Goal: Task Accomplishment & Management: Use online tool/utility

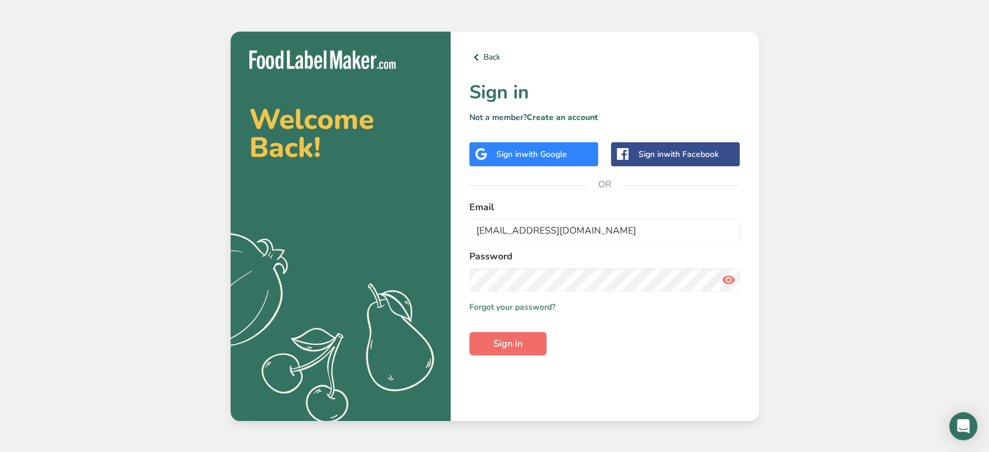
click at [519, 346] on span "Sign in" at bounding box center [507, 343] width 29 height 14
click at [727, 277] on icon at bounding box center [728, 279] width 14 height 21
click at [489, 341] on button "Sign in" at bounding box center [507, 343] width 77 height 23
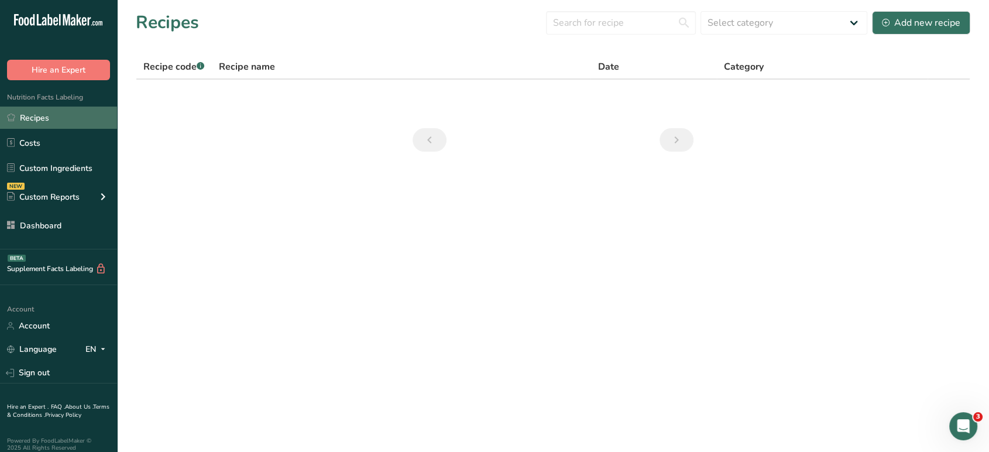
click at [66, 121] on link "Recipes" at bounding box center [58, 117] width 117 height 22
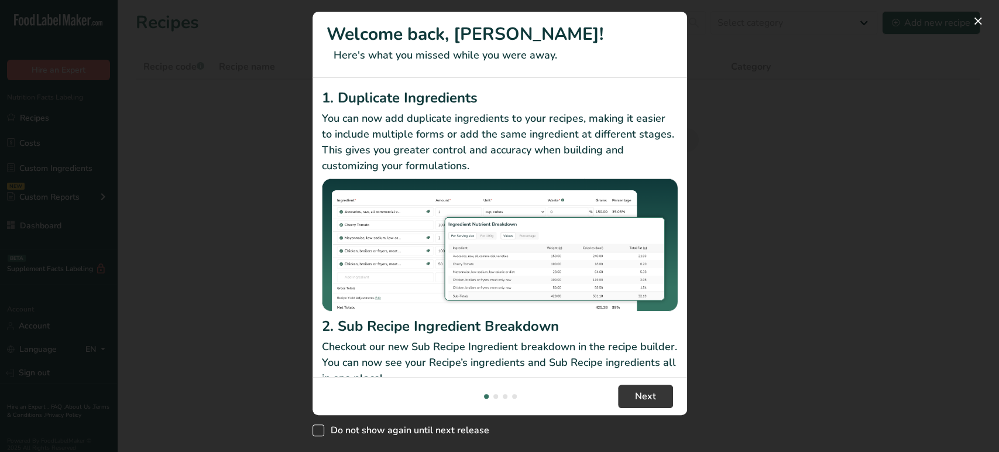
click at [315, 424] on span "New Features" at bounding box center [318, 430] width 12 height 12
click at [315, 427] on input "Do not show again until next release" at bounding box center [316, 431] width 8 height 8
checkbox input "true"
click at [647, 385] on button "Next" at bounding box center [645, 395] width 55 height 23
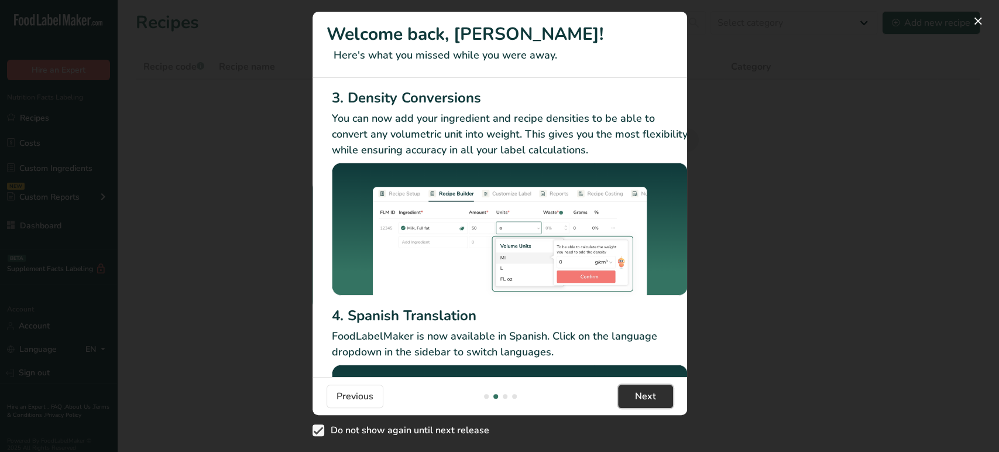
click at [647, 385] on button "Next" at bounding box center [645, 395] width 55 height 23
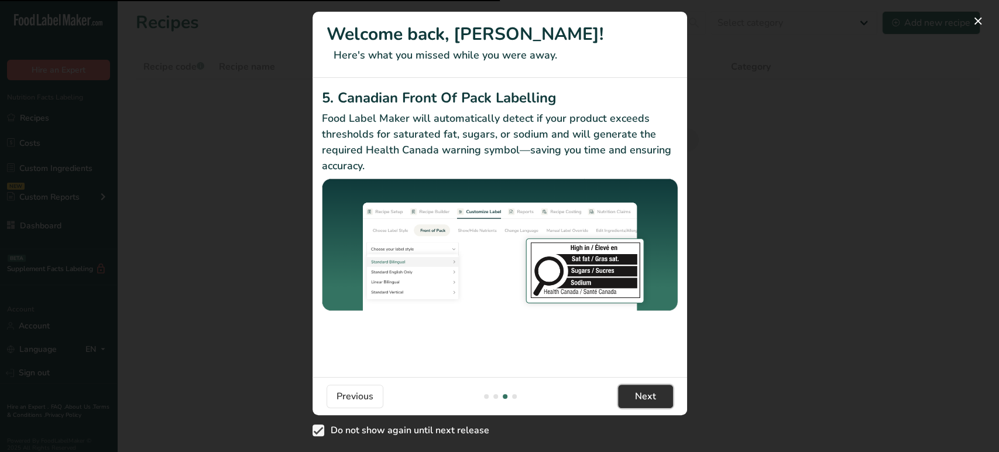
click at [647, 385] on button "Next" at bounding box center [645, 395] width 55 height 23
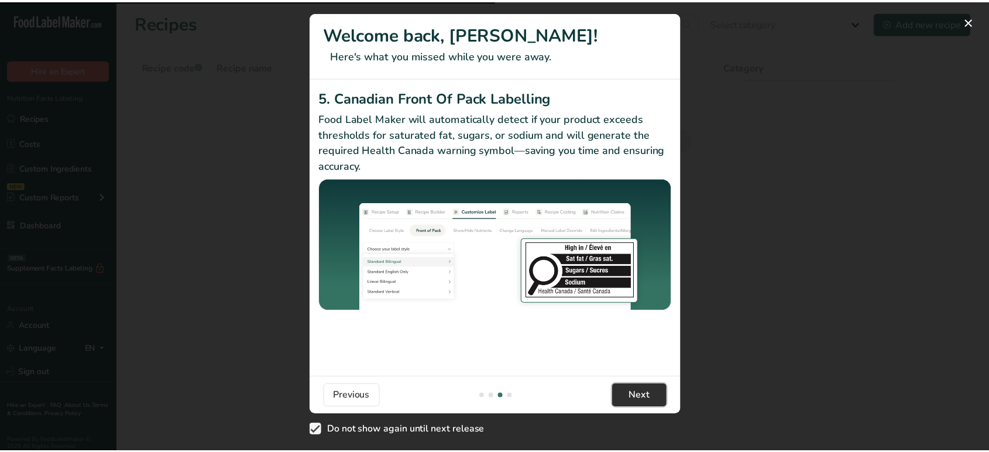
scroll to position [0, 1123]
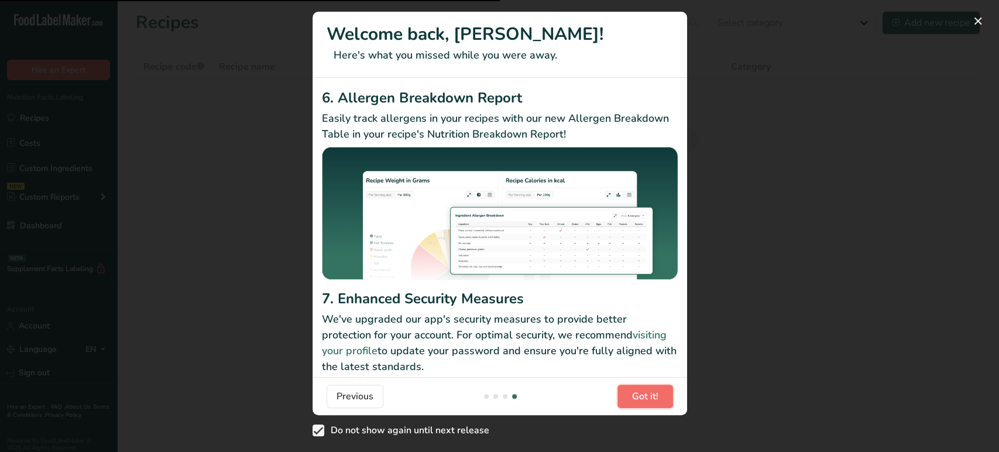
click at [647, 385] on button "Got it!" at bounding box center [645, 395] width 56 height 23
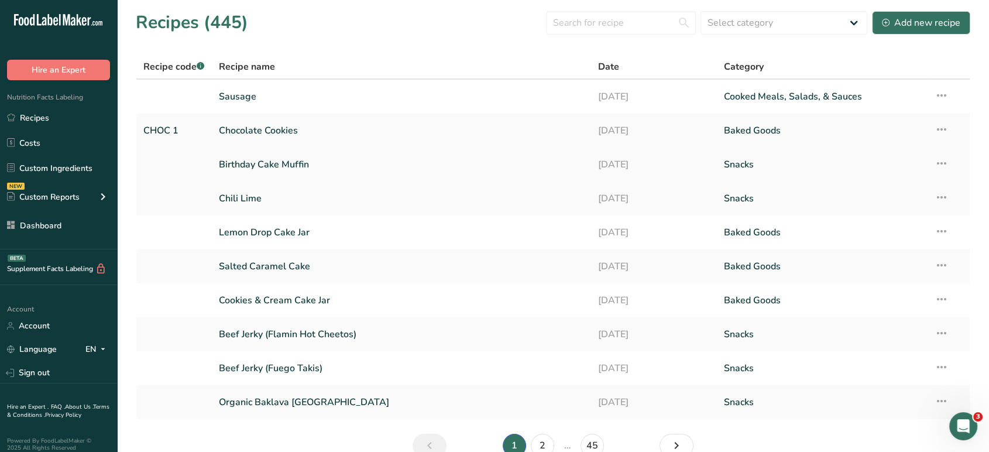
scroll to position [0, 0]
click at [943, 163] on icon at bounding box center [941, 163] width 14 height 21
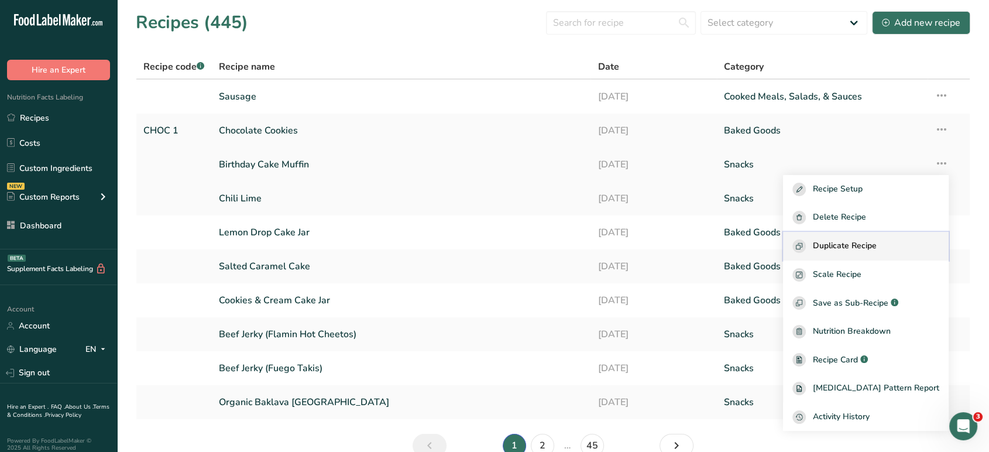
click at [873, 250] on span "Duplicate Recipe" at bounding box center [845, 245] width 64 height 13
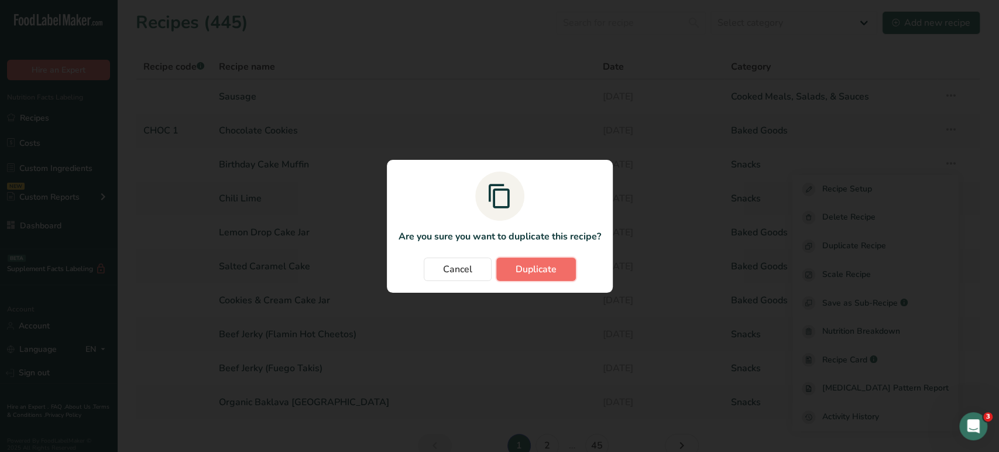
click at [540, 267] on span "Duplicate" at bounding box center [536, 269] width 41 height 14
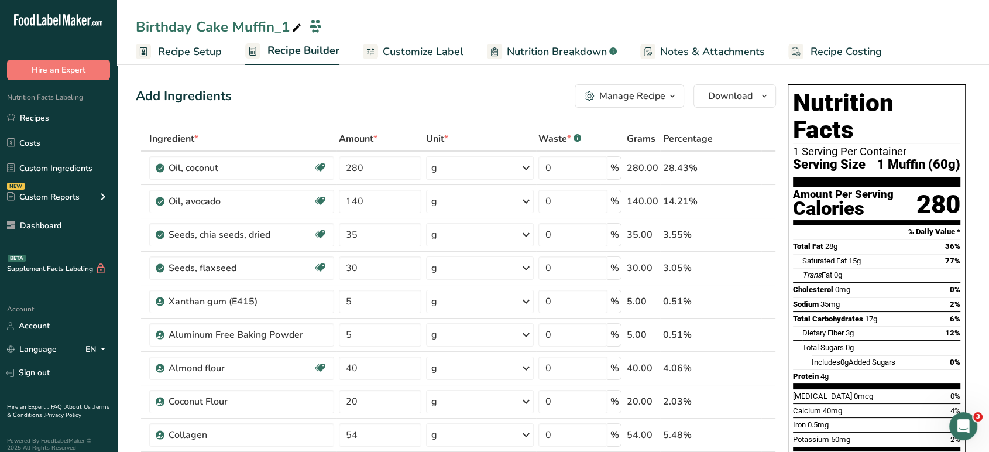
click at [295, 23] on icon at bounding box center [296, 28] width 11 height 16
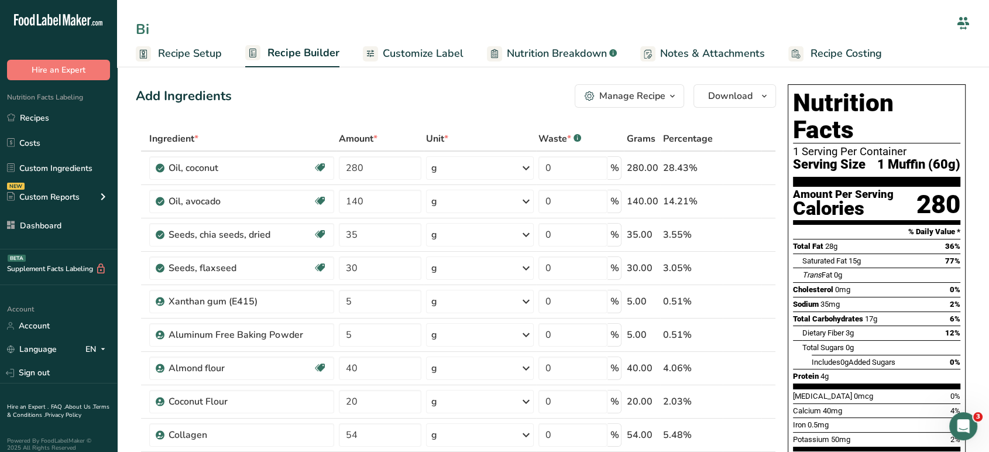
type input "B"
type input "Brownies"
click at [345, 91] on div "Add Ingredients Manage Recipe Delete Recipe Duplicate Recipe Scale Recipe Save …" at bounding box center [456, 95] width 640 height 23
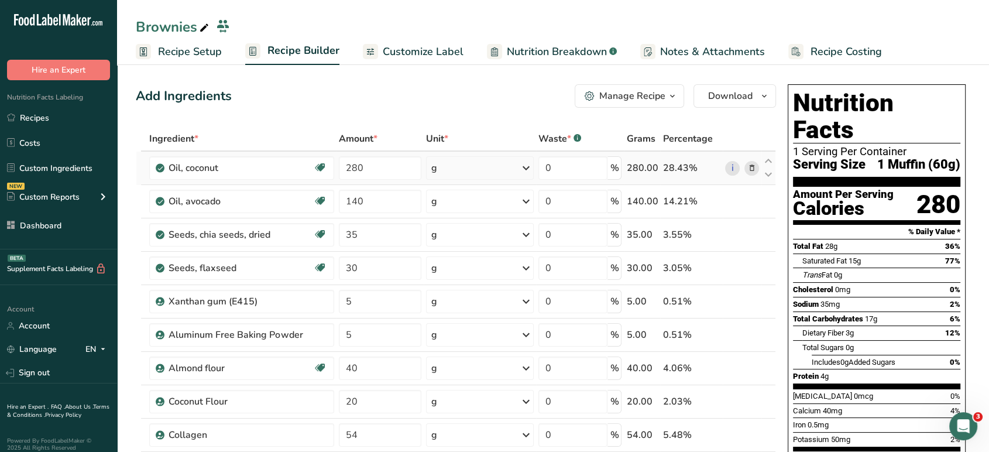
click at [747, 167] on span at bounding box center [751, 168] width 14 height 14
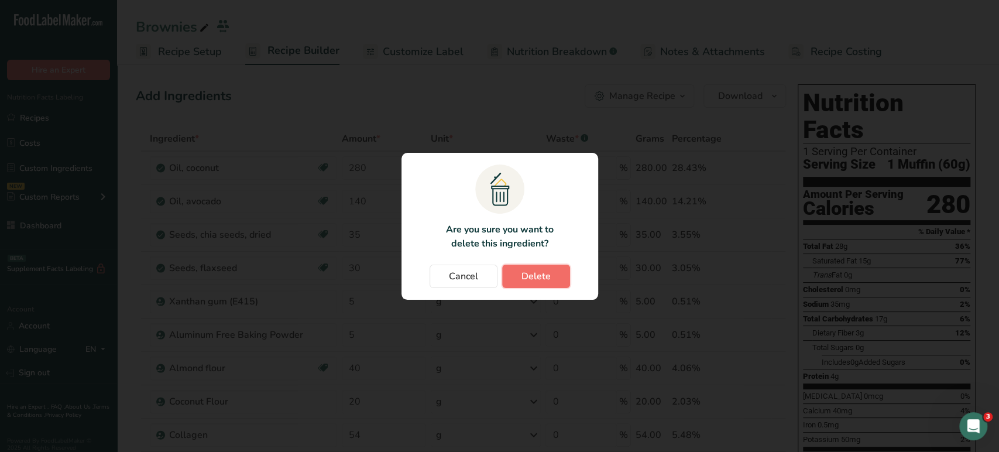
click at [538, 276] on span "Delete" at bounding box center [535, 276] width 29 height 14
type input "140"
type input "35"
type input "30"
type input "5"
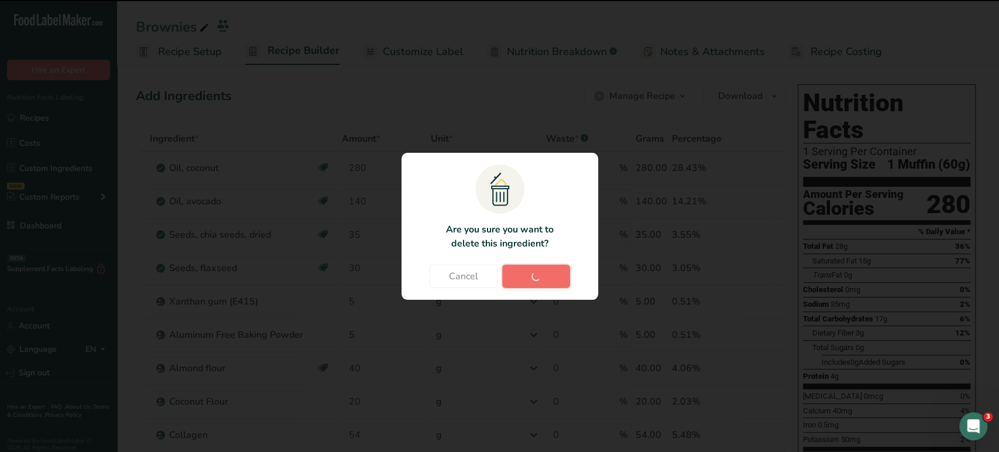
type input "40"
type input "20"
type input "54"
type input "10"
type input "135"
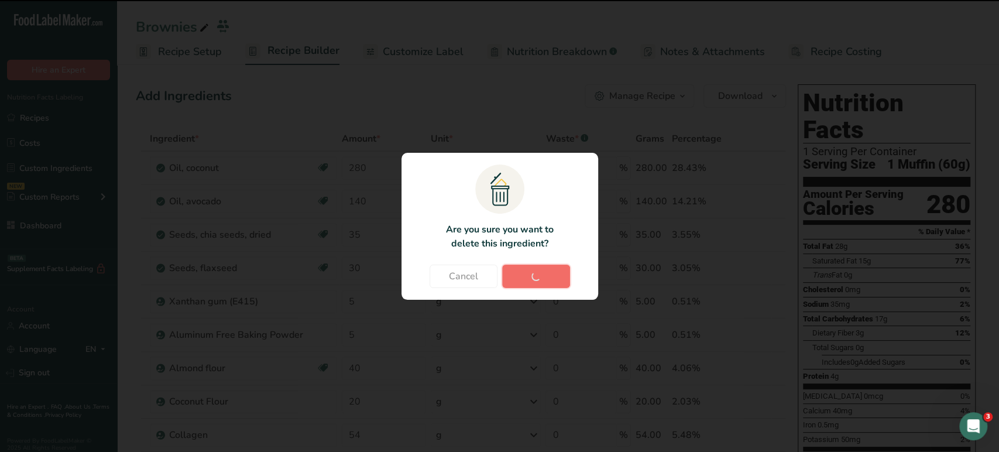
type input "1"
type input "22"
type input "200"
type input "8"
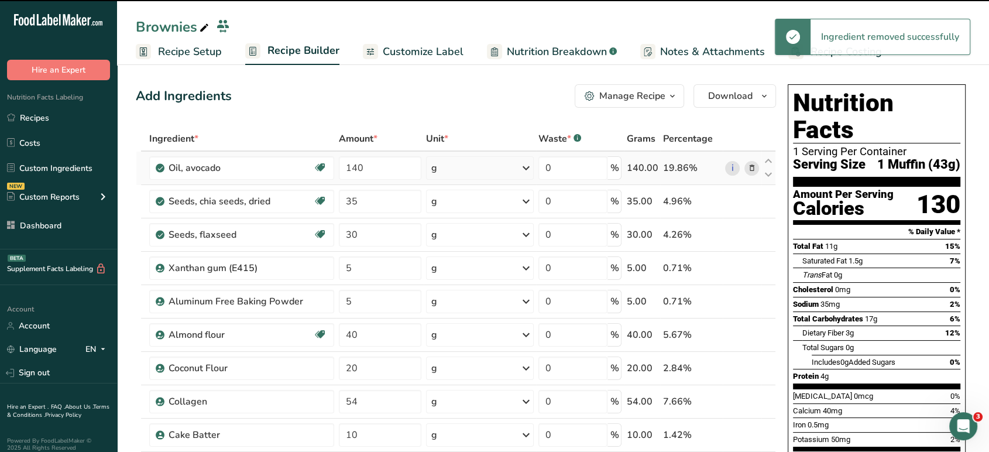
click at [750, 167] on icon at bounding box center [751, 168] width 8 height 12
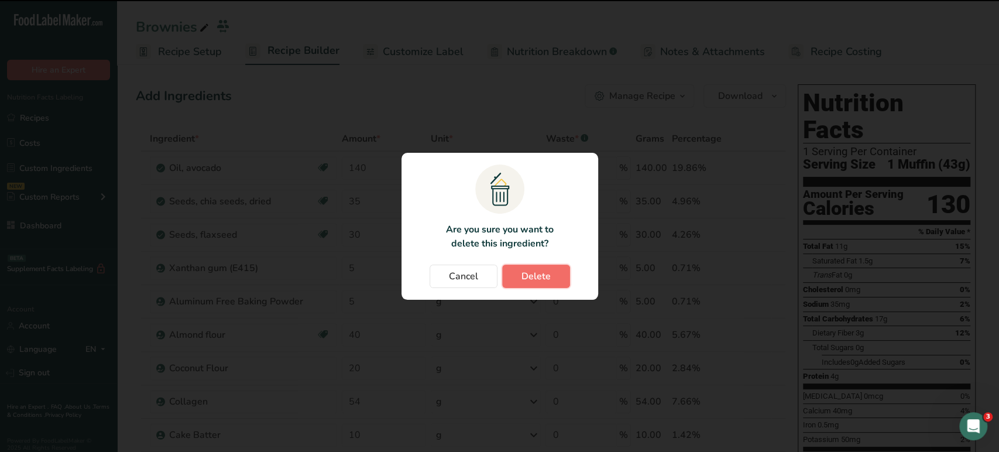
click at [550, 275] on button "Delete" at bounding box center [536, 275] width 68 height 23
type input "35"
type input "30"
type input "5"
type input "40"
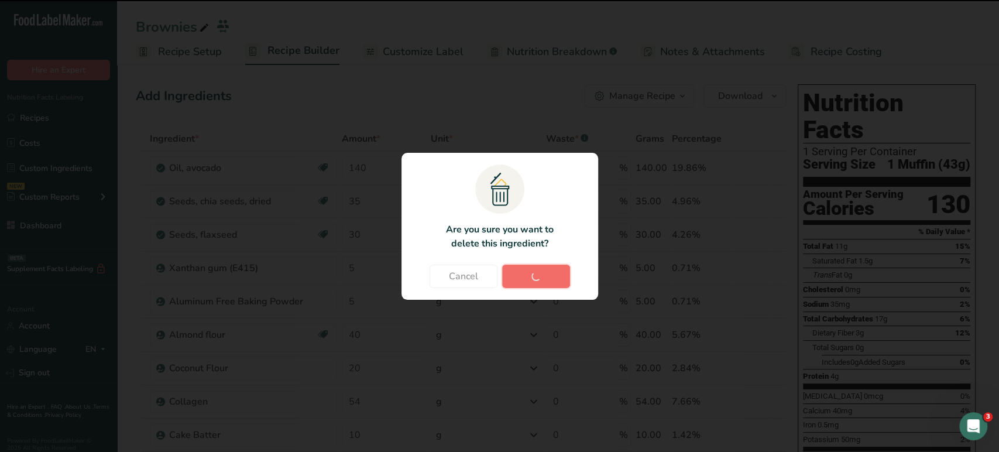
type input "20"
type input "54"
type input "10"
type input "135"
type input "1"
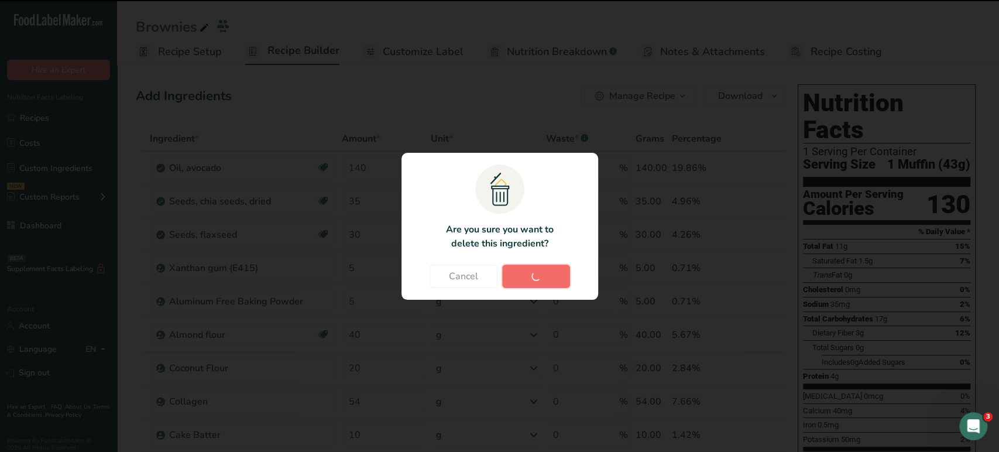
type input "22"
type input "200"
type input "8"
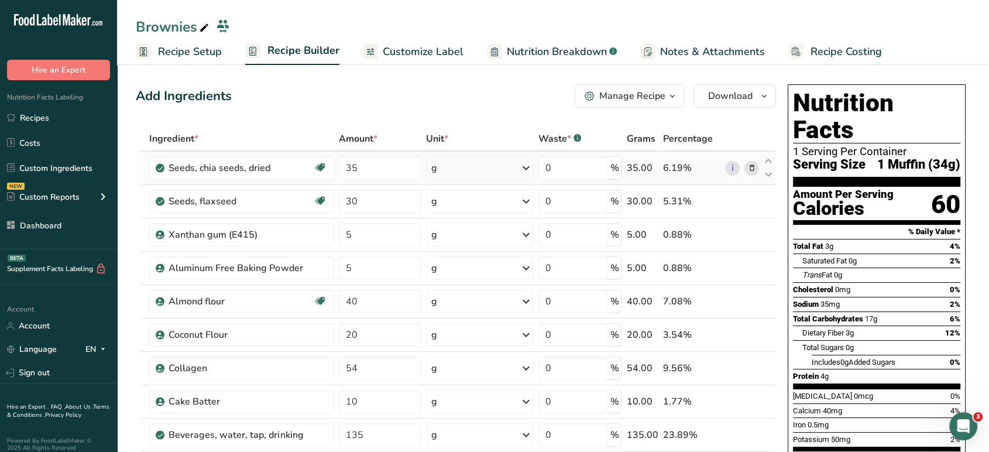
click at [749, 163] on icon at bounding box center [751, 168] width 8 height 12
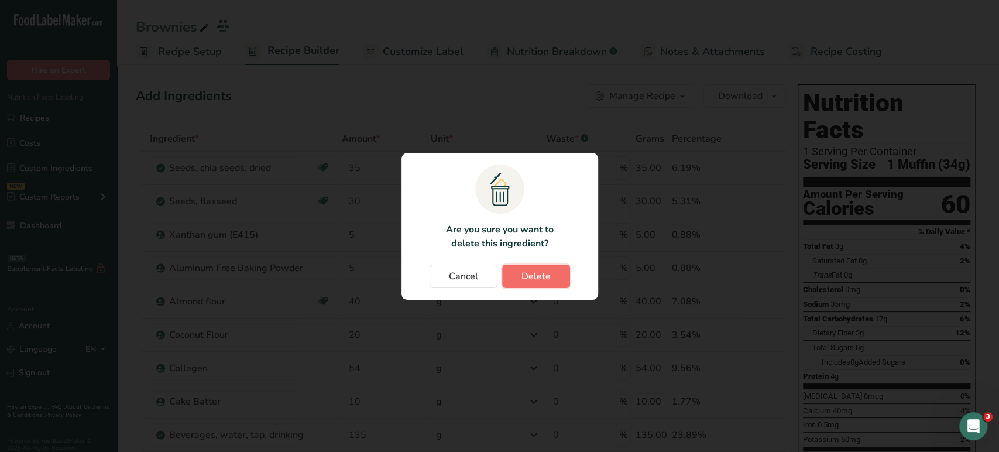
click at [528, 275] on span "Delete" at bounding box center [535, 276] width 29 height 14
type input "30"
type input "5"
type input "40"
type input "20"
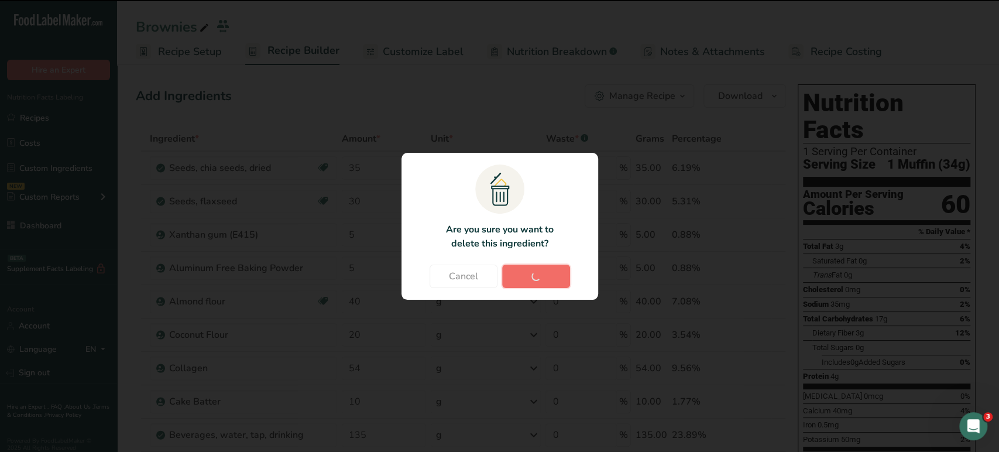
type input "54"
type input "10"
type input "135"
type input "1"
type input "22"
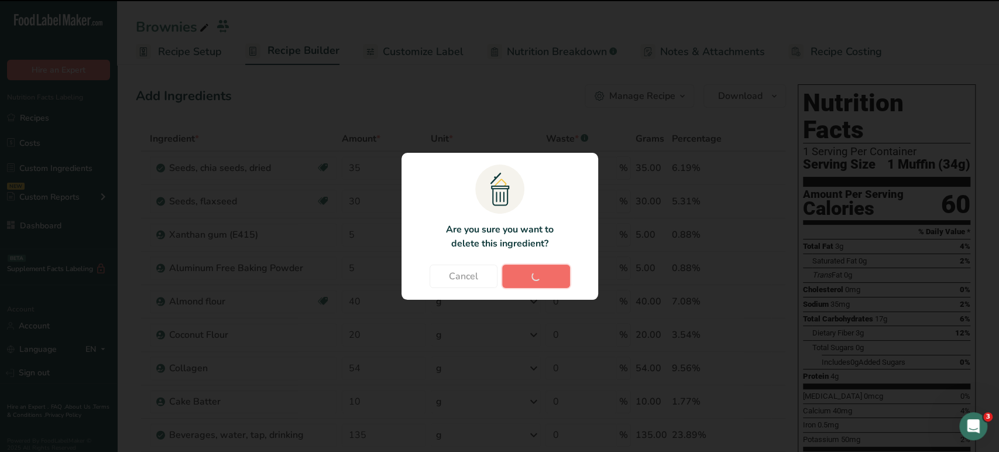
type input "200"
type input "8"
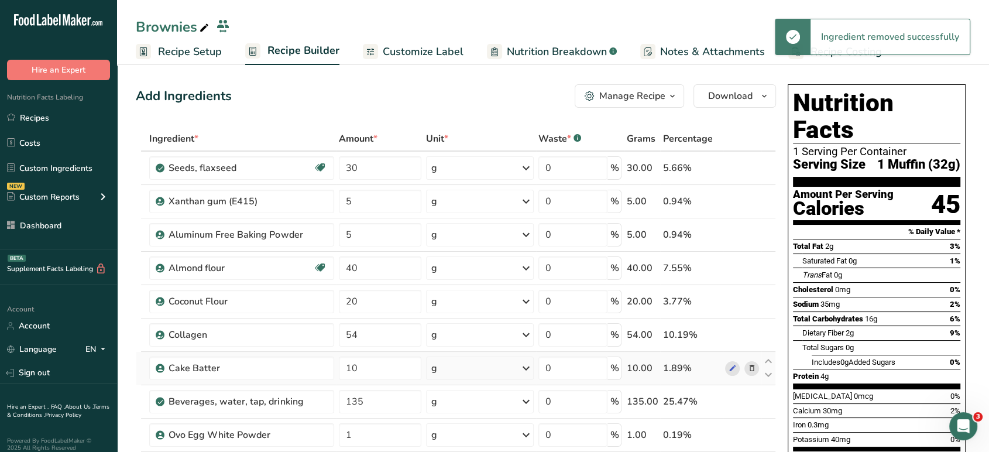
click at [753, 365] on icon at bounding box center [751, 368] width 8 height 12
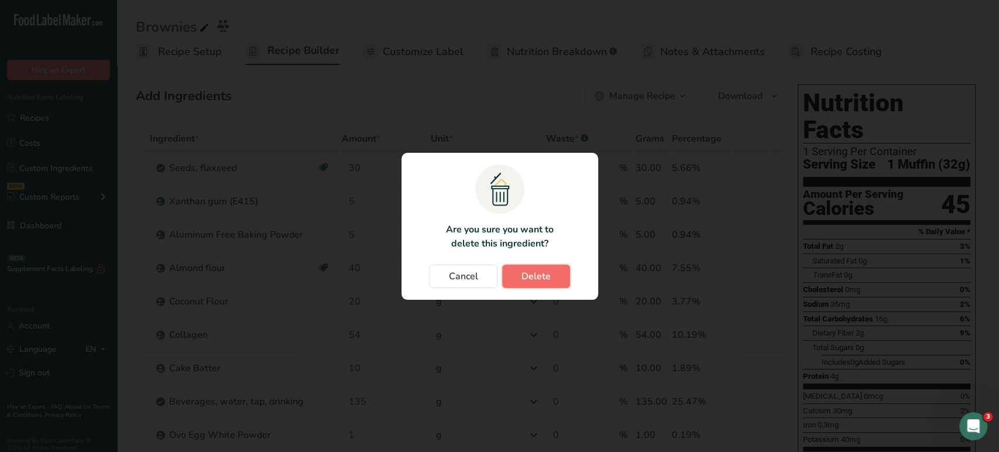
click at [544, 271] on span "Delete" at bounding box center [535, 276] width 29 height 14
type input "135"
type input "1"
type input "22"
type input "200"
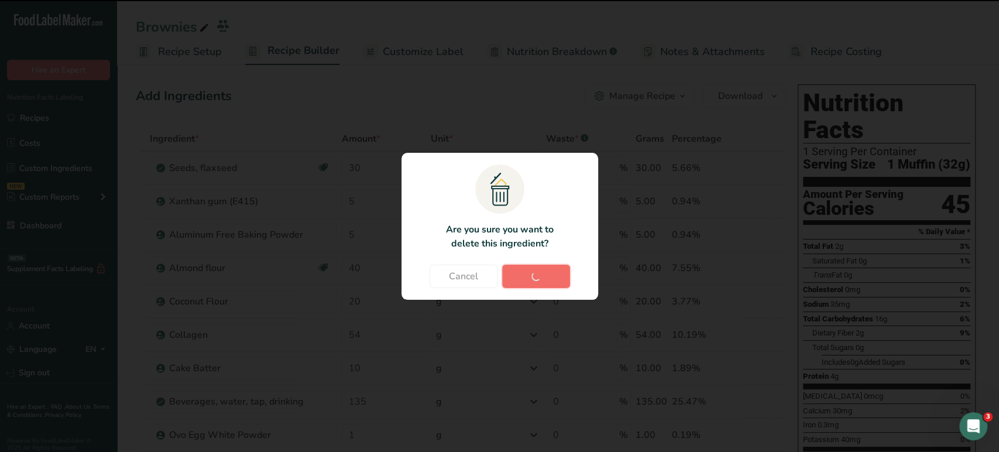
type input "8"
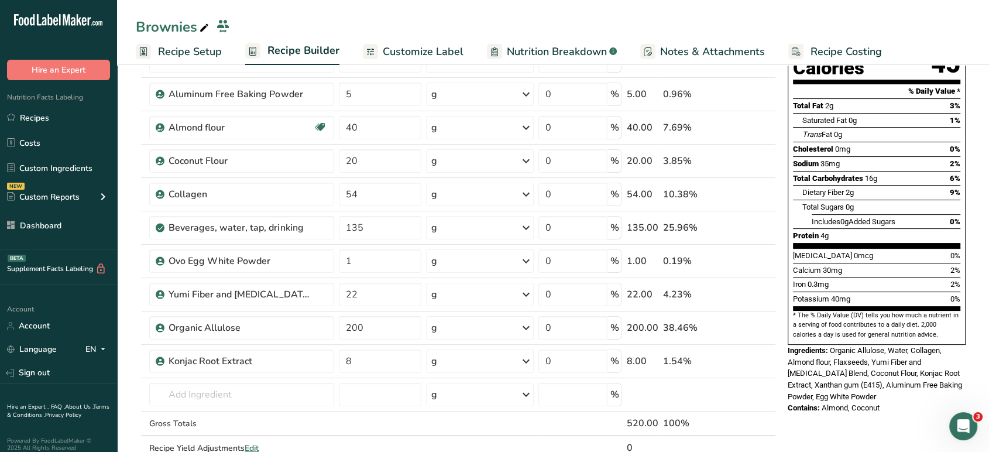
scroll to position [146, 0]
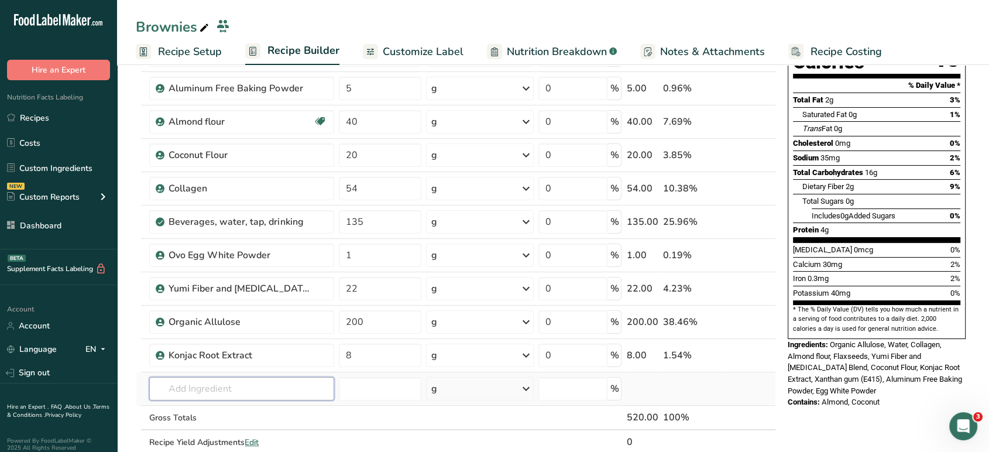
click at [264, 389] on input "text" at bounding box center [241, 388] width 185 height 23
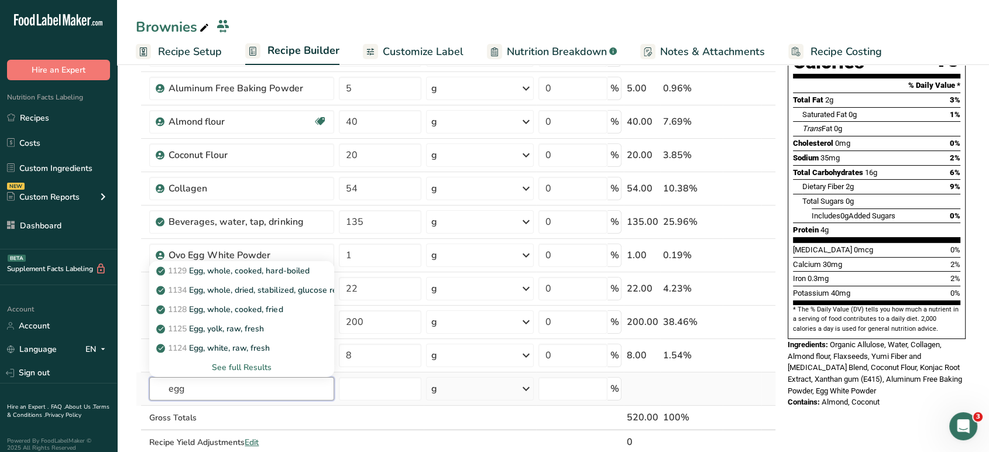
type input "egg"
click at [245, 362] on div "See full Results" at bounding box center [242, 367] width 166 height 12
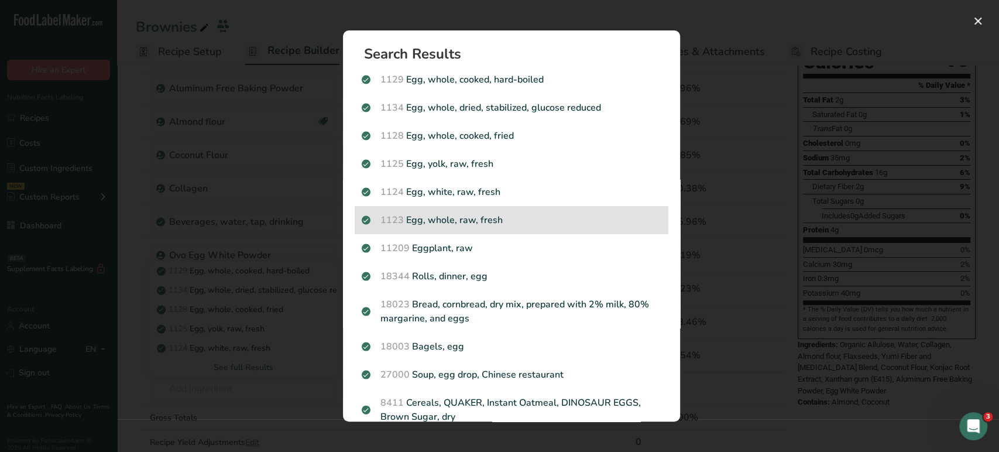
click at [490, 219] on p "1123 Egg, whole, raw, fresh" at bounding box center [512, 220] width 300 height 14
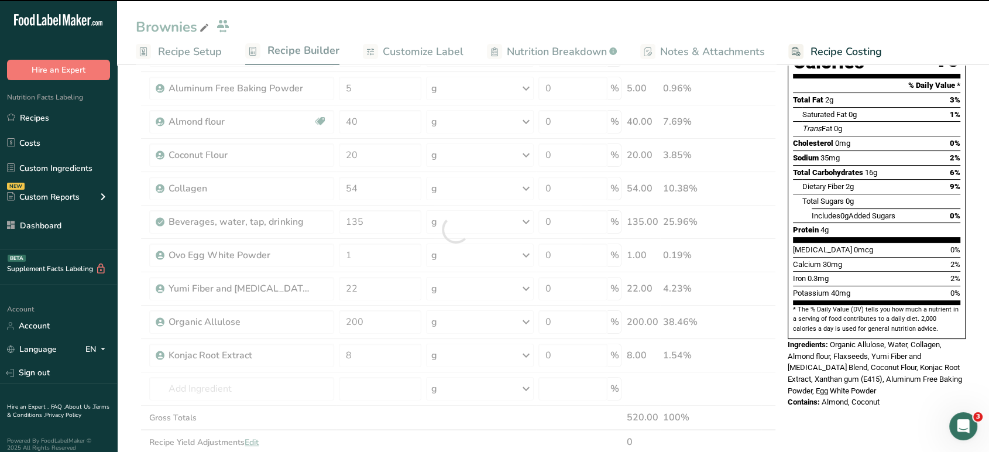
type input "0"
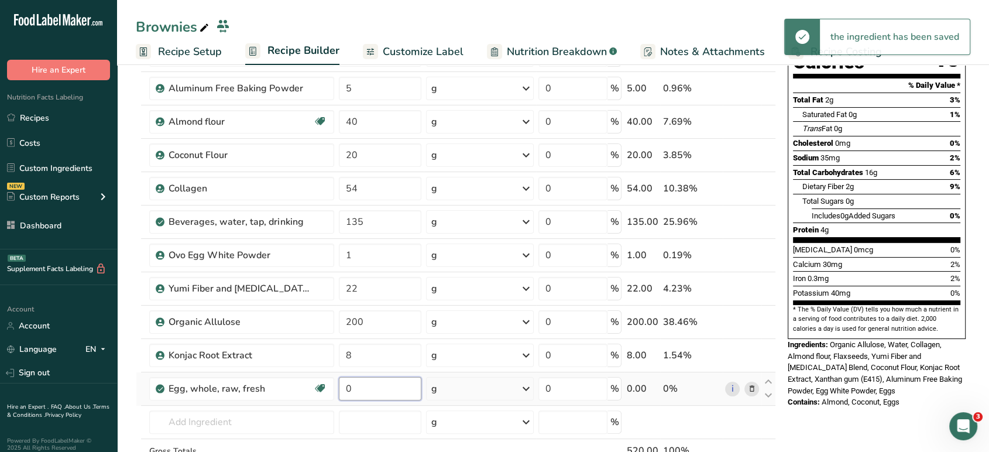
click at [370, 378] on input "0" at bounding box center [380, 388] width 83 height 23
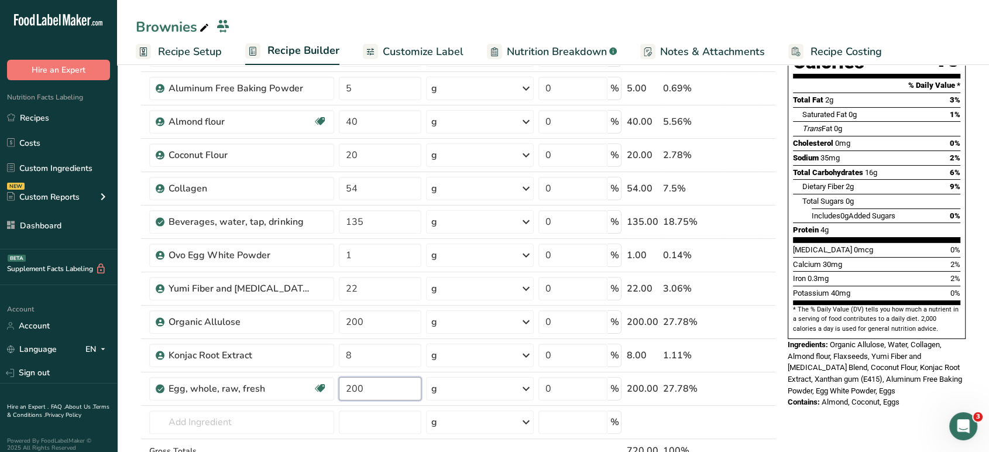
type input "200"
click at [825, 407] on div "Nutrition Facts 1 Serving Per Container Serving Size 1 Muffin (32g) Amount Per …" at bounding box center [876, 430] width 187 height 994
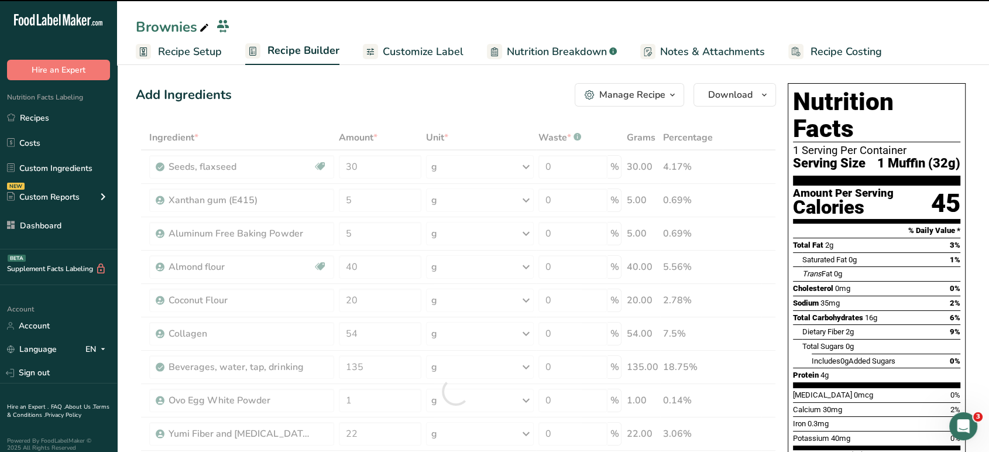
scroll to position [0, 0]
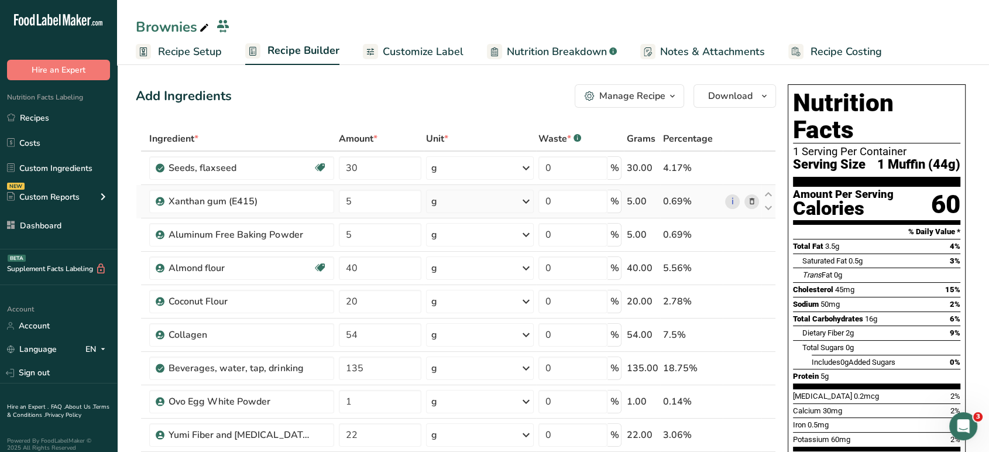
click at [750, 201] on icon at bounding box center [751, 201] width 8 height 12
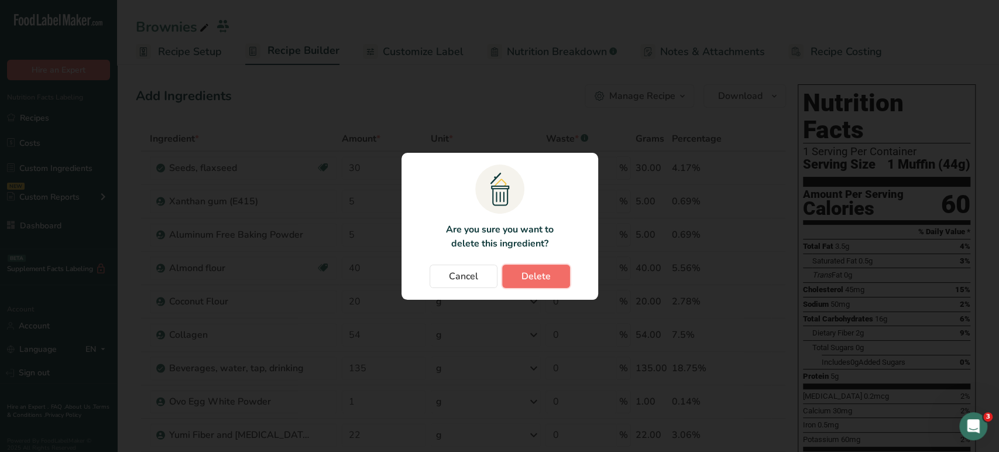
click at [542, 276] on span "Delete" at bounding box center [535, 276] width 29 height 14
type input "40"
type input "20"
type input "54"
type input "135"
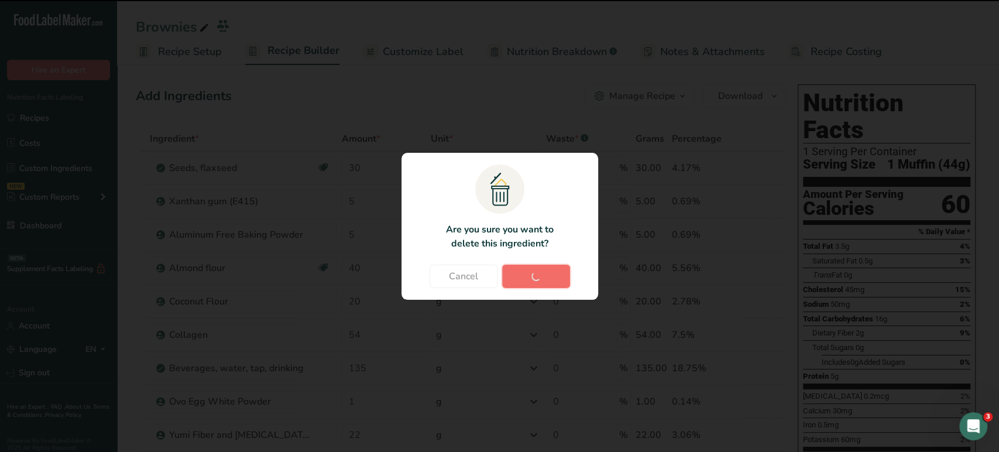
type input "1"
type input "22"
type input "200"
type input "8"
type input "200"
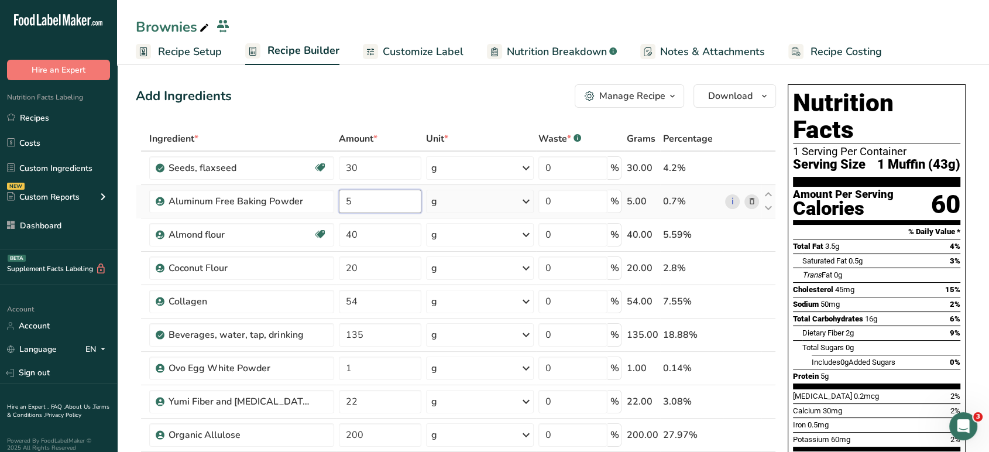
drag, startPoint x: 376, startPoint y: 207, endPoint x: 342, endPoint y: 208, distance: 33.9
click at [342, 208] on input "5" at bounding box center [380, 201] width 83 height 23
type input "2"
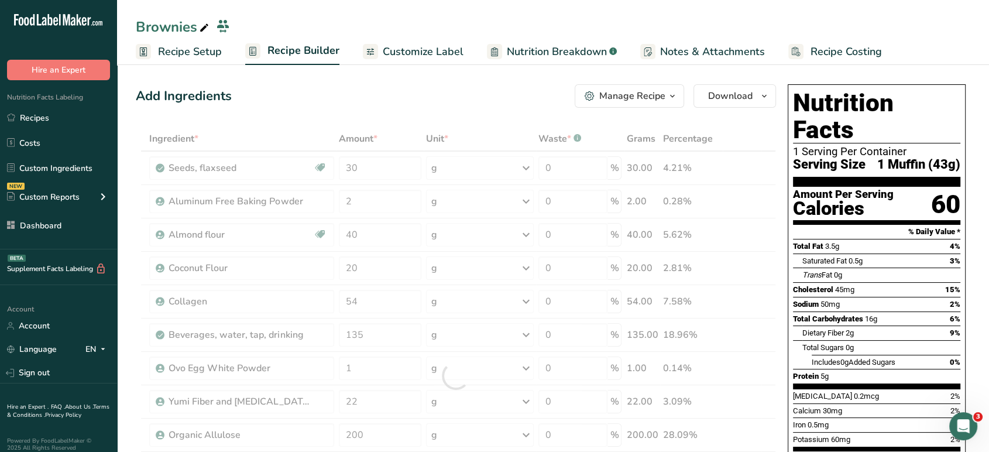
click at [283, 94] on div "Add Ingredients Manage Recipe Delete Recipe Duplicate Recipe Scale Recipe Save …" at bounding box center [456, 95] width 640 height 23
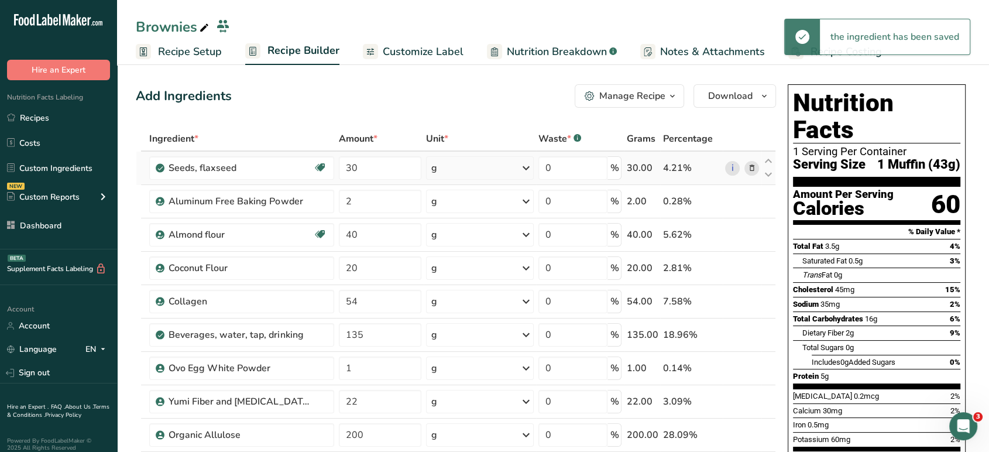
click at [745, 168] on span at bounding box center [751, 168] width 14 height 14
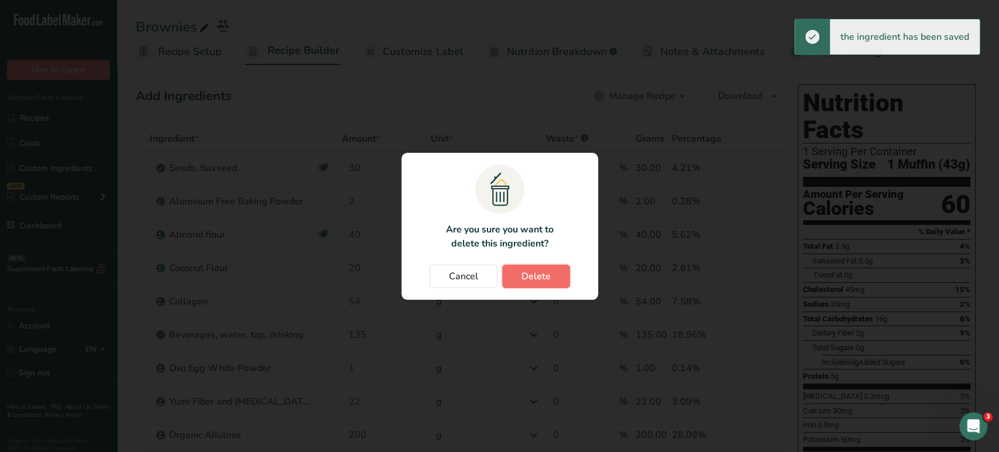
click at [531, 272] on span "Delete" at bounding box center [535, 276] width 29 height 14
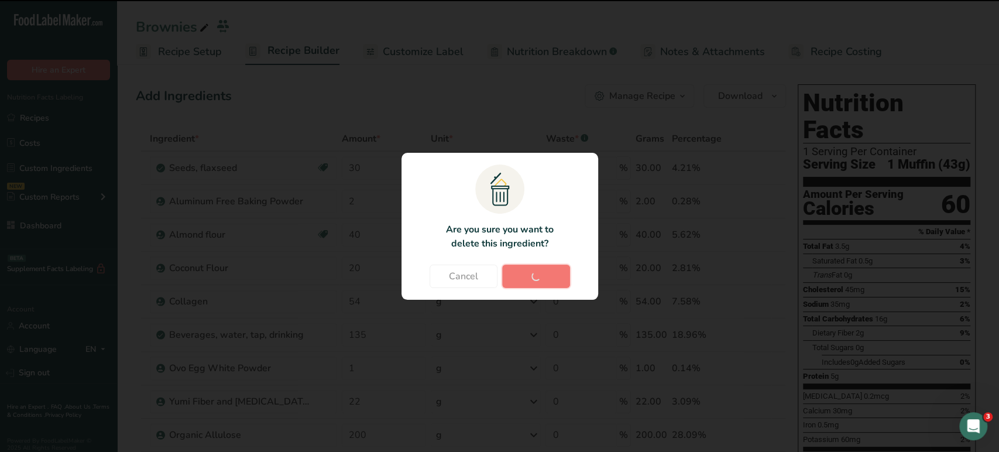
type input "2"
type input "40"
type input "20"
type input "54"
type input "135"
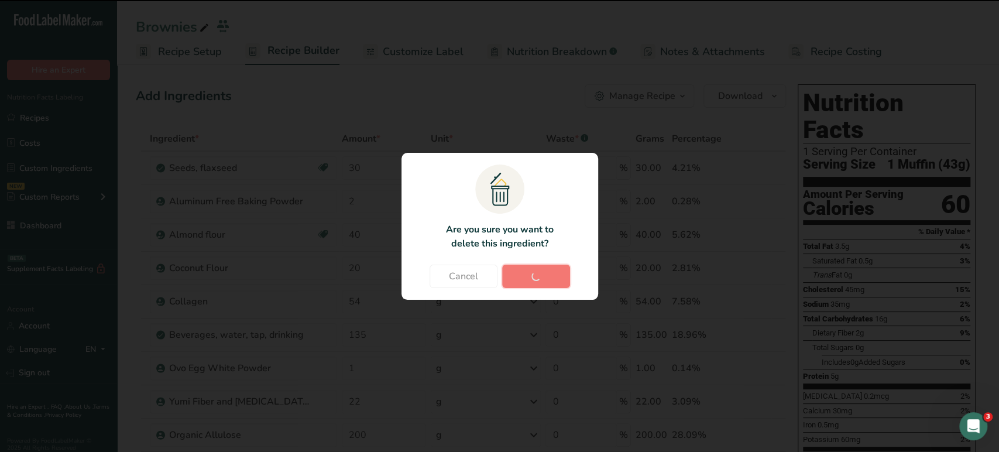
type input "1"
type input "22"
type input "200"
type input "8"
type input "200"
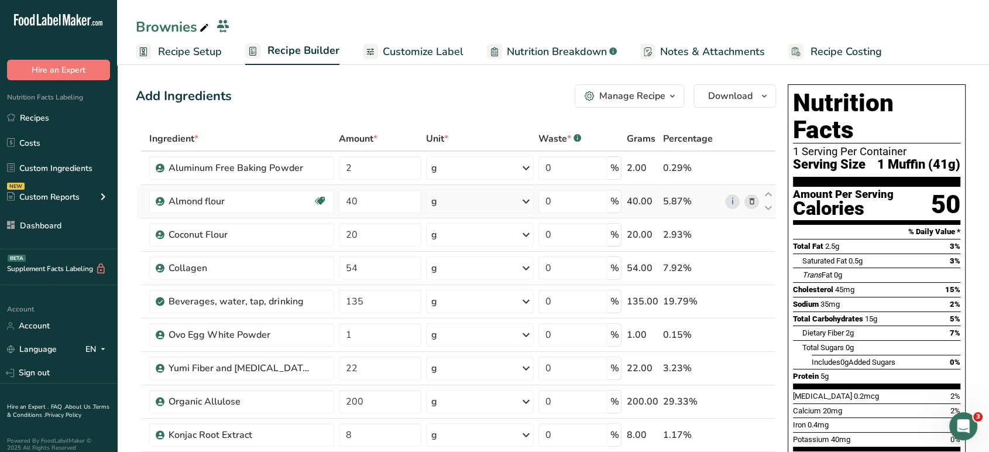
click at [754, 205] on icon at bounding box center [751, 201] width 8 height 12
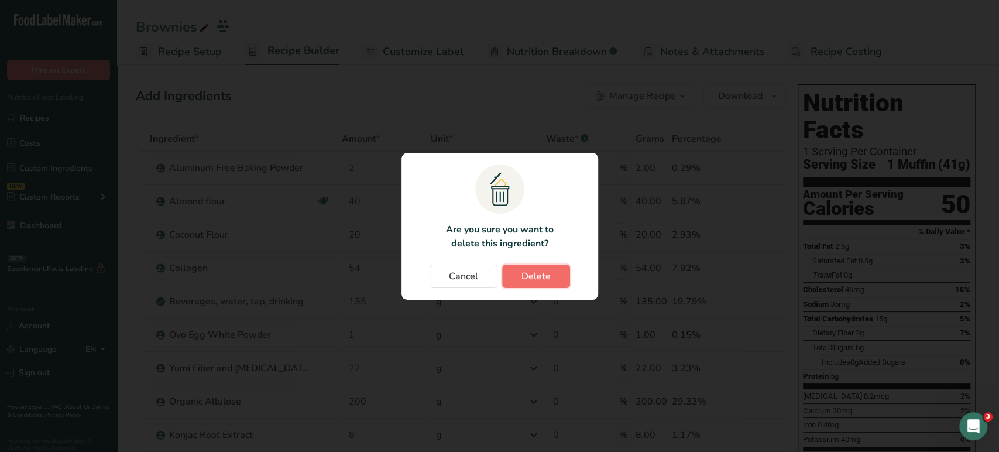
click at [544, 267] on button "Delete" at bounding box center [536, 275] width 68 height 23
type input "20"
type input "54"
type input "135"
type input "1"
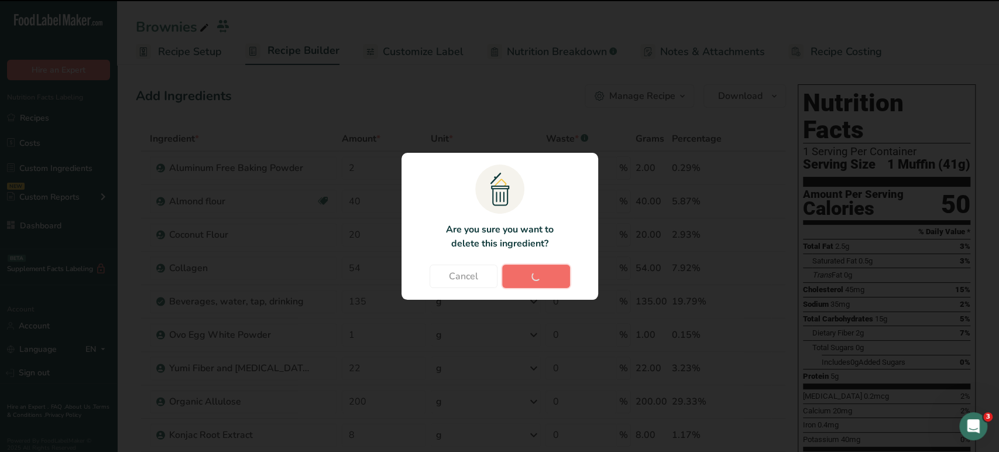
type input "22"
type input "200"
type input "8"
type input "200"
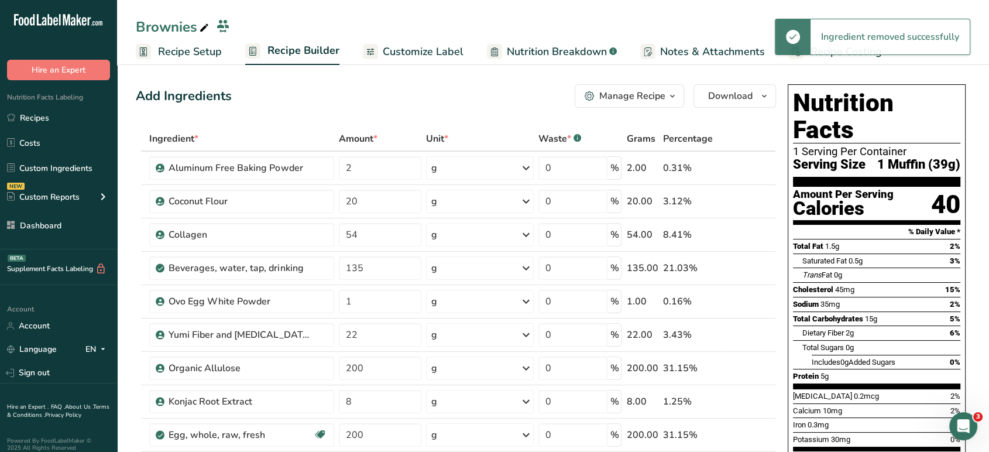
click at [751, 202] on icon at bounding box center [751, 201] width 8 height 12
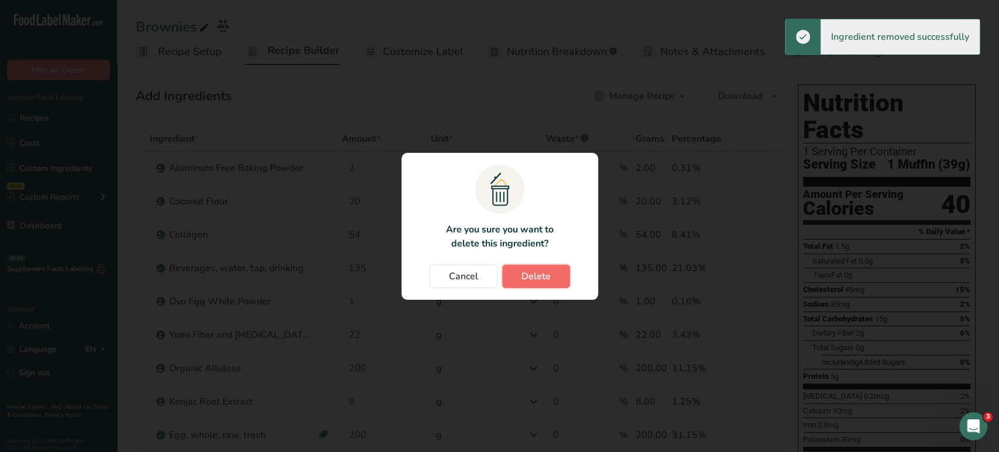
click at [552, 271] on button "Delete" at bounding box center [536, 275] width 68 height 23
click at [552, 271] on div "Cancel Delete" at bounding box center [499, 275] width 173 height 23
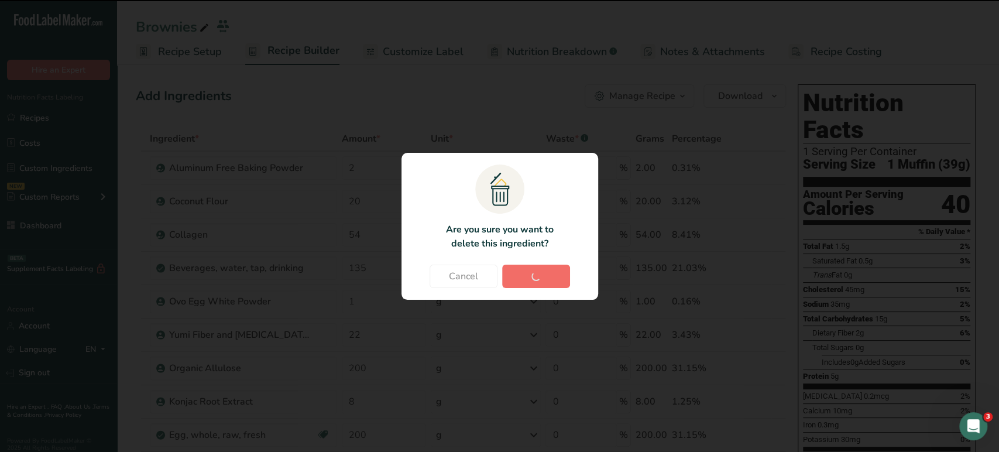
type input "54"
type input "135"
type input "1"
type input "22"
type input "200"
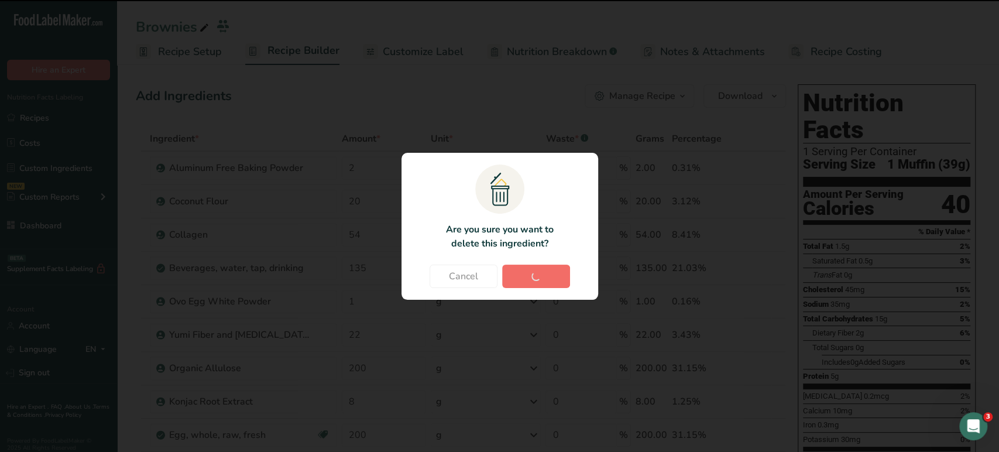
type input "8"
type input "200"
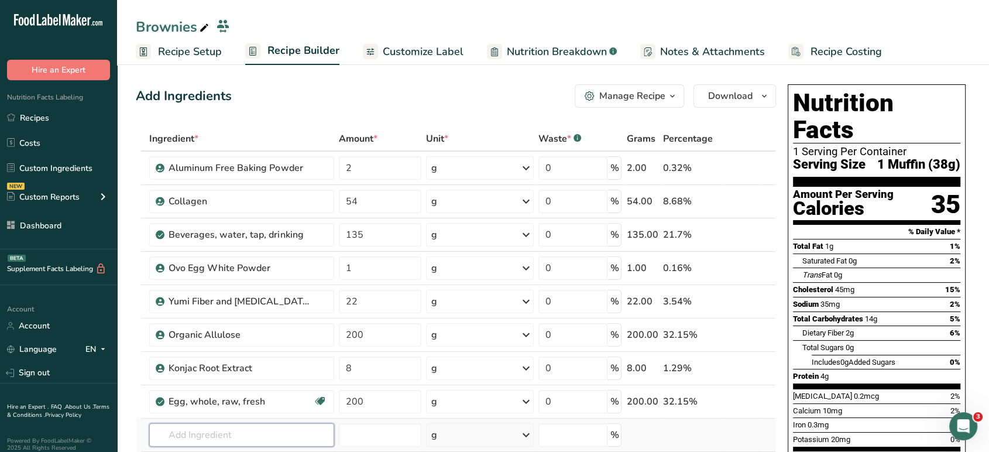
click at [254, 431] on input "text" at bounding box center [241, 434] width 185 height 23
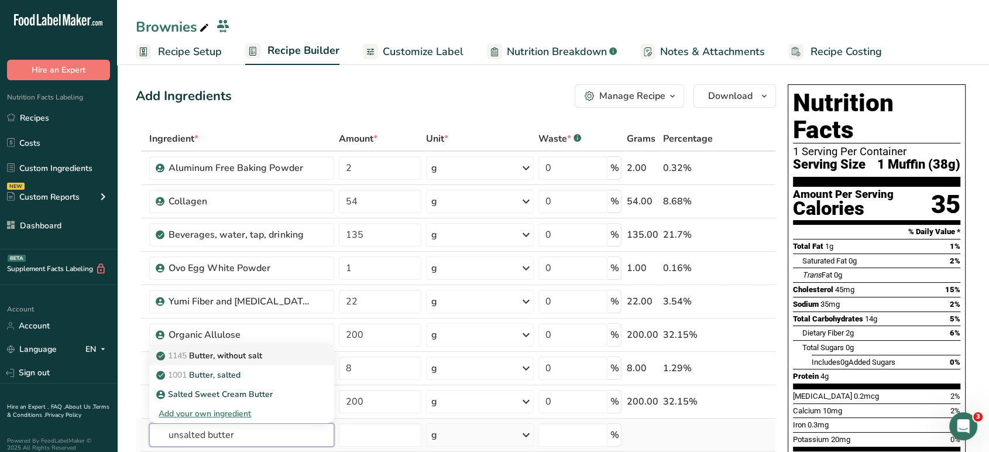
type input "unsalted butter"
click at [262, 353] on p "1145 Butter, without salt" at bounding box center [211, 355] width 104 height 12
type input "Butter, without salt"
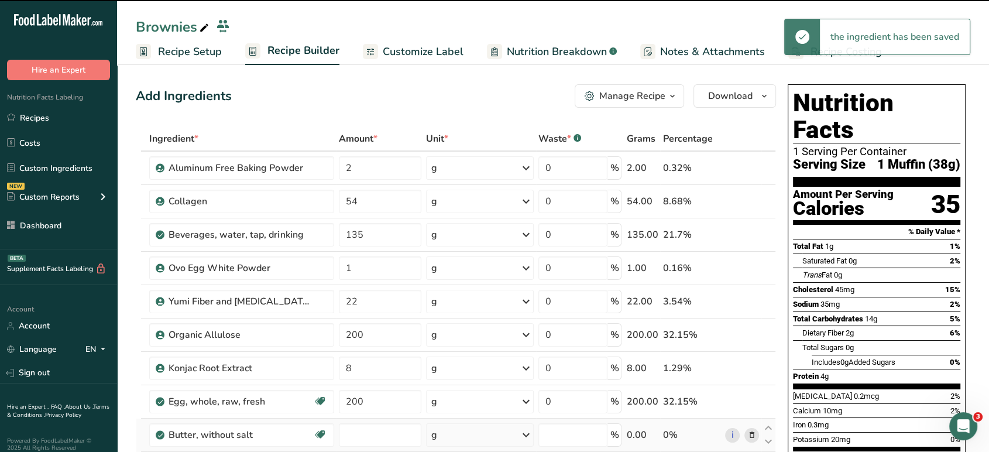
type input "0"
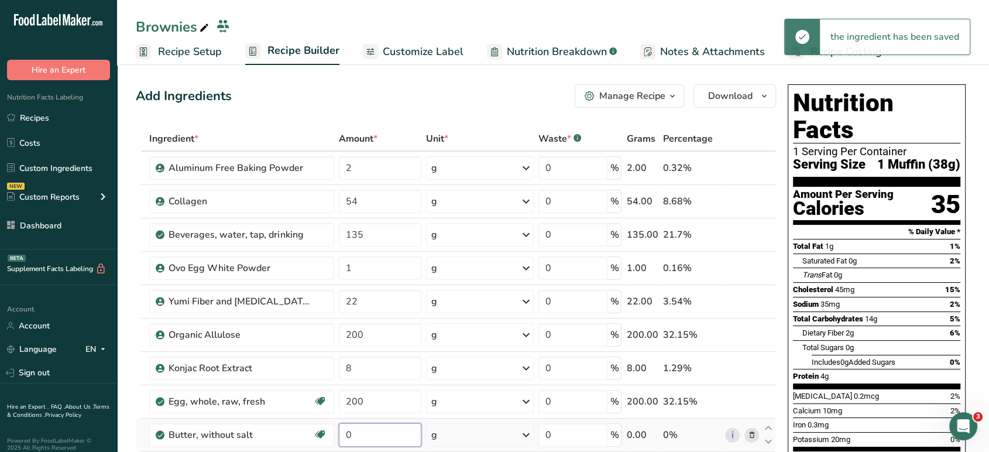
click at [377, 436] on input "0" at bounding box center [380, 434] width 83 height 23
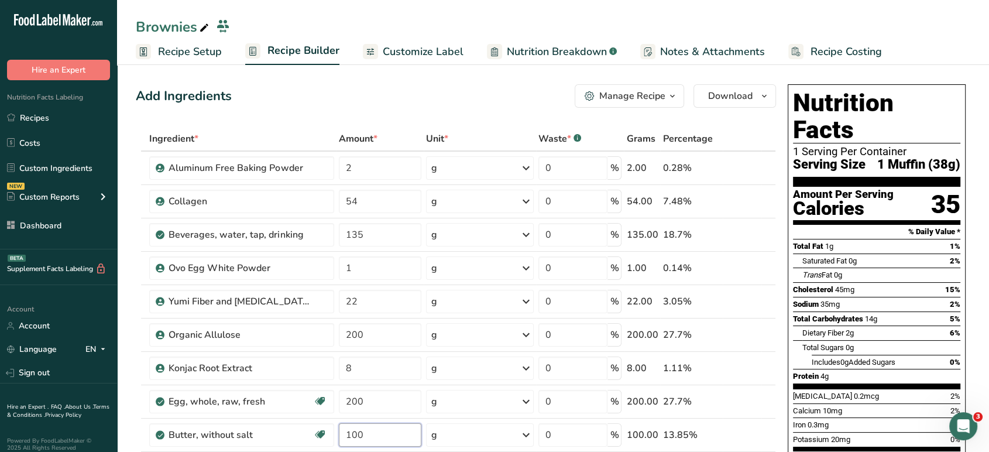
type input "100"
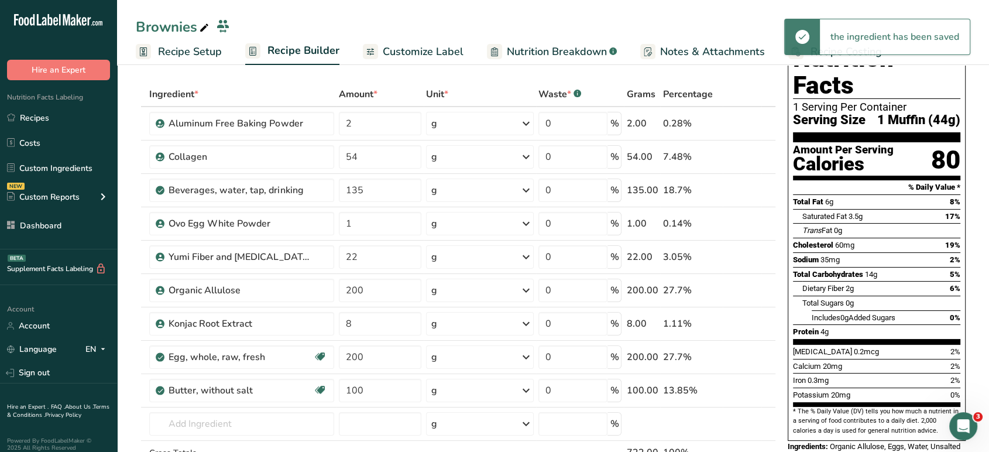
scroll to position [47, 0]
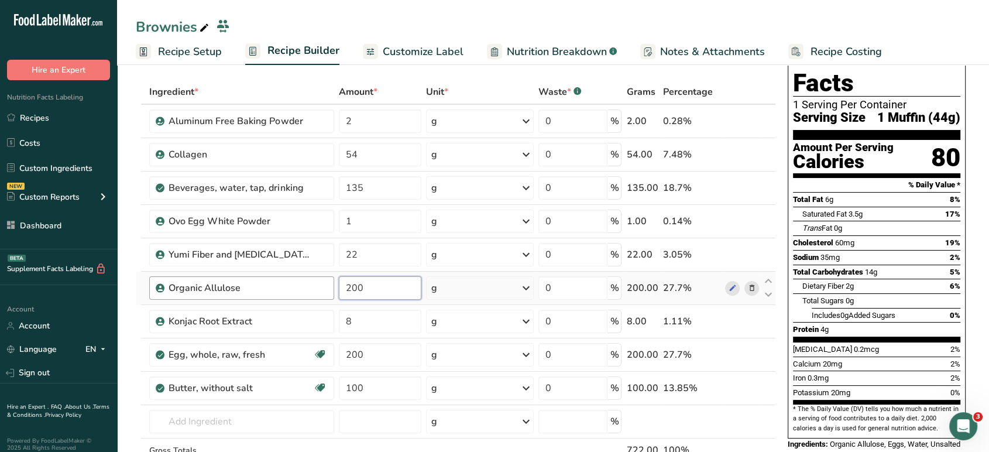
drag, startPoint x: 374, startPoint y: 291, endPoint x: 332, endPoint y: 287, distance: 42.3
click at [332, 287] on tr "Organic Allulose 200 g Weight Units g kg mg See more Volume Units l Volume unit…" at bounding box center [455, 288] width 639 height 33
type input "100"
drag, startPoint x: 370, startPoint y: 317, endPoint x: 329, endPoint y: 321, distance: 40.5
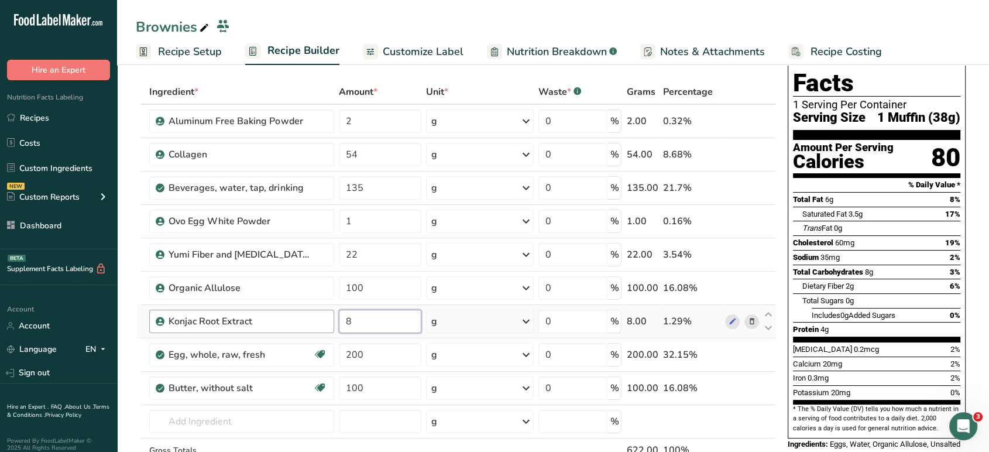
click at [329, 321] on tr "Konjac Root Extract 8 g Weight Units g kg mg See more Volume Units l Volume uni…" at bounding box center [455, 321] width 639 height 33
type input "4"
click at [750, 221] on icon at bounding box center [751, 221] width 8 height 12
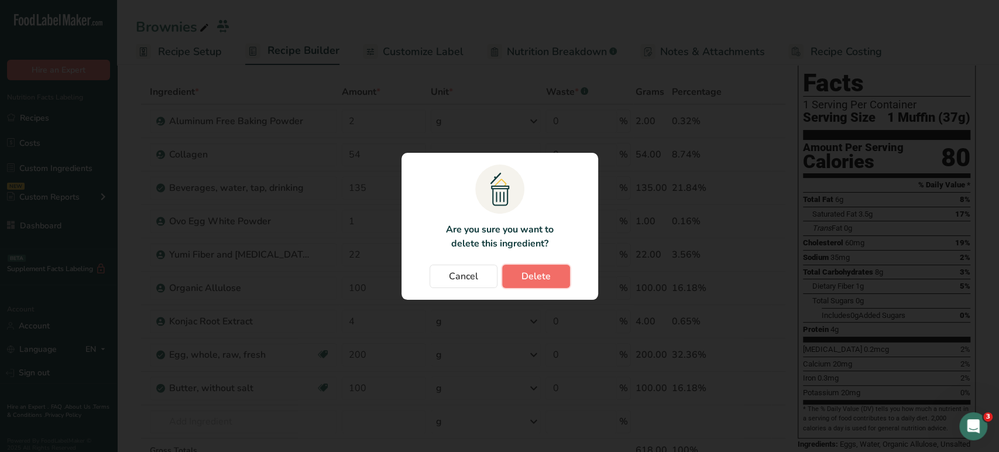
click at [527, 276] on span "Delete" at bounding box center [535, 276] width 29 height 14
type input "22"
type input "100"
type input "4"
type input "200"
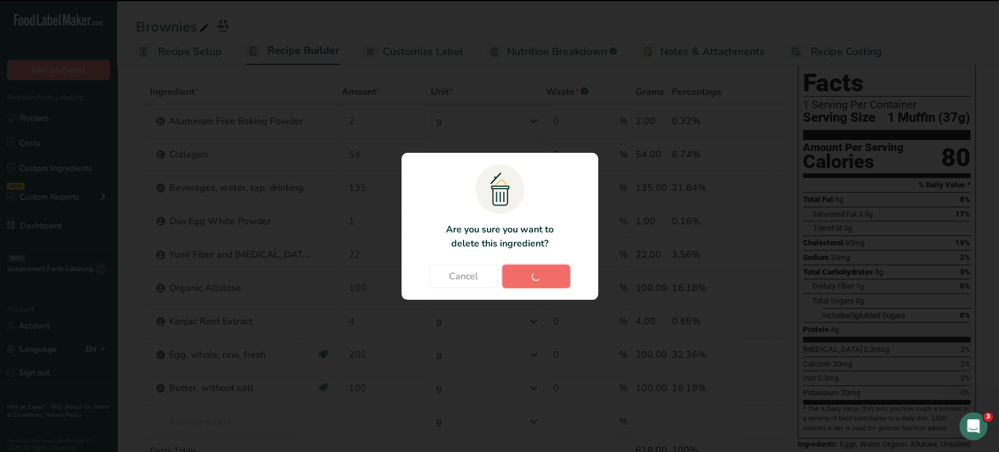
type input "100"
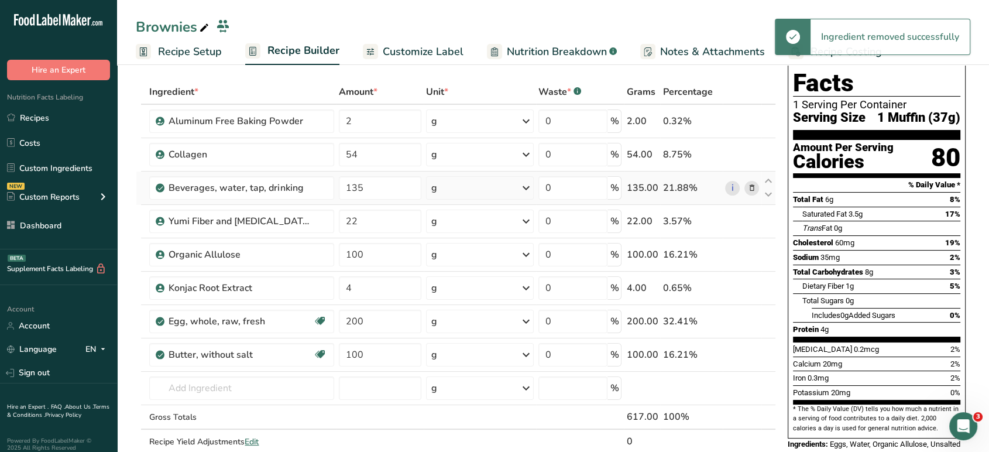
click at [753, 189] on icon at bounding box center [751, 188] width 8 height 12
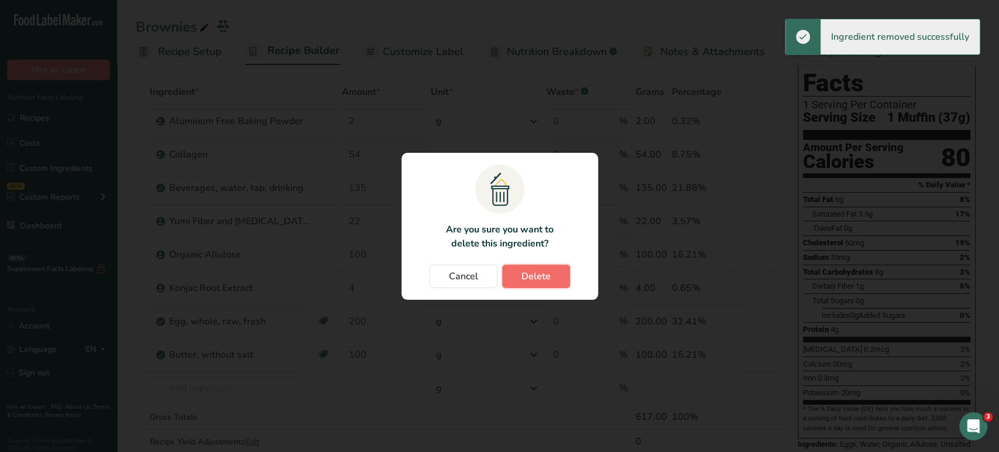
click at [549, 276] on span "Delete" at bounding box center [535, 276] width 29 height 14
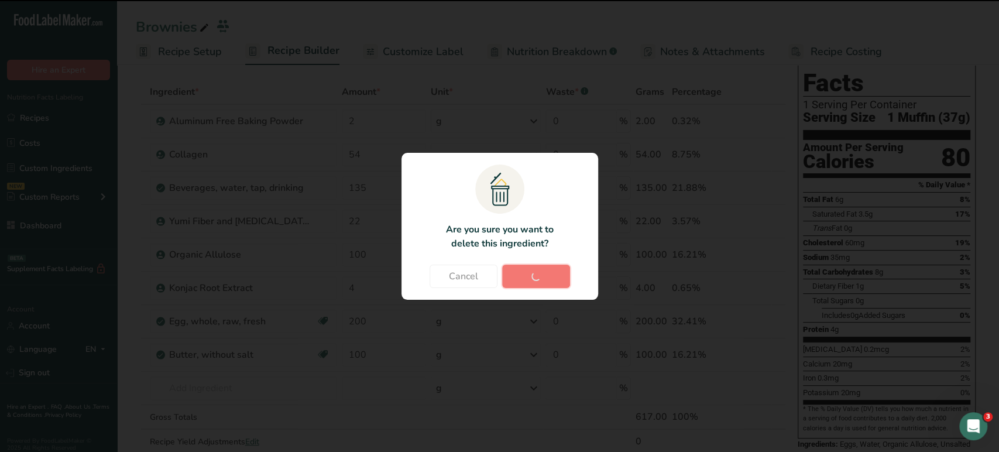
type input "22"
type input "100"
type input "4"
type input "200"
type input "100"
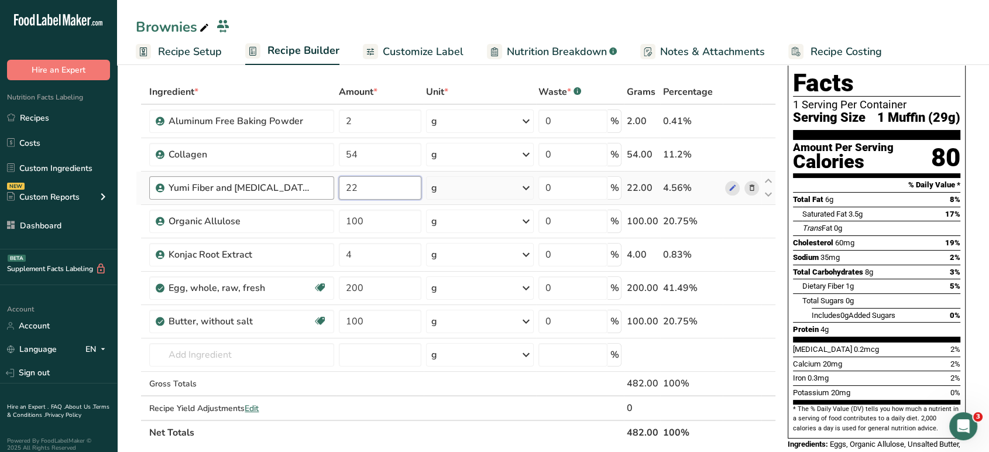
drag, startPoint x: 394, startPoint y: 191, endPoint x: 328, endPoint y: 191, distance: 66.1
click at [328, 191] on tr "Yumi Fiber and Prebiotic Blend 22 g Weight Units g kg mg See more Volume Units …" at bounding box center [455, 187] width 639 height 33
type input "11"
click at [133, 155] on section "Add Ingredients Manage Recipe Delete Recipe Duplicate Recipe Scale Recipe Save …" at bounding box center [553, 446] width 872 height 864
drag, startPoint x: 363, startPoint y: 149, endPoint x: 324, endPoint y: 152, distance: 39.3
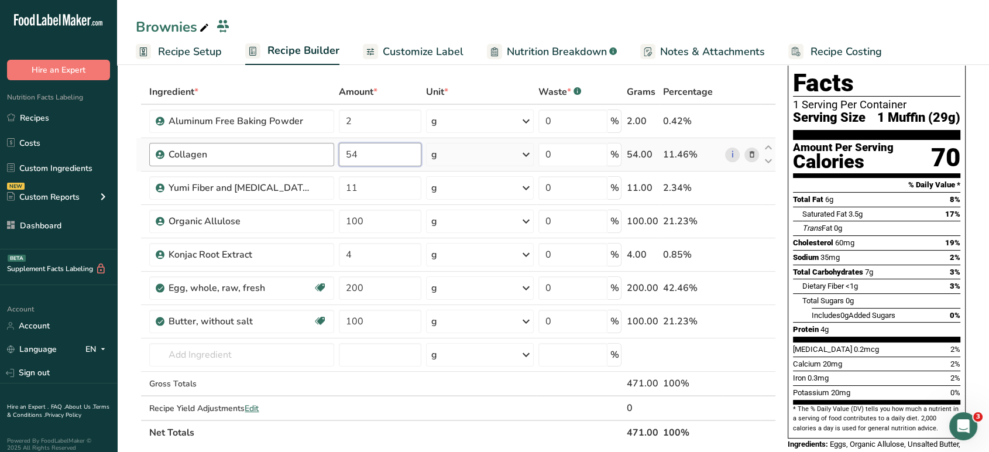
click at [324, 152] on tr "Collagen 54 g Weight Units g kg mg See more Volume Units l Volume units require…" at bounding box center [455, 154] width 639 height 33
type input "27"
click at [123, 130] on section "Add Ingredients Manage Recipe Delete Recipe Duplicate Recipe Scale Recipe Save …" at bounding box center [553, 446] width 872 height 864
click at [248, 341] on td "1145 Butter, without salt 1001 Butter, salted Salted Sweet Cream Butter Add you…" at bounding box center [242, 354] width 190 height 33
click at [252, 351] on input "text" at bounding box center [241, 354] width 185 height 23
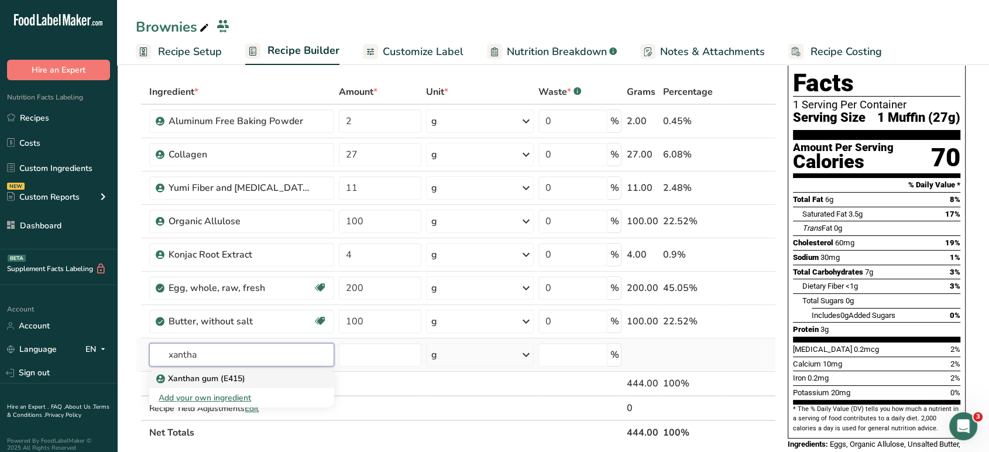
type input "xantha"
click at [258, 376] on div "Xanthan gum (E415)" at bounding box center [232, 378] width 147 height 12
type input "Xanthan gum (E415)"
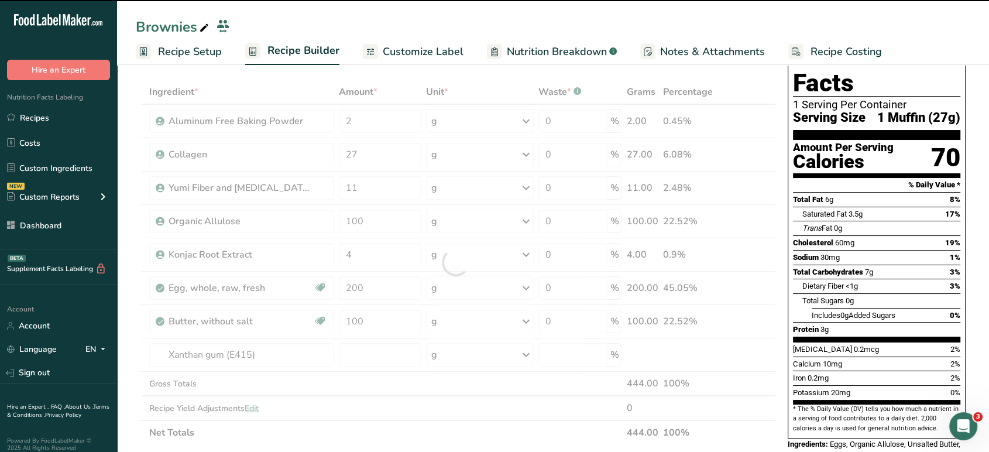
type input "0"
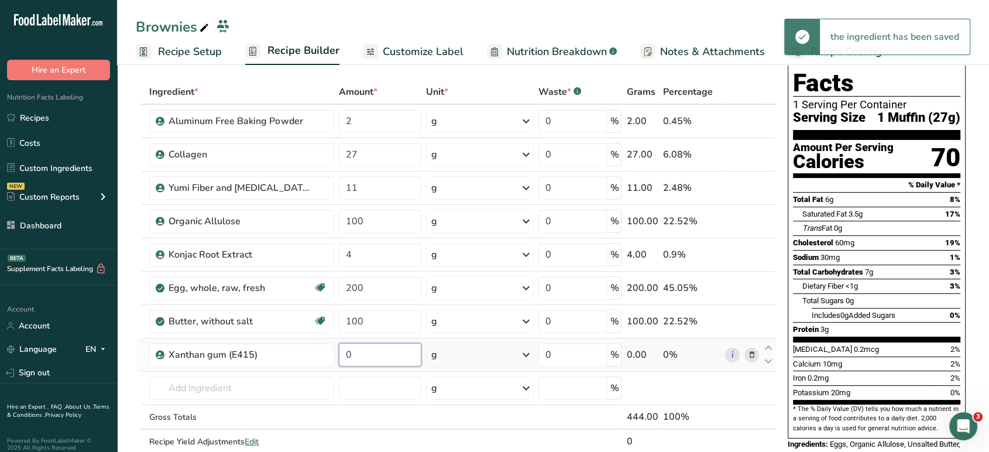
click at [368, 349] on input "0" at bounding box center [380, 354] width 83 height 23
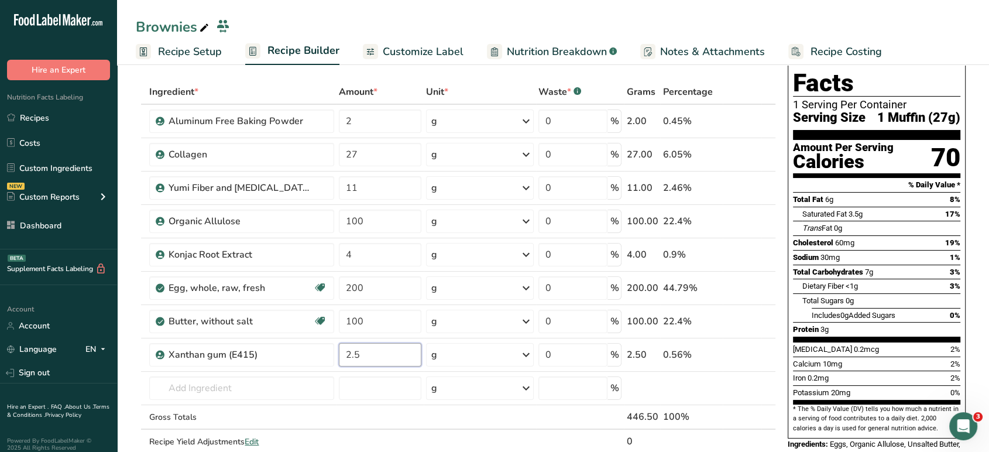
type input "2.5"
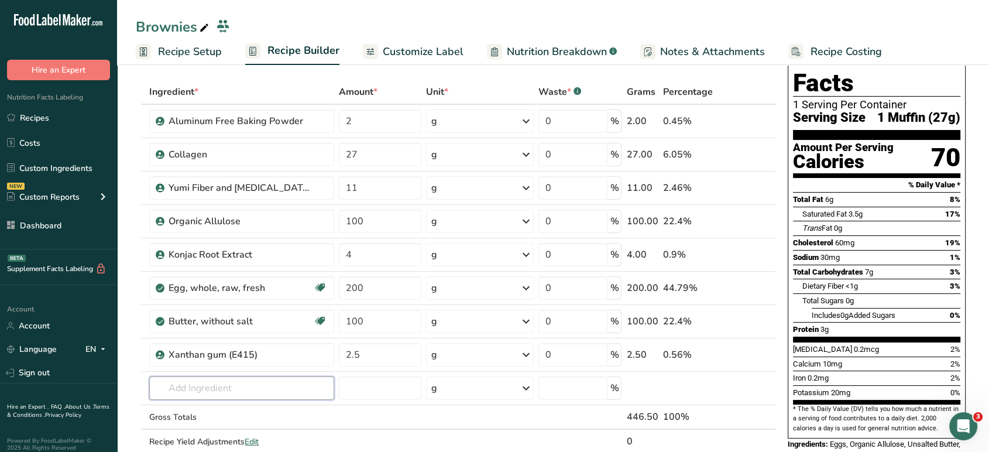
click at [297, 394] on input "text" at bounding box center [241, 387] width 185 height 23
type input "almond flour"
click at [290, 406] on div "Almond flour" at bounding box center [232, 412] width 147 height 12
type input "Almond flour"
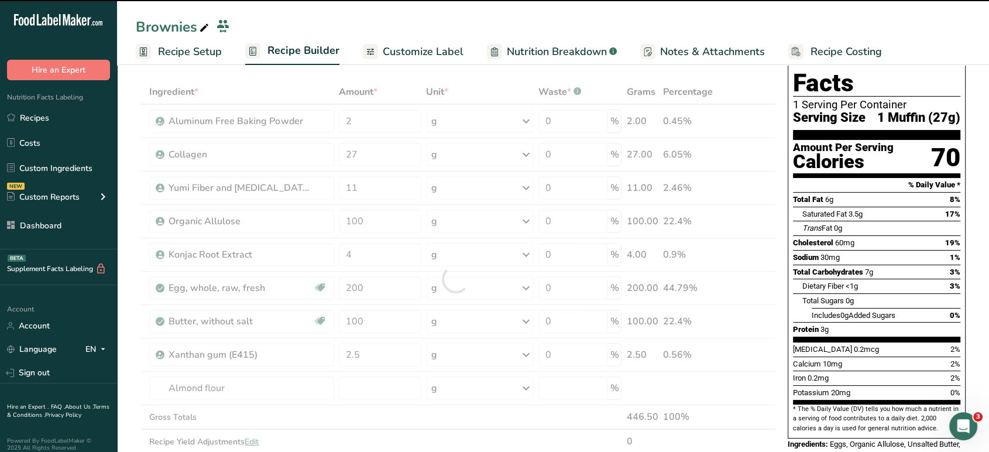
type input "0"
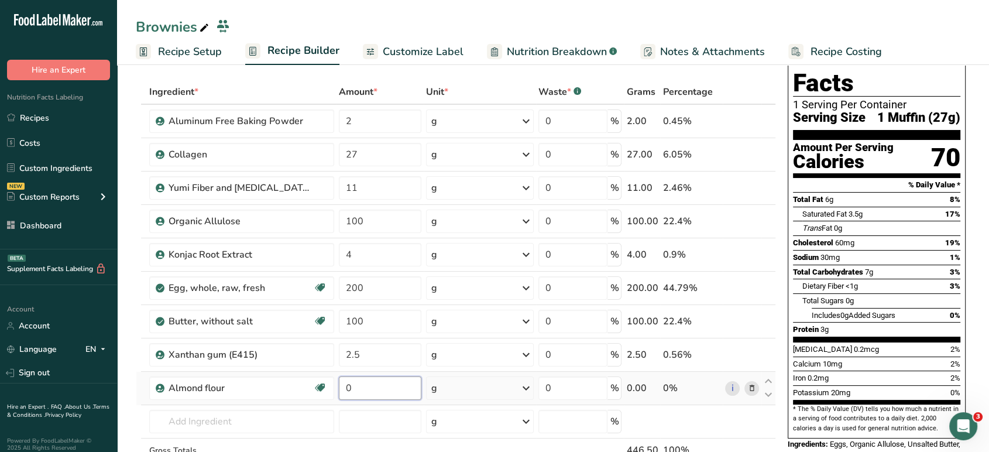
click at [352, 389] on input "0" at bounding box center [380, 387] width 83 height 23
type input "2"
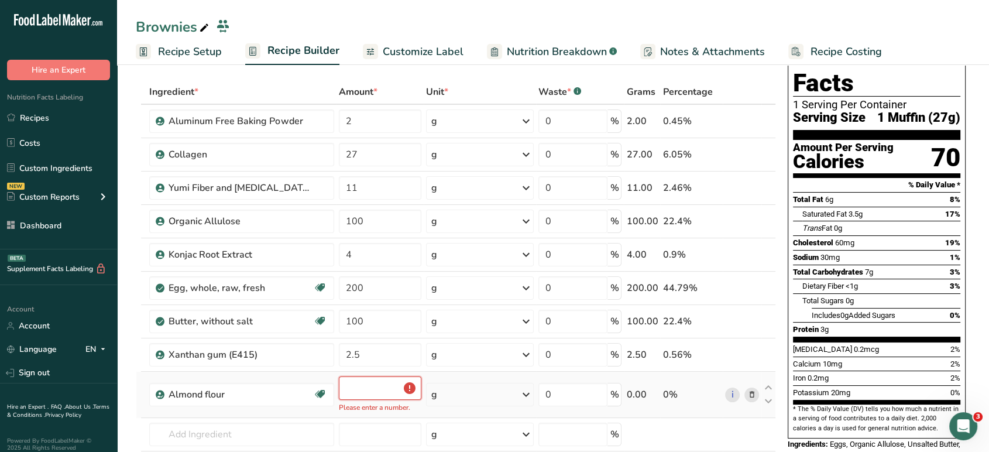
type input "2"
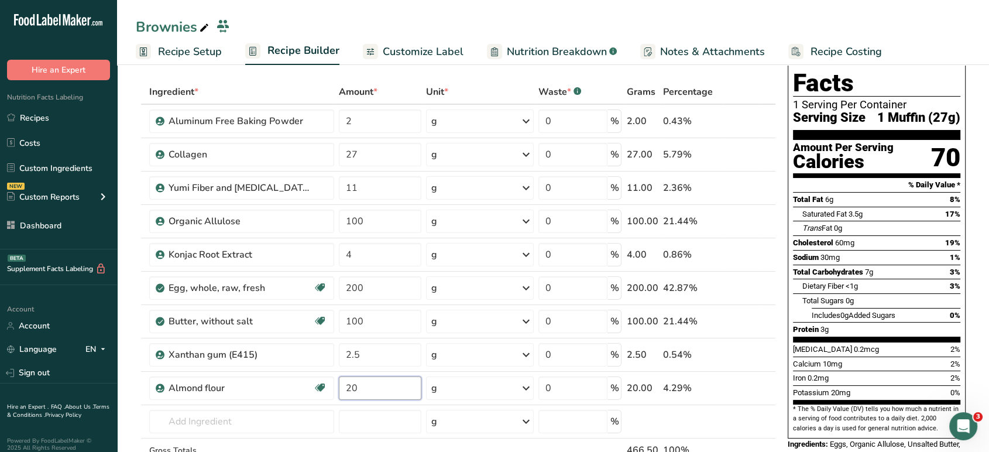
type input "20"
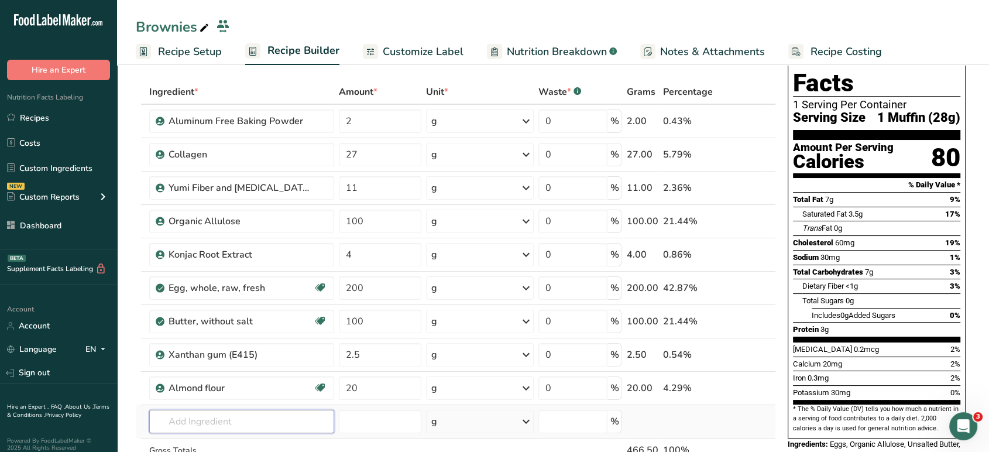
click at [282, 428] on input "text" at bounding box center [241, 421] width 185 height 23
type input "o"
type input "coconut flour"
click at [252, 383] on div "Coconut Flour" at bounding box center [232, 380] width 147 height 12
type input "Coconut Flour"
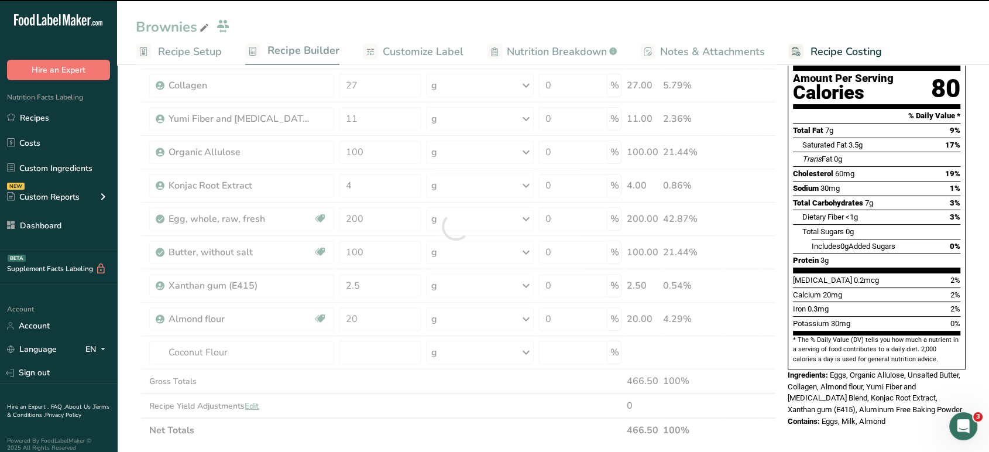
scroll to position [163, 0]
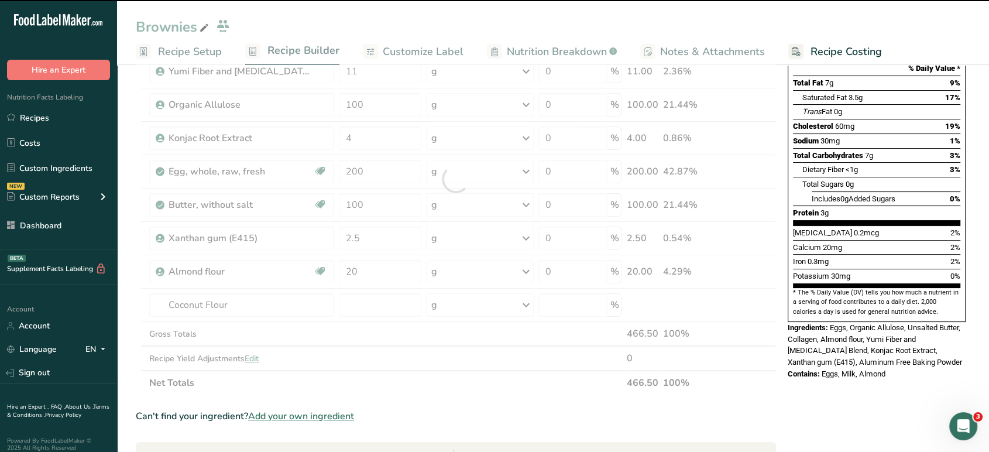
type input "0"
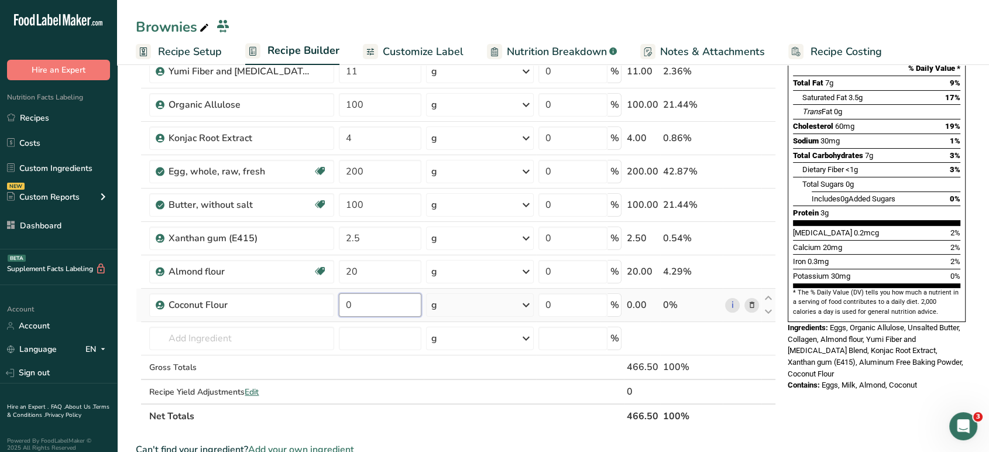
click at [393, 309] on input "0" at bounding box center [380, 304] width 83 height 23
type input "10"
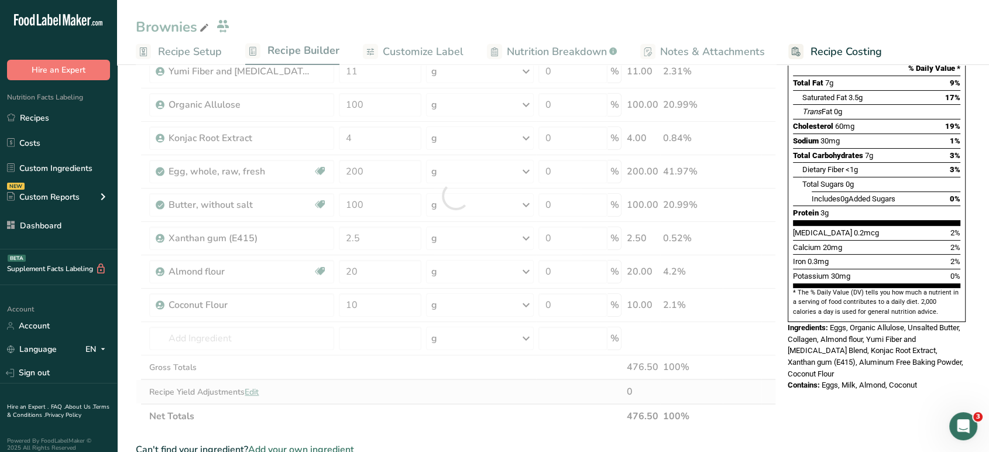
click at [769, 397] on div "Ingredient * Amount * Unit * Waste * .a-a{fill:#347362;}.b-a{fill:#fff;} Grams …" at bounding box center [456, 195] width 640 height 465
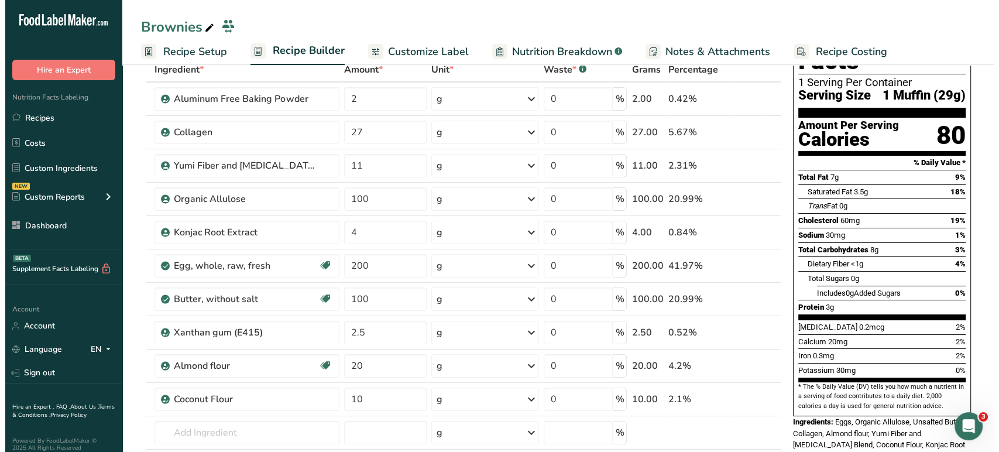
scroll to position [65, 0]
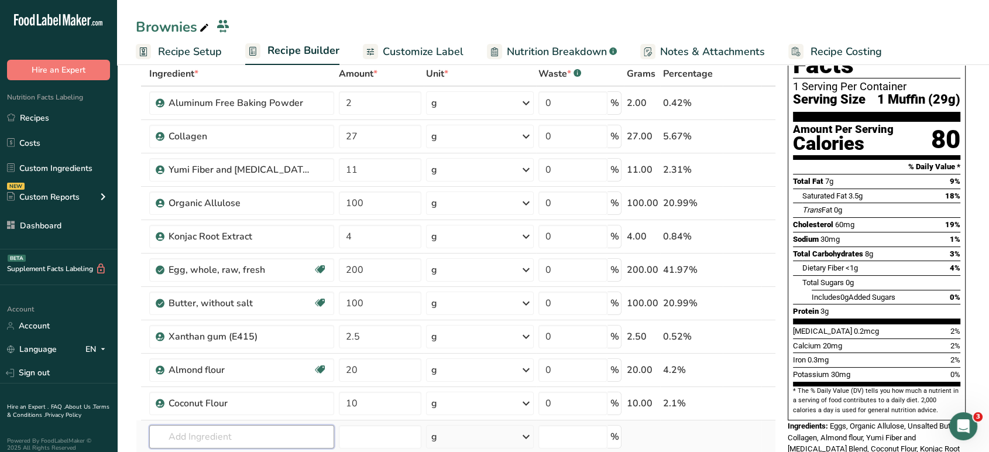
click at [231, 435] on input "text" at bounding box center [241, 436] width 185 height 23
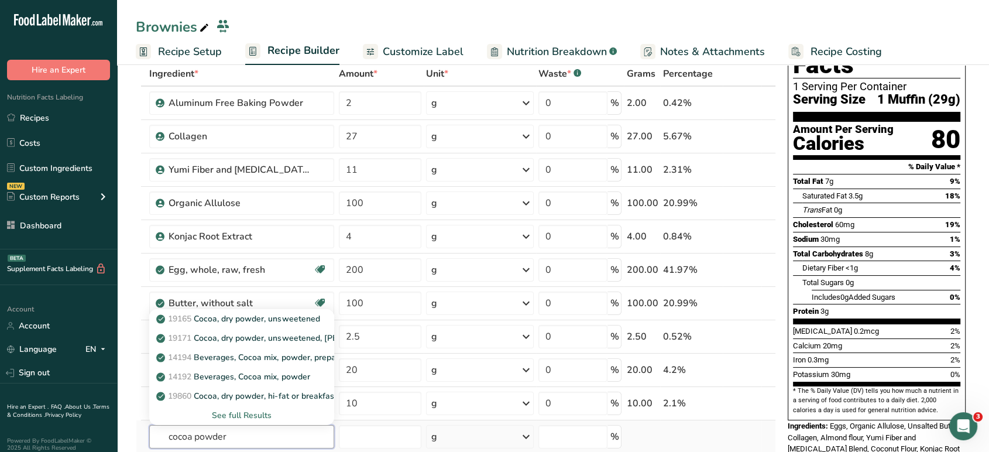
type input "cocoa powder"
click at [248, 418] on div "See full Results" at bounding box center [242, 415] width 166 height 12
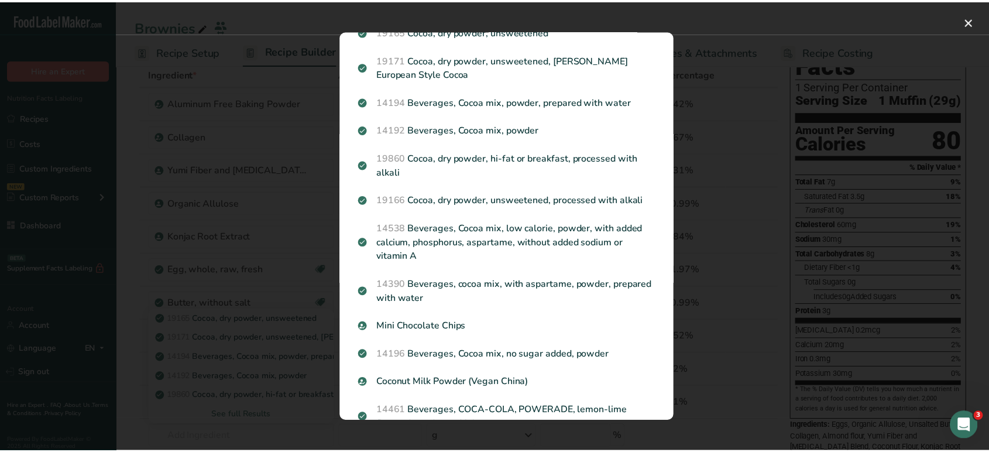
scroll to position [0, 0]
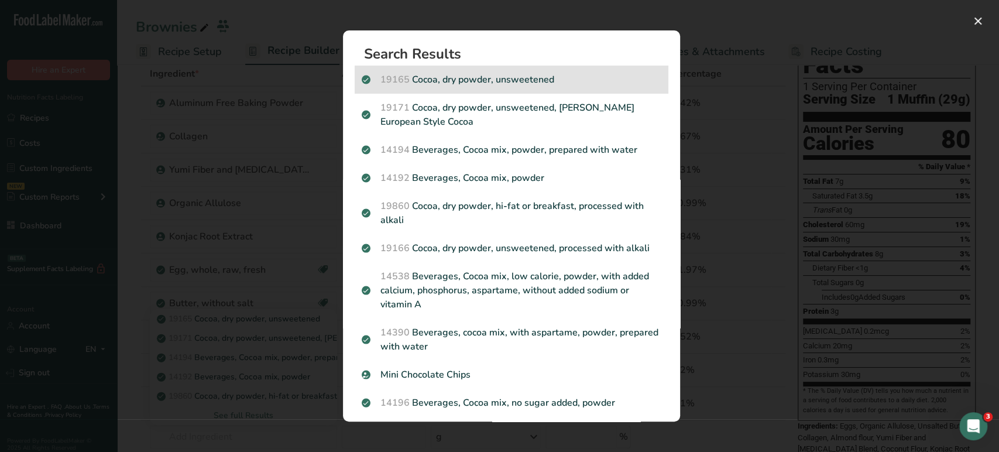
click at [528, 83] on p "19165 Cocoa, dry powder, unsweetened" at bounding box center [512, 80] width 300 height 14
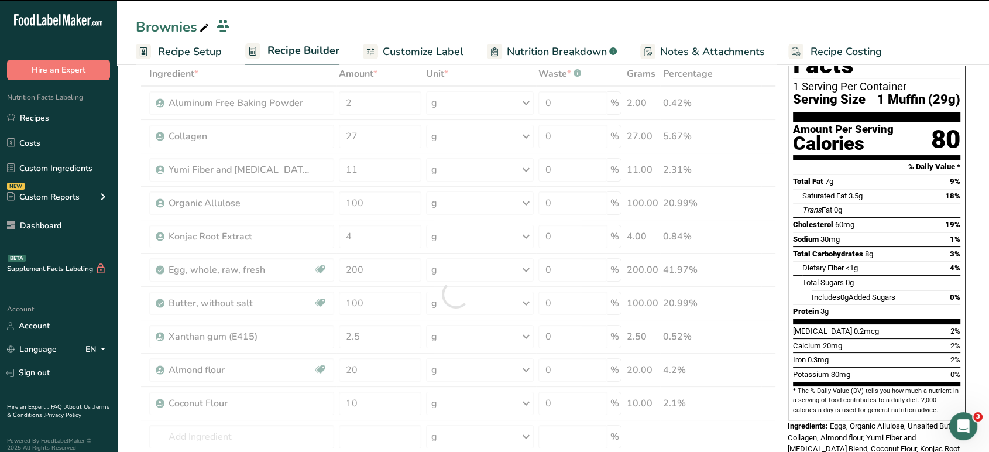
type input "0"
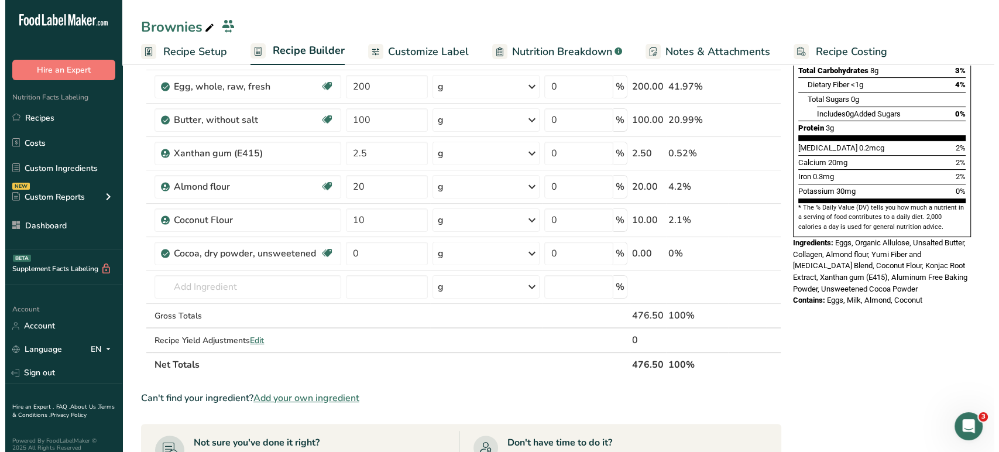
scroll to position [257, 0]
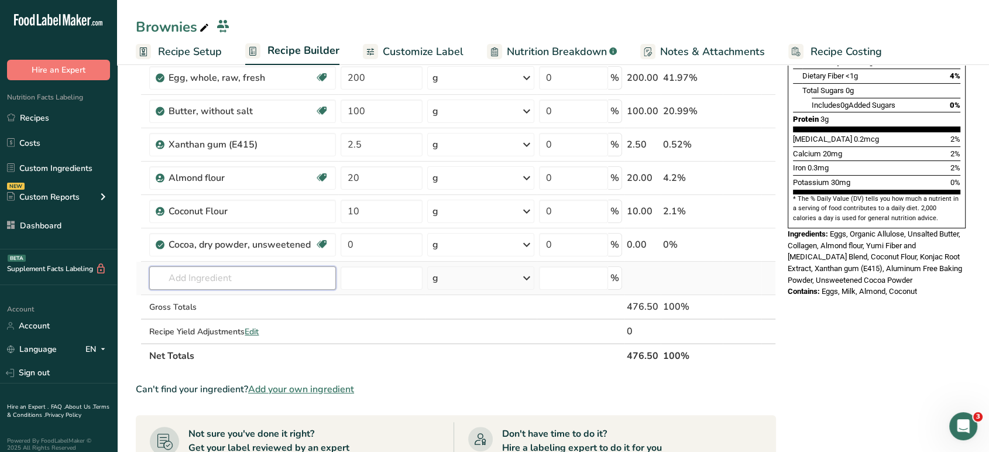
click at [291, 269] on input "text" at bounding box center [242, 277] width 186 height 23
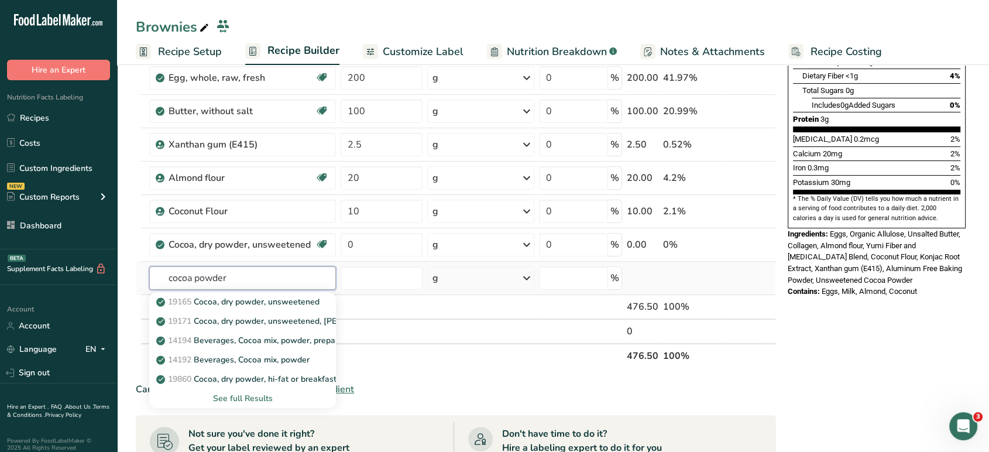
type input "cocoa powder"
click at [243, 397] on div "See full Results" at bounding box center [242, 398] width 167 height 12
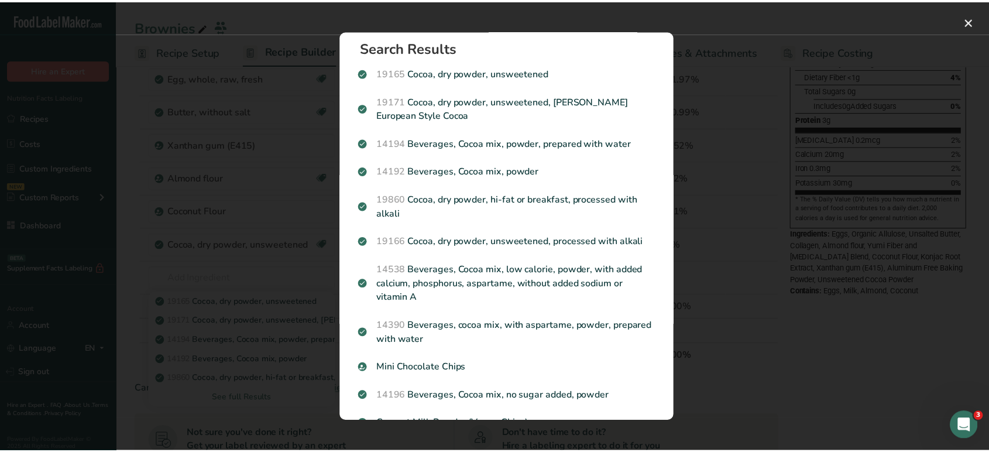
scroll to position [0, 0]
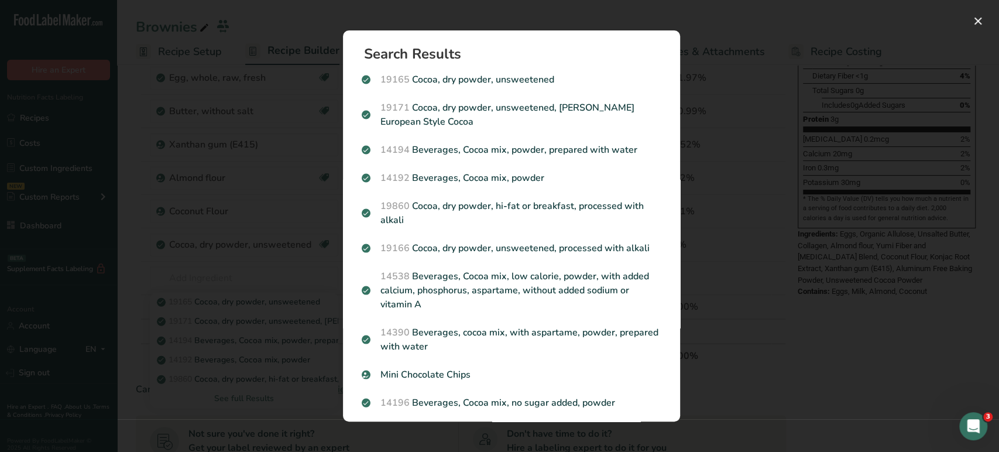
click at [758, 320] on div "Search results modal" at bounding box center [499, 226] width 999 height 452
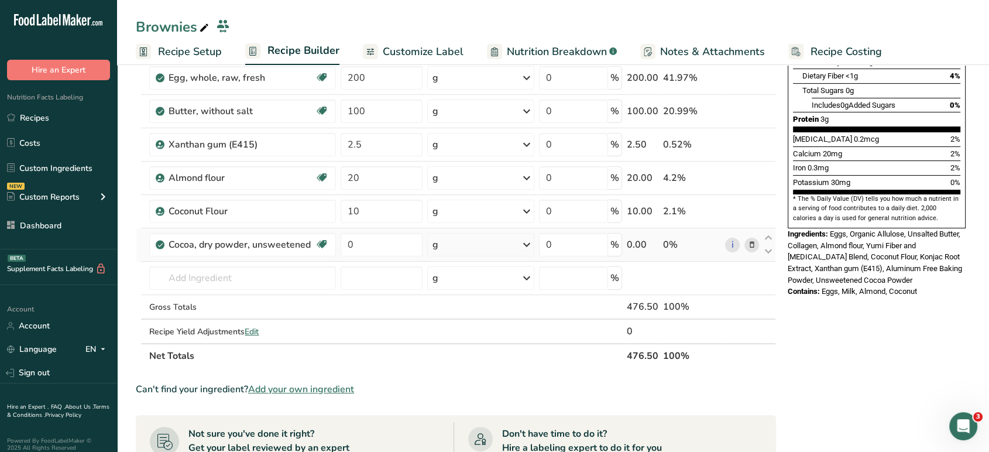
click at [753, 243] on icon at bounding box center [751, 245] width 8 height 12
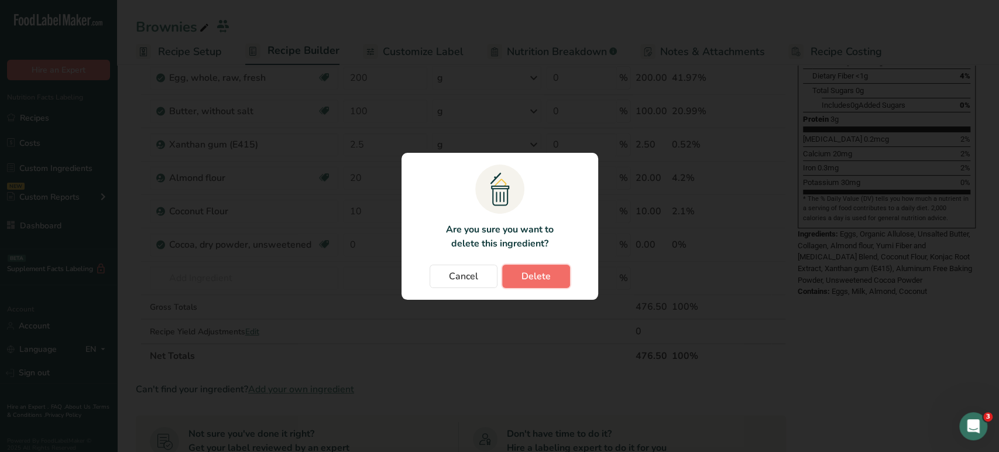
click at [537, 277] on span "Delete" at bounding box center [535, 276] width 29 height 14
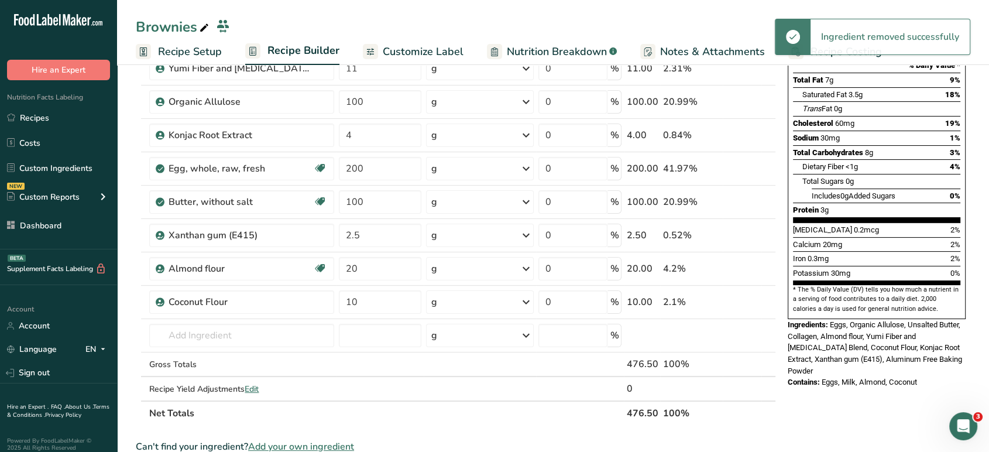
scroll to position [178, 0]
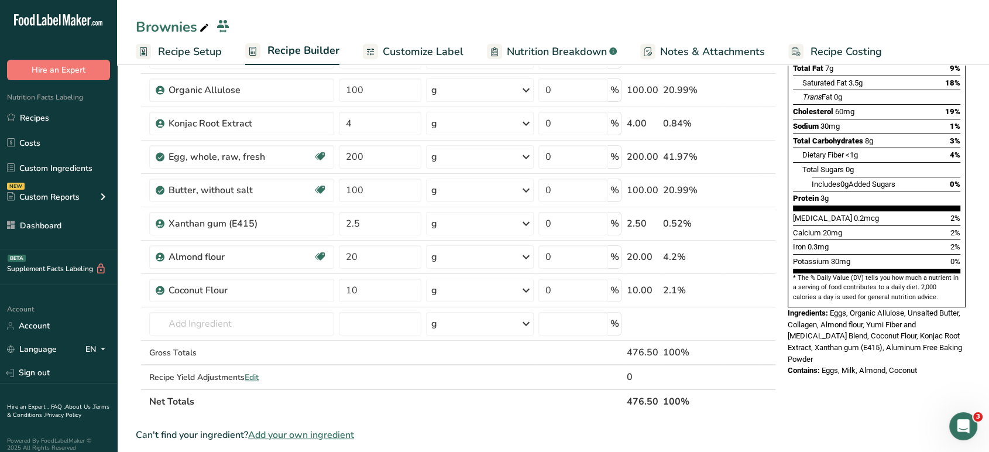
click at [286, 431] on span "Add your own ingredient" at bounding box center [301, 435] width 106 height 14
click at [318, 431] on span "Add your own ingredient" at bounding box center [301, 435] width 106 height 14
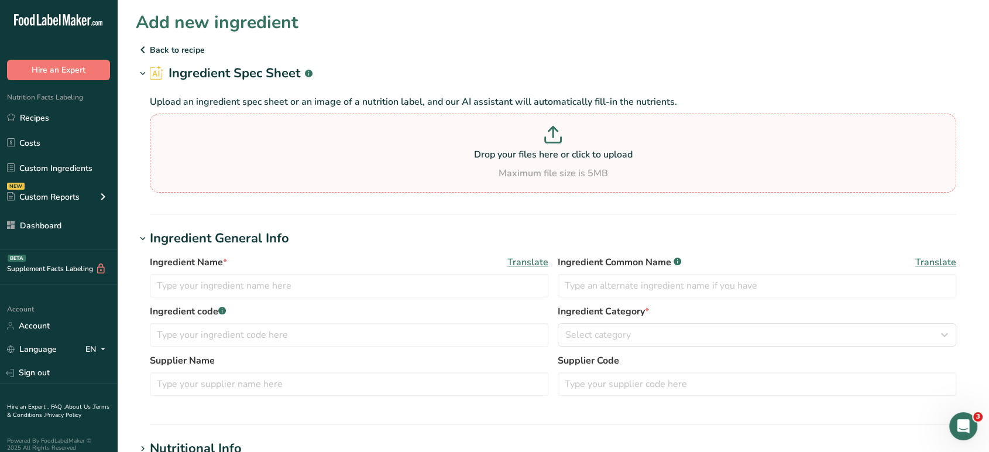
click at [558, 180] on section "Drop your files here or click to upload Maximum file size is 5MB" at bounding box center [553, 152] width 800 height 73
click at [558, 180] on input "Drop your files here or click to upload Maximum file size is 5MB" at bounding box center [553, 153] width 806 height 79
type input "C:\fakepath\Calories in Tapioca Syrup - Google Chrome 8_22_2025 7_32_27 PM.png"
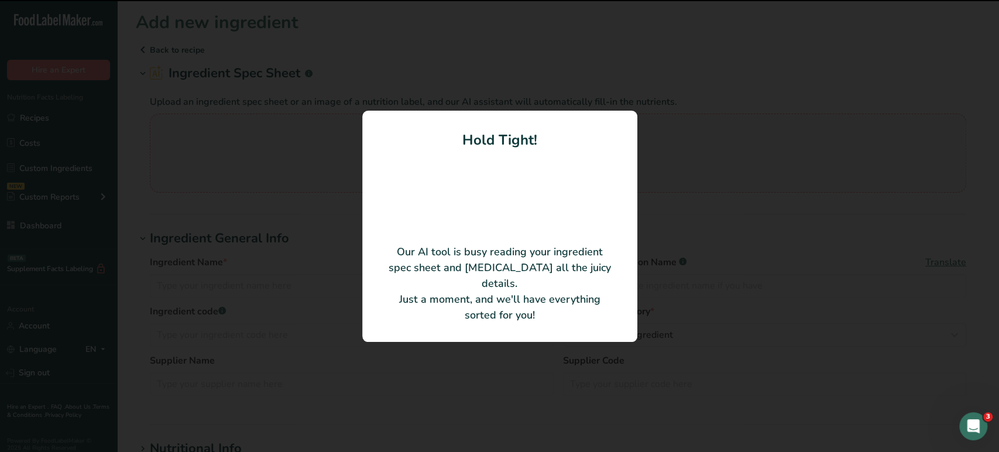
type input "Tapioca Syrup"
type input "100"
type input "312"
type KJ "1305.41"
type Fat "0"
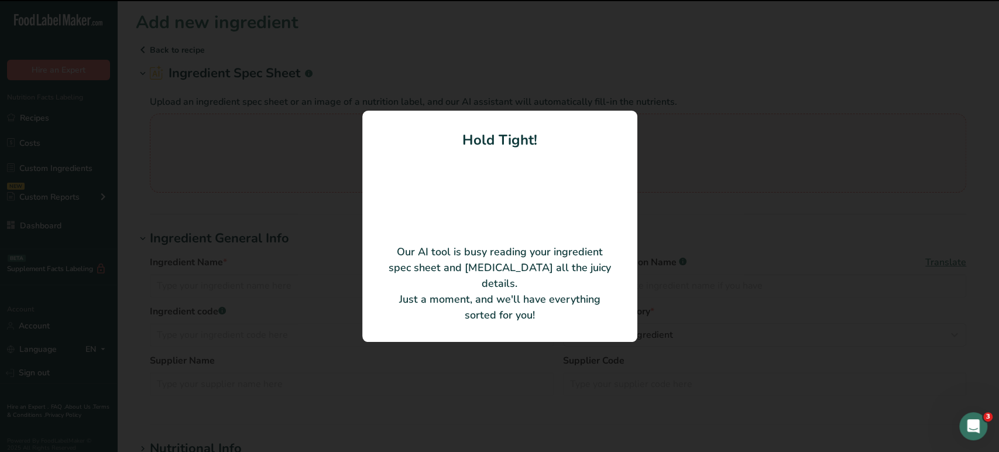
type Fat "0"
type input "0"
type Carbohydrates "78"
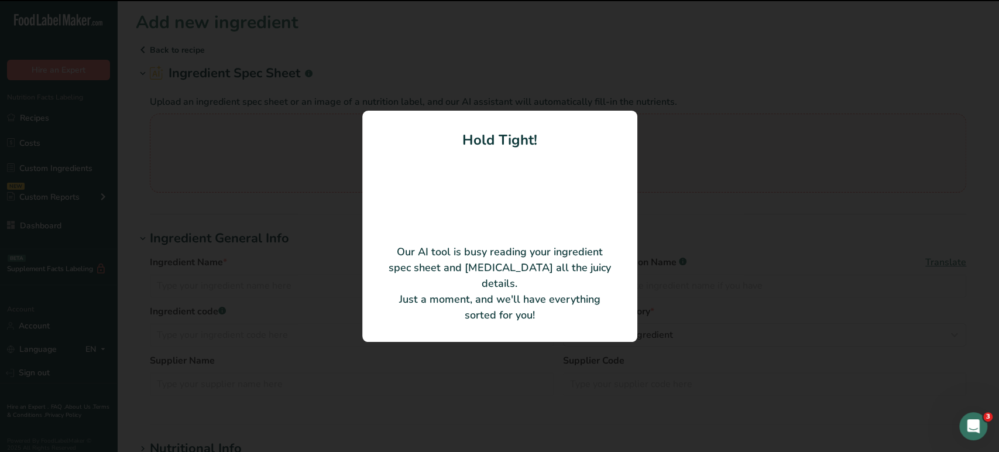
type Fiber "0"
type Sugars "78"
type Sugars "33"
type input "0"
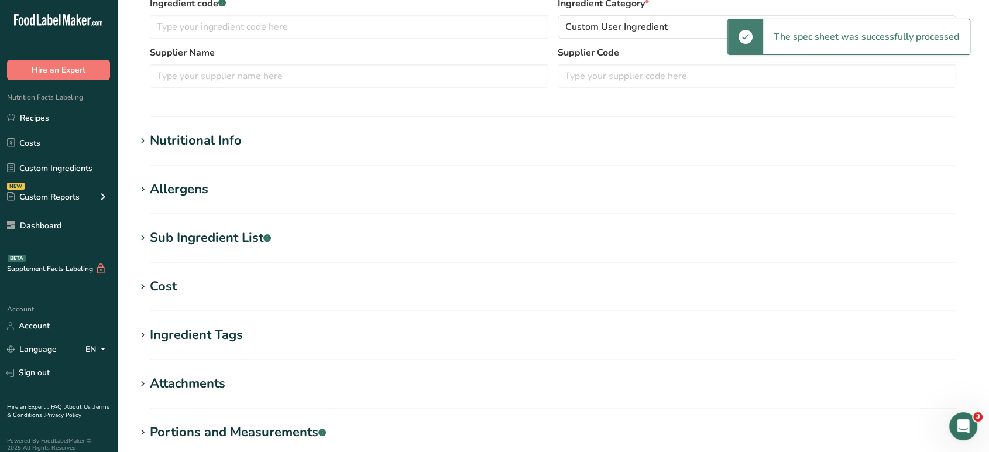
scroll to position [280, 0]
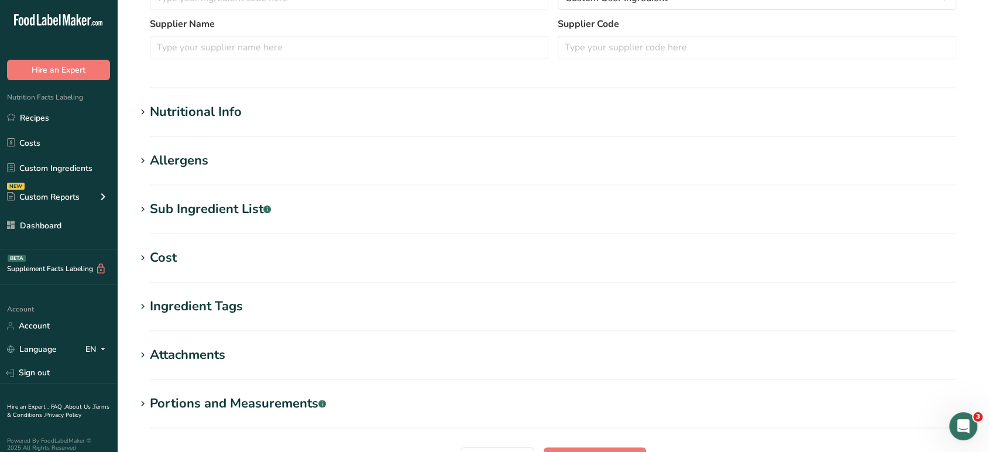
click at [233, 115] on div "Nutritional Info" at bounding box center [196, 111] width 92 height 19
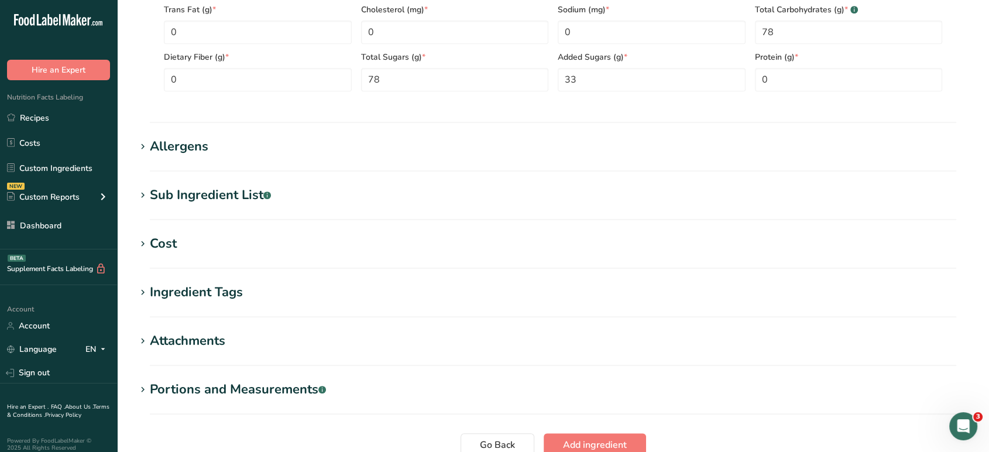
scroll to position [569, 0]
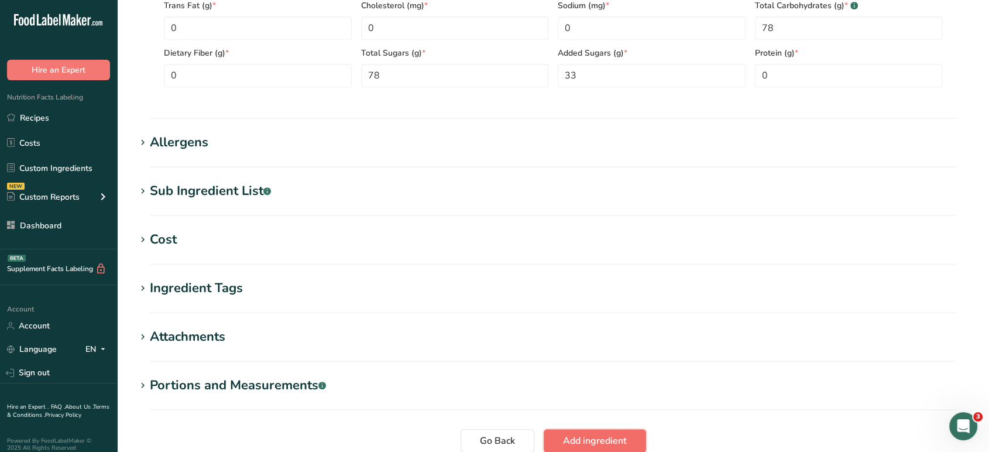
click at [611, 437] on span "Add ingredient" at bounding box center [595, 441] width 64 height 14
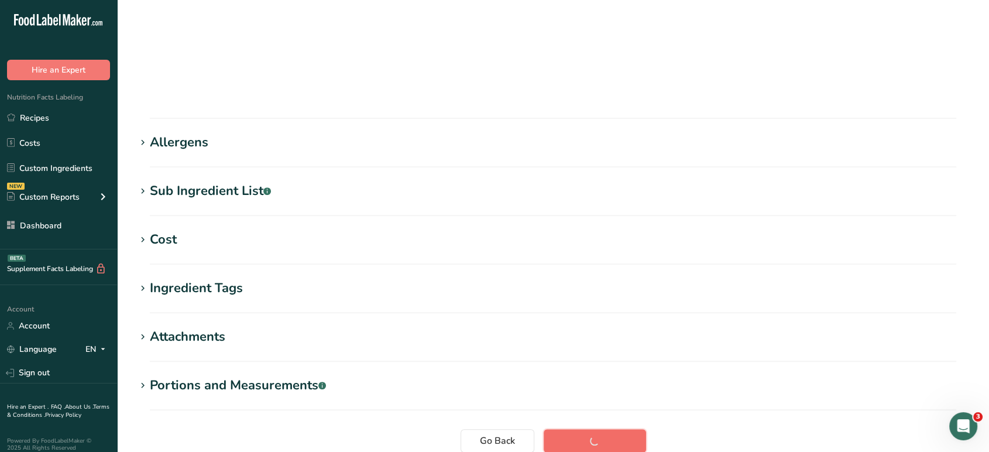
scroll to position [176, 0]
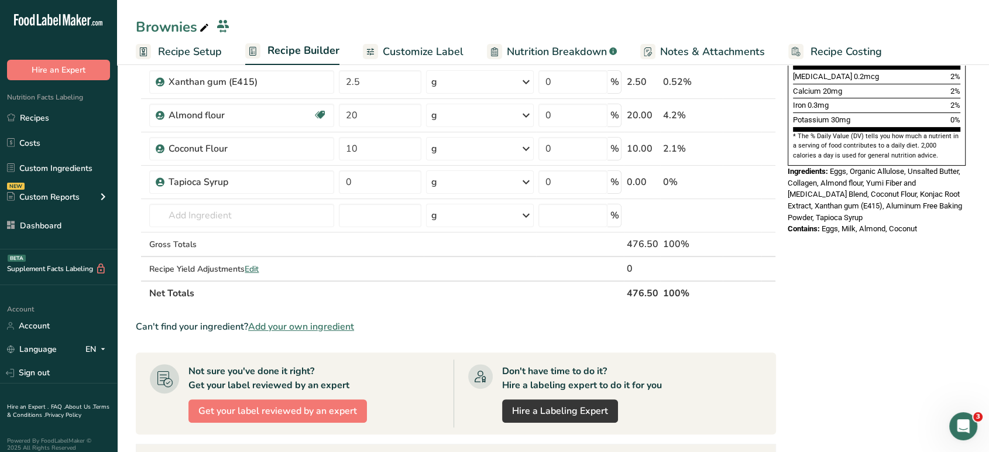
scroll to position [316, 0]
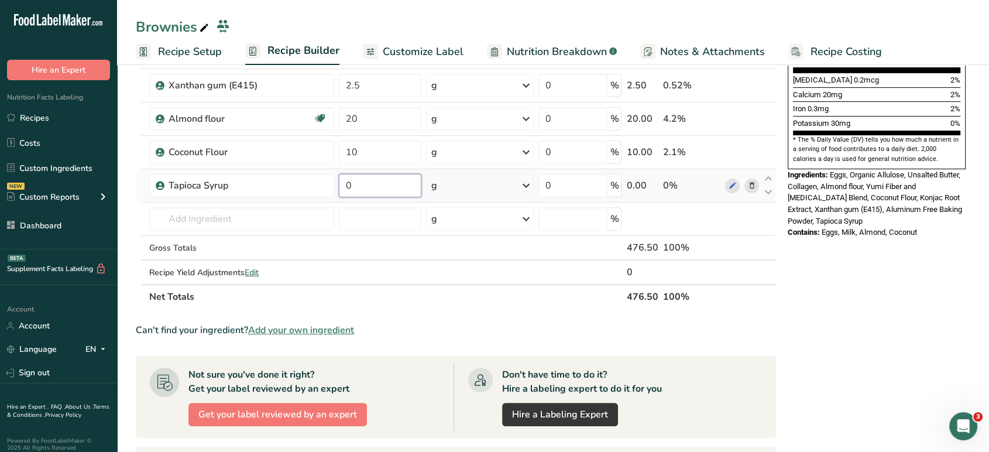
click at [369, 187] on input "0" at bounding box center [380, 185] width 83 height 23
type input "220"
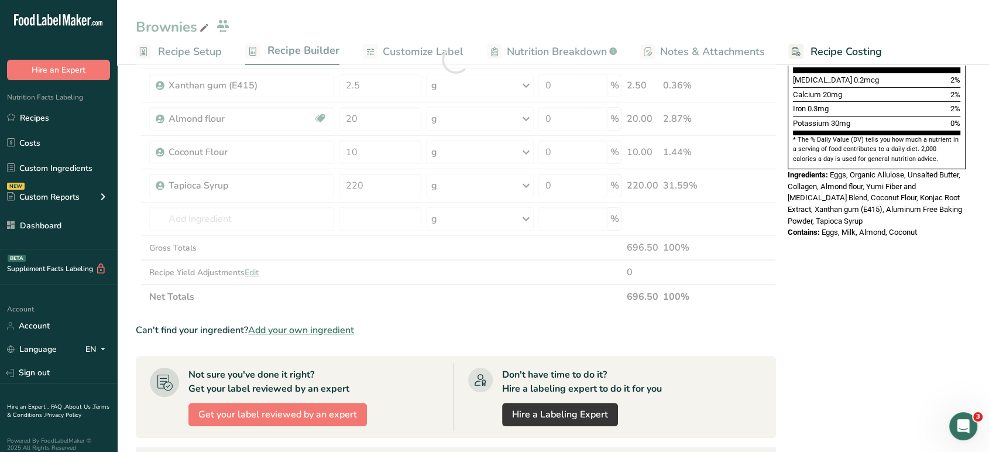
click at [734, 312] on section "Ingredient * Amount * Unit * Waste * .a-a{fill:#347362;}.b-a{fill:#fff;} Grams …" at bounding box center [456, 257] width 640 height 895
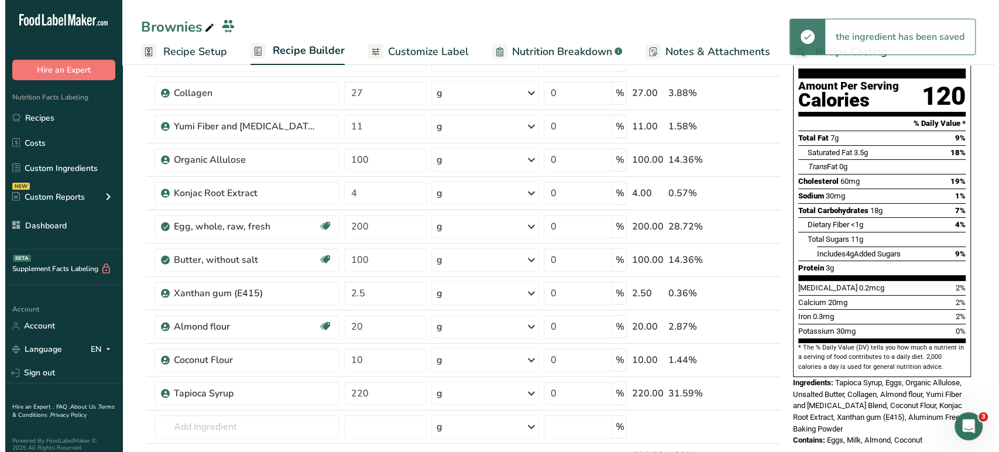
scroll to position [112, 0]
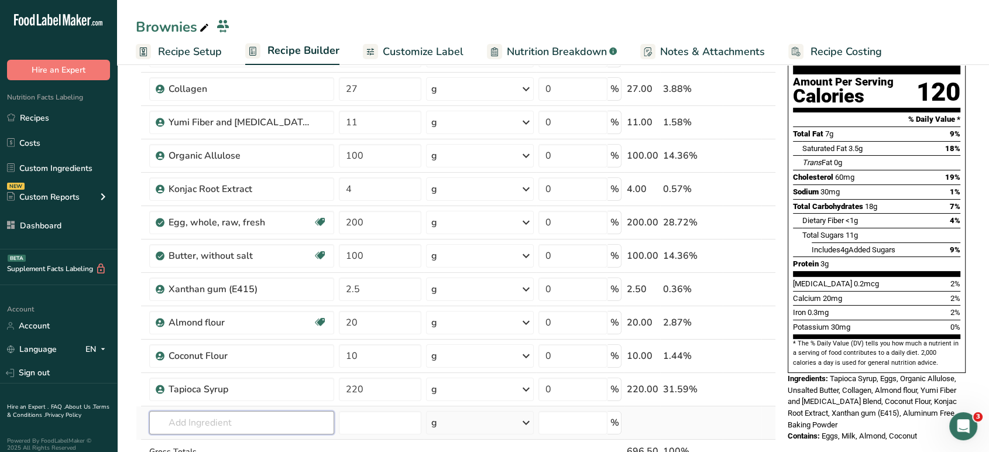
click at [246, 415] on input "text" at bounding box center [241, 422] width 185 height 23
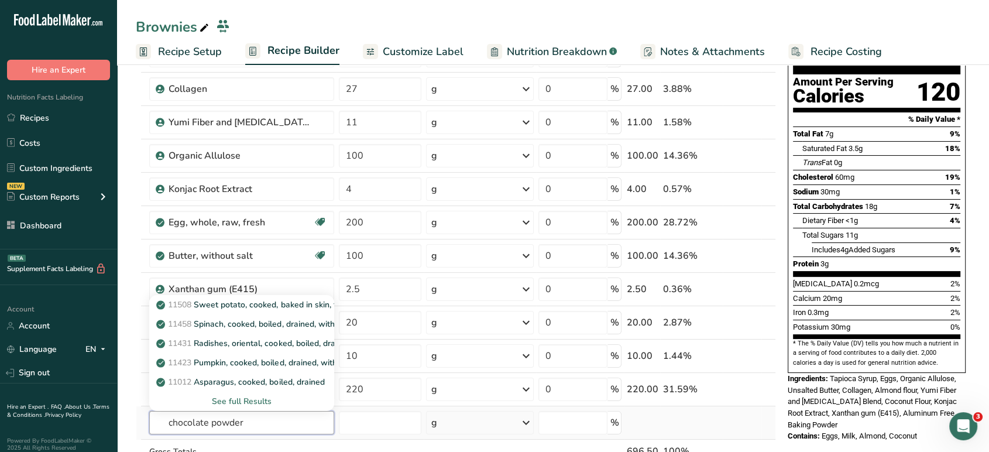
type input "chocolate powder"
click at [255, 396] on div "See full Results" at bounding box center [242, 401] width 166 height 12
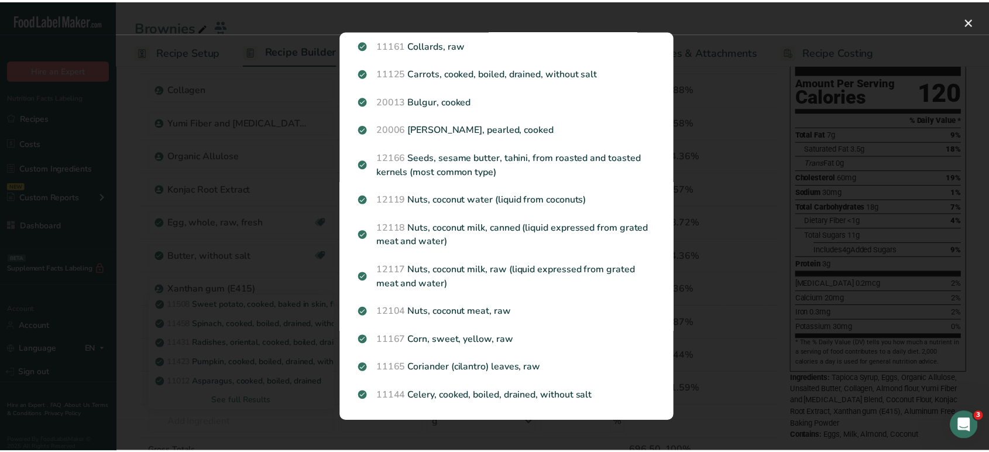
scroll to position [1214, 0]
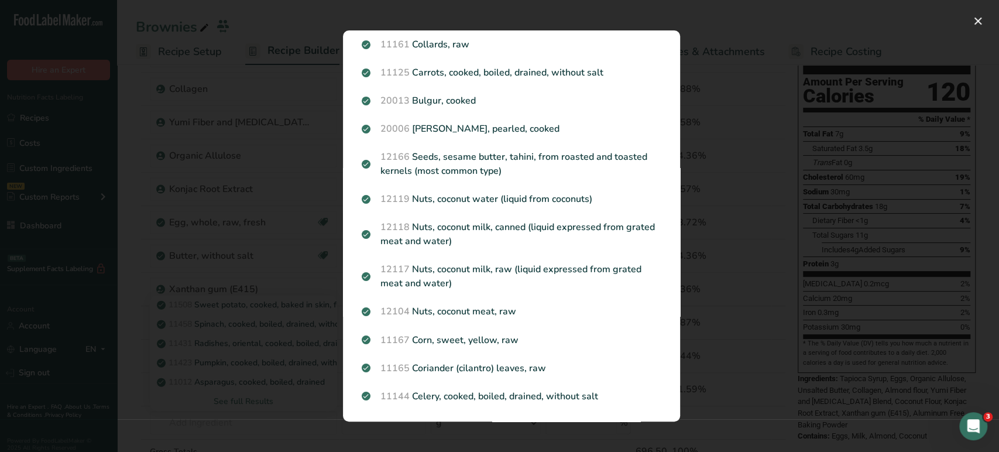
click at [231, 341] on div "Search results modal" at bounding box center [499, 226] width 999 height 452
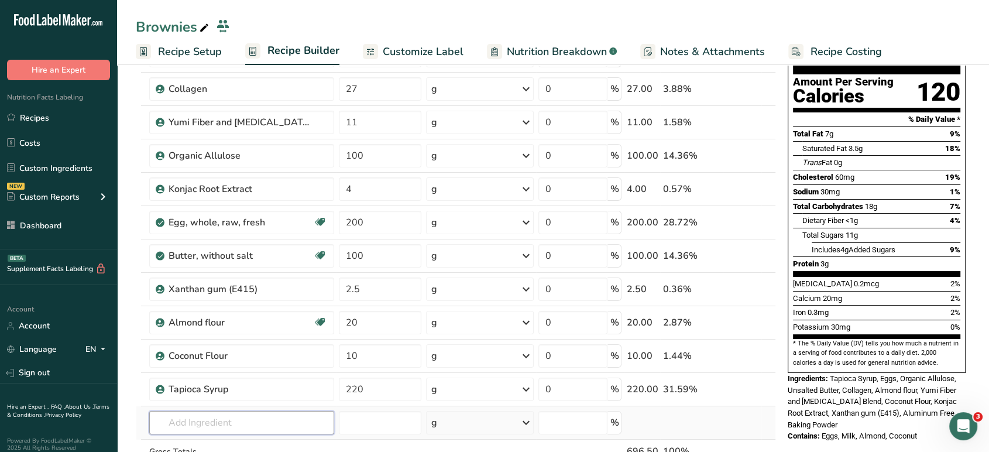
click at [211, 420] on input "text" at bounding box center [241, 422] width 185 height 23
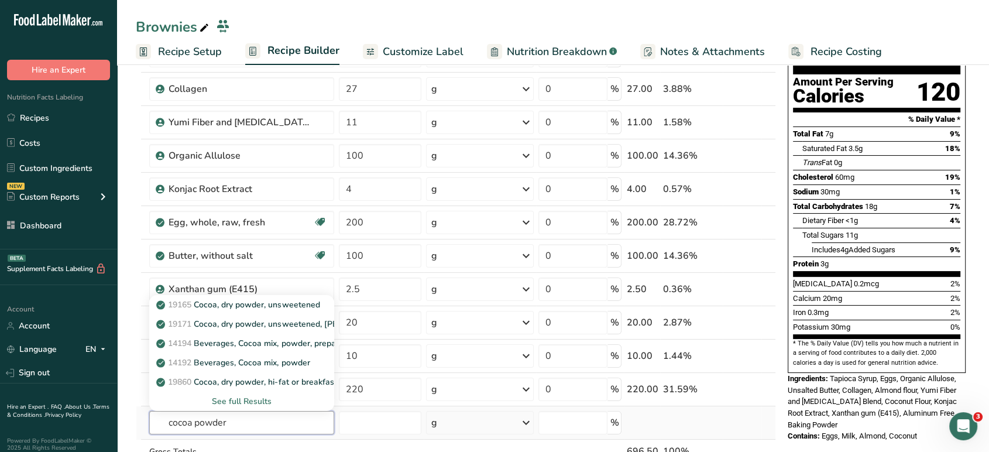
type input "cocoa powder"
click at [237, 404] on div "See full Results" at bounding box center [242, 401] width 166 height 12
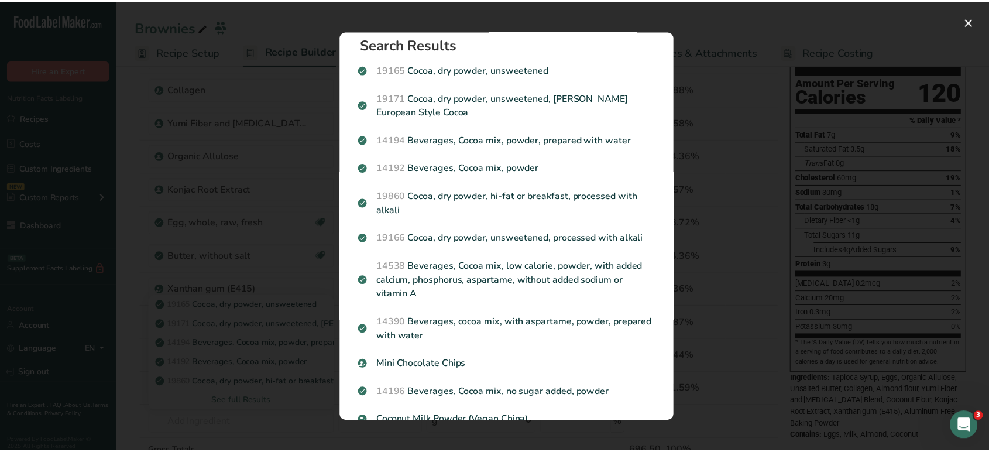
scroll to position [0, 0]
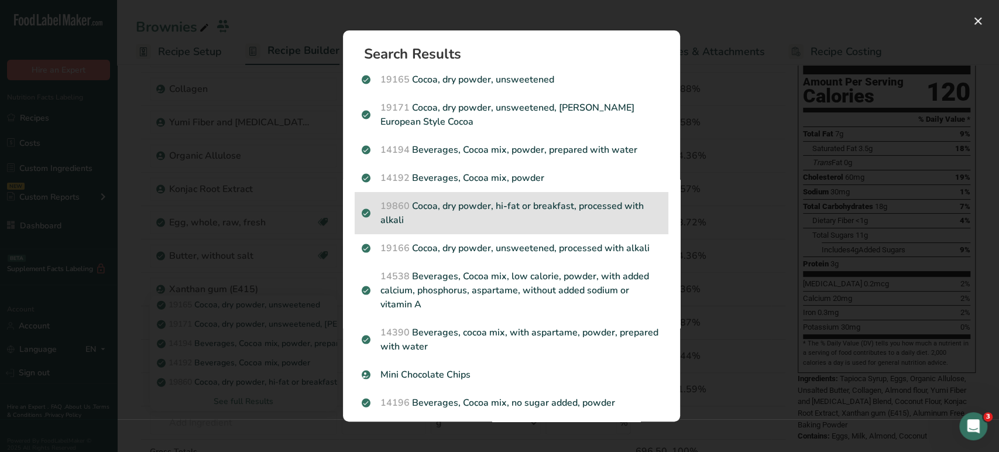
click at [566, 224] on p "19860 Cocoa, dry powder, hi-fat or breakfast, processed with alkali" at bounding box center [512, 213] width 300 height 28
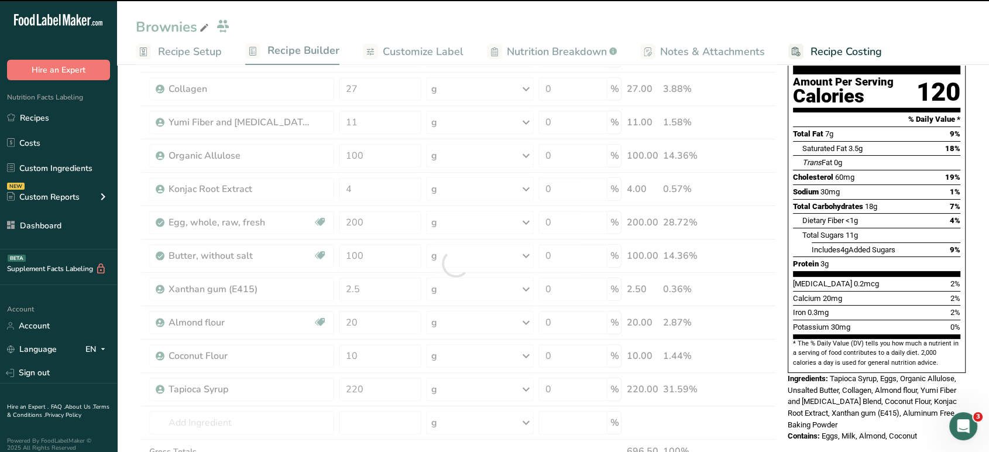
type input "0"
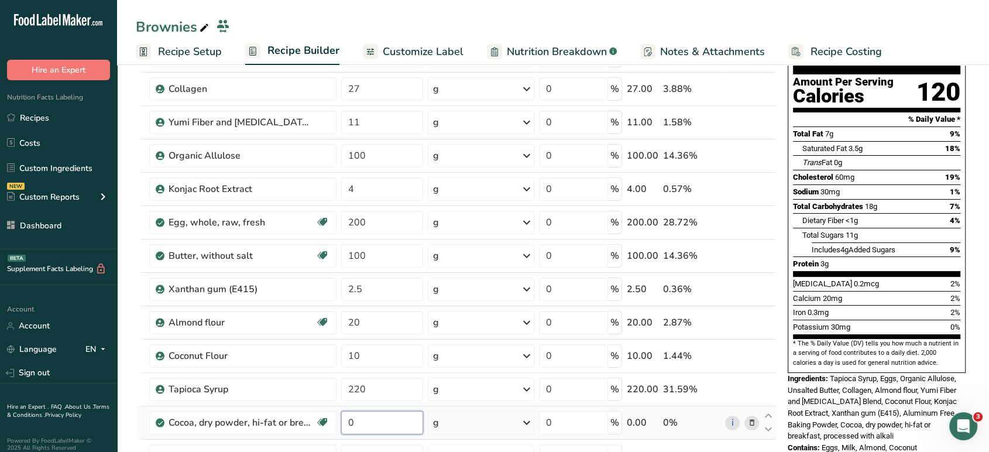
click at [379, 427] on input "0" at bounding box center [382, 422] width 82 height 23
type input "19"
click at [891, 319] on div "Potassium 30mg 0%" at bounding box center [876, 326] width 167 height 15
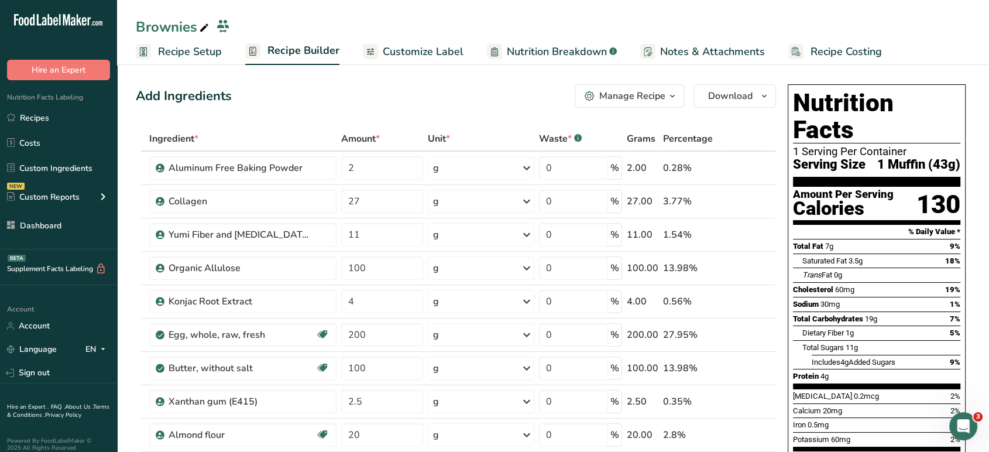
click at [205, 47] on span "Recipe Setup" at bounding box center [190, 52] width 64 height 16
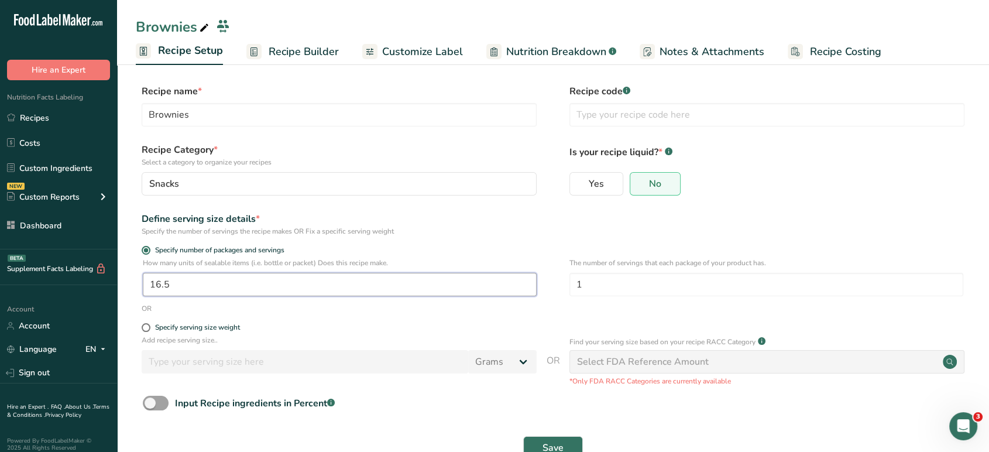
click at [197, 287] on input "16.5" at bounding box center [340, 284] width 394 height 23
type input "12"
click at [560, 445] on span "Save" at bounding box center [552, 448] width 21 height 14
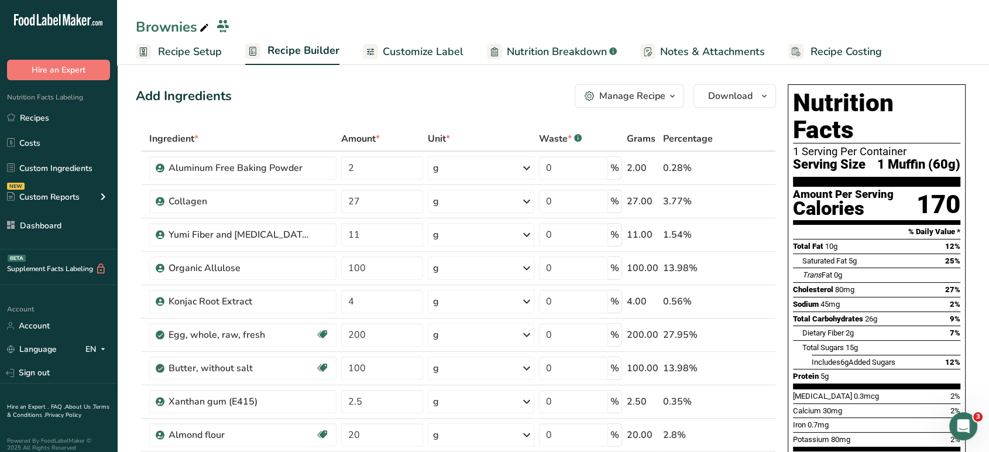
click at [398, 55] on span "Customize Label" at bounding box center [423, 52] width 81 height 16
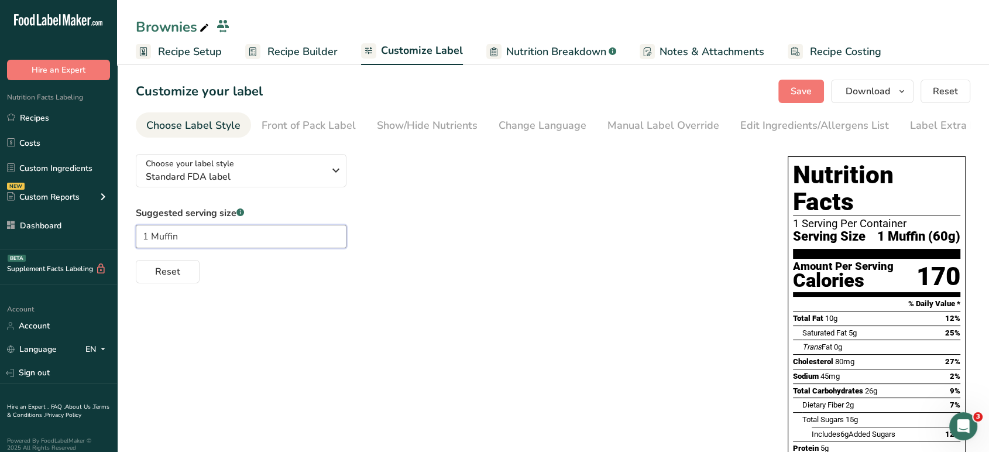
drag, startPoint x: 184, startPoint y: 236, endPoint x: 152, endPoint y: 238, distance: 32.3
click at [152, 238] on input "1 Muffin" at bounding box center [241, 236] width 211 height 23
click at [805, 84] on span "Save" at bounding box center [801, 91] width 21 height 14
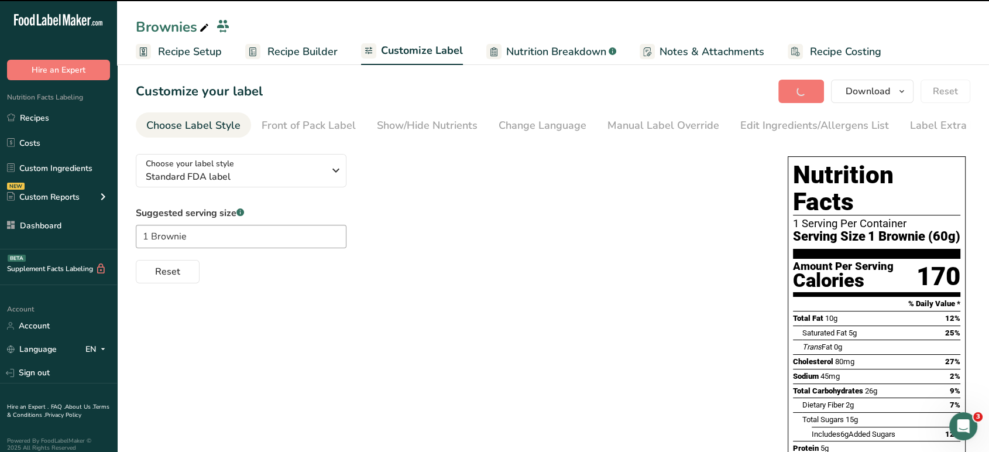
type input "1 Brownie"
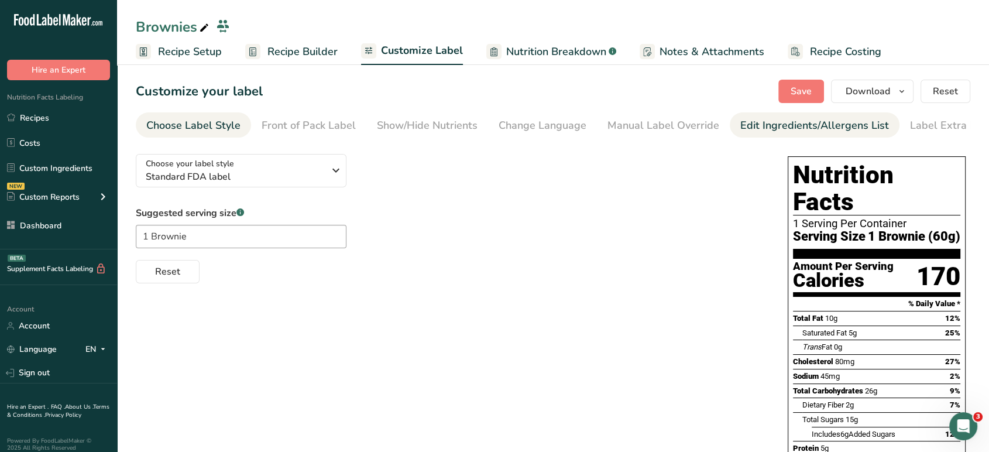
click at [763, 122] on div "Edit Ingredients/Allergens List" at bounding box center [814, 126] width 149 height 16
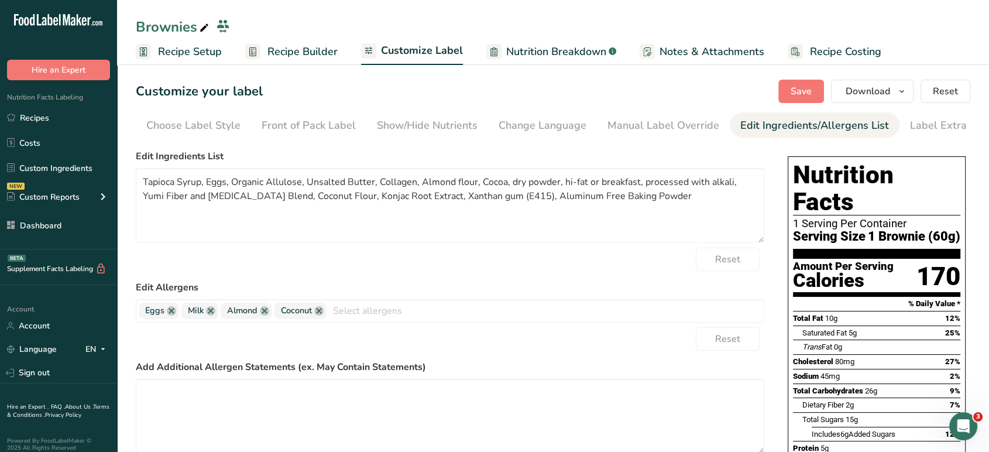
scroll to position [0, 16]
click at [144, 181] on textarea "Tapioca Syrup, Eggs, Organic Allulose, Unsalted Butter, Collagen, Almond flour,…" at bounding box center [450, 205] width 628 height 75
click at [452, 185] on textarea "Organic Prebiotic Tapioca Syrup, Eggs, Organic Allulose, Unsalted Butter, Colla…" at bounding box center [450, 205] width 628 height 75
click at [599, 185] on textarea "Organic Prebiotic Tapioca Syrup, Eggs, Organic Allulose, Unsalted Butter, Organ…" at bounding box center [450, 205] width 628 height 75
drag, startPoint x: 274, startPoint y: 202, endPoint x: 622, endPoint y: 190, distance: 348.4
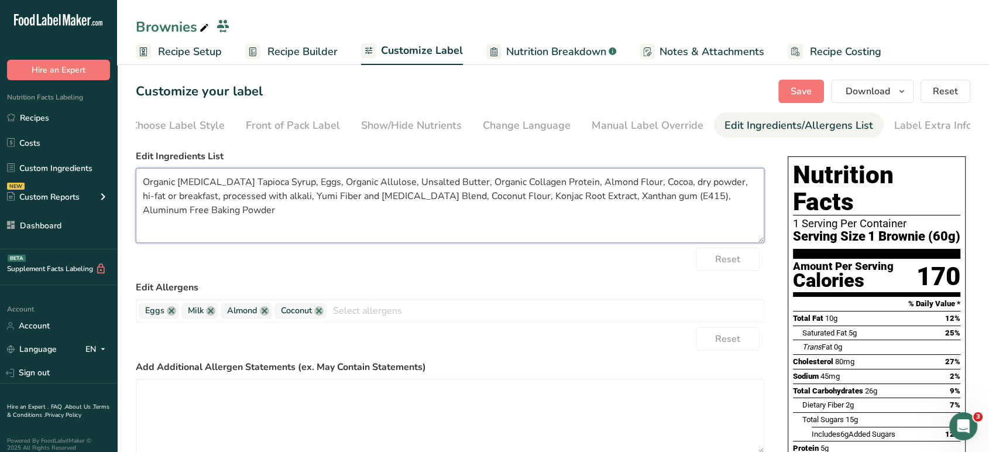
click at [622, 190] on textarea "Organic Prebiotic Tapioca Syrup, Eggs, Organic Allulose, Unsalted Butter, Organ…" at bounding box center [450, 205] width 628 height 75
click at [446, 198] on textarea "Organic Prebiotic Tapioca Syrup, Eggs, Organic Allulose, Unsalted Butter, Organ…" at bounding box center [450, 205] width 628 height 75
click at [440, 200] on textarea "Organic Prebiotic Tapioca Syrup, Eggs, Organic Allulose, Unsalted Butter, Organ…" at bounding box center [450, 205] width 628 height 75
click at [442, 197] on textarea "Organic Prebiotic Tapioca Syrup, Eggs, Organic Allulose, Unsalted Butter, Organ…" at bounding box center [450, 205] width 628 height 75
click at [579, 204] on textarea "Organic Prebiotic Tapioca Syrup, Eggs, Organic Allulose, Unsalted Butter, Organ…" at bounding box center [450, 205] width 628 height 75
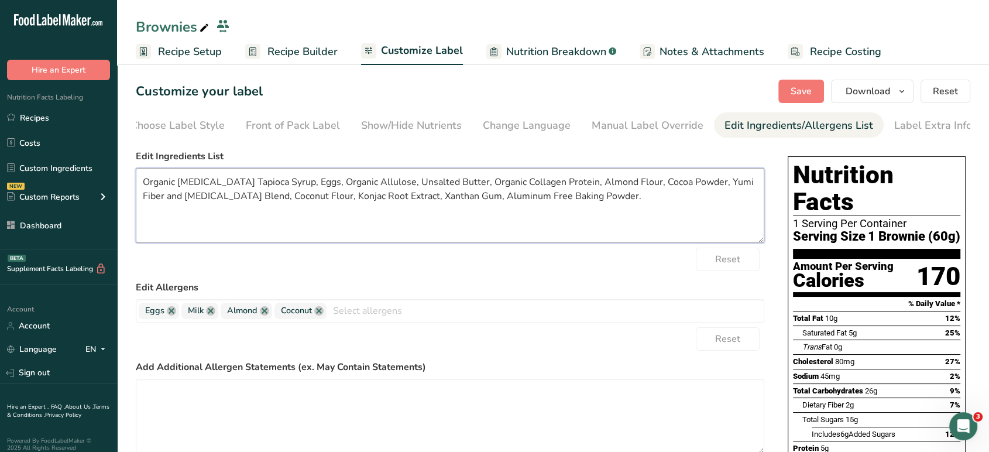
click at [554, 184] on textarea "Organic Prebiotic Tapioca Syrup, Eggs, Organic Allulose, Unsalted Butter, Organ…" at bounding box center [450, 205] width 628 height 75
click at [208, 200] on textarea "Organic Prebiotic Tapioca Syrup, Eggs, Organic Allulose, Unsalted Butter, Organ…" at bounding box center [450, 205] width 628 height 75
click at [206, 201] on textarea "Organic Prebiotic Tapioca Syrup, Eggs, Organic Allulose, Unsalted Butter, Organ…" at bounding box center [450, 205] width 628 height 75
paste textarea "(Organic Soluble corn fiber, Acacia fiber,Inulin prebiotic fiber,Organic green …"
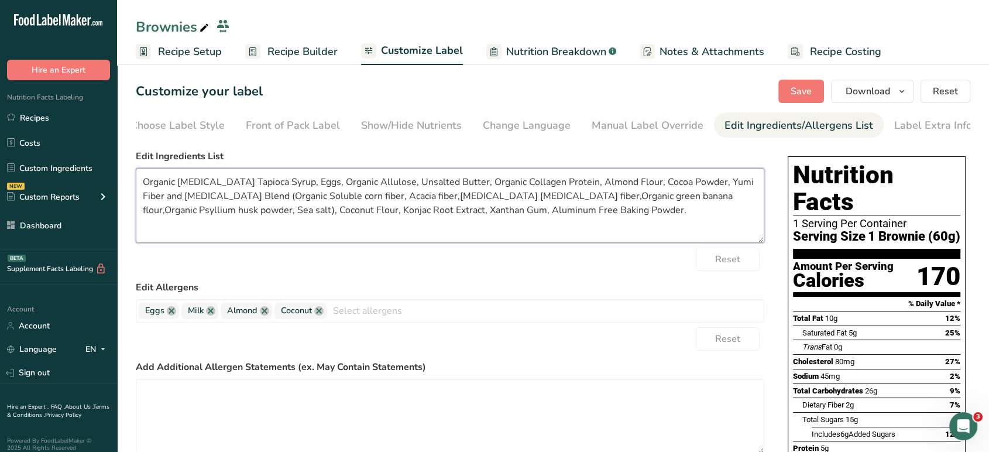
click at [376, 198] on textarea "Organic Prebiotic Tapioca Syrup, Eggs, Organic Allulose, Unsalted Butter, Organ…" at bounding box center [450, 205] width 628 height 75
click at [465, 204] on textarea "Organic Prebiotic Tapioca Syrup, Eggs, Organic Allulose, Unsalted Butter, Organ…" at bounding box center [450, 205] width 628 height 75
click at [584, 202] on textarea "Organic Prebiotic Tapioca Syrup, Eggs, Organic Allulose, Unsalted Butter, Organ…" at bounding box center [450, 205] width 628 height 75
click at [683, 185] on textarea "Organic Prebiotic Tapioca Syrup, Eggs, Organic Allulose, Unsalted Butter, Organ…" at bounding box center [450, 205] width 628 height 75
paste textarea "Sugar, cocoa processed with alkali, unsweetened chocolate, soy lecithin, vanill…"
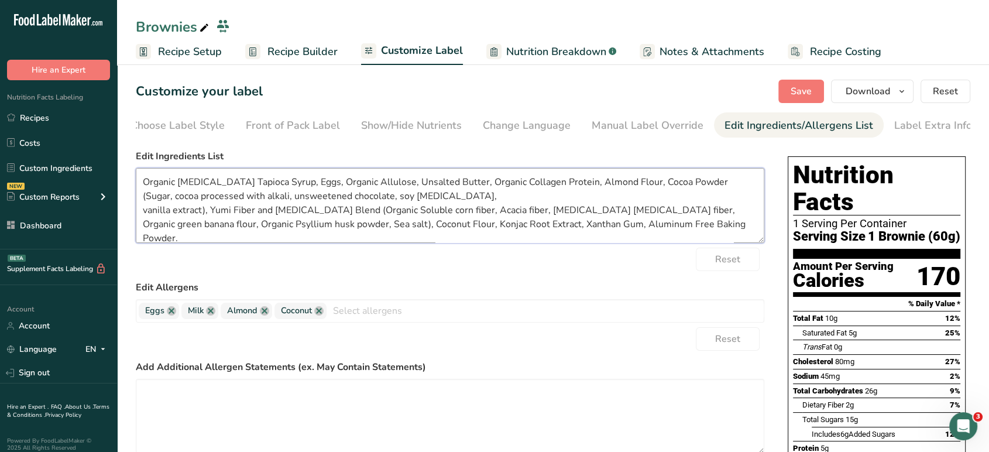
click at [719, 186] on textarea "Organic Prebiotic Tapioca Syrup, Eggs, Organic Allulose, Unsalted Butter, Organ…" at bounding box center [450, 205] width 628 height 75
click at [722, 184] on textarea "Organic Prebiotic Tapioca Syrup, Eggs, Organic Allulose, Unsalted Butter, Organ…" at bounding box center [450, 205] width 628 height 75
click at [240, 200] on textarea "Organic Prebiotic Tapioca Syrup, Eggs, Organic Allulose, Unsalted Butter, Organ…" at bounding box center [450, 205] width 628 height 75
click at [146, 215] on textarea "Organic Prebiotic Tapioca Syrup, Eggs, Organic Allulose, Unsalted Butter, Organ…" at bounding box center [450, 205] width 628 height 75
type textarea "Organic Prebiotic Tapioca Syrup, Eggs, Organic Allulose, Unsalted Butter, Organ…"
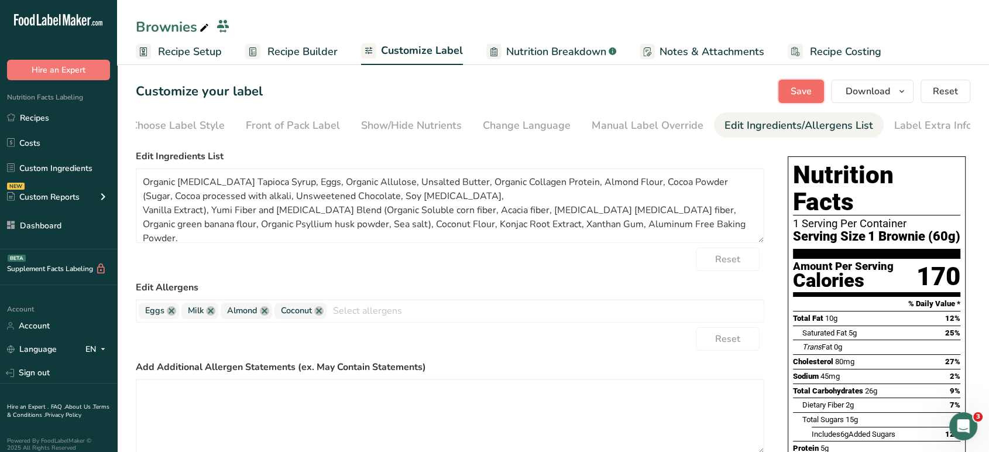
click at [802, 91] on span "Save" at bounding box center [801, 91] width 21 height 14
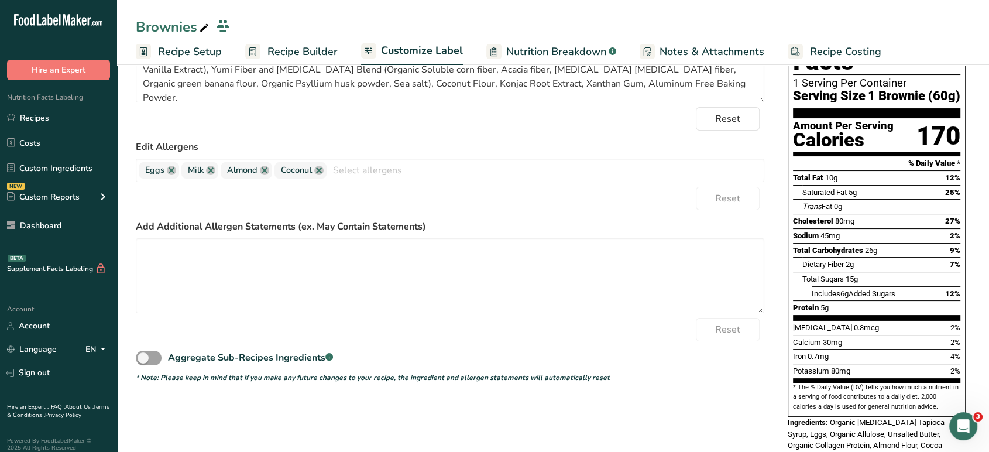
scroll to position [138, 0]
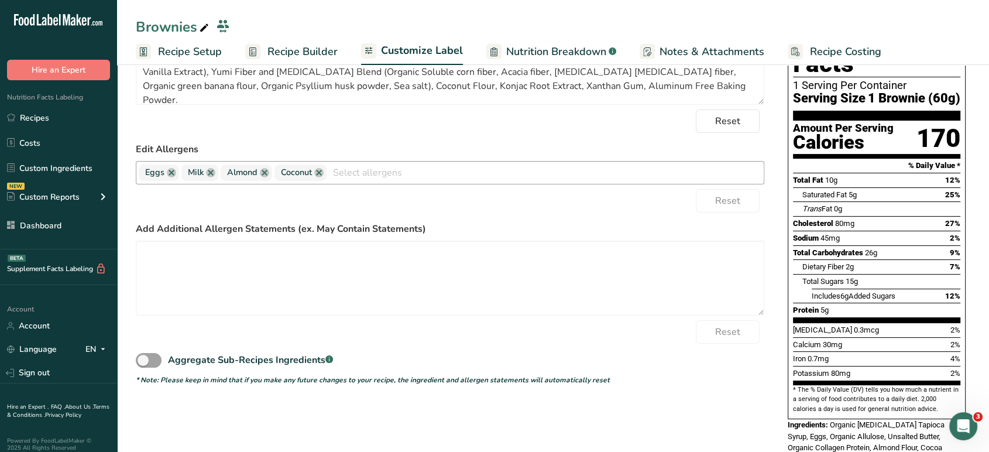
click at [393, 181] on input "text" at bounding box center [545, 172] width 437 height 18
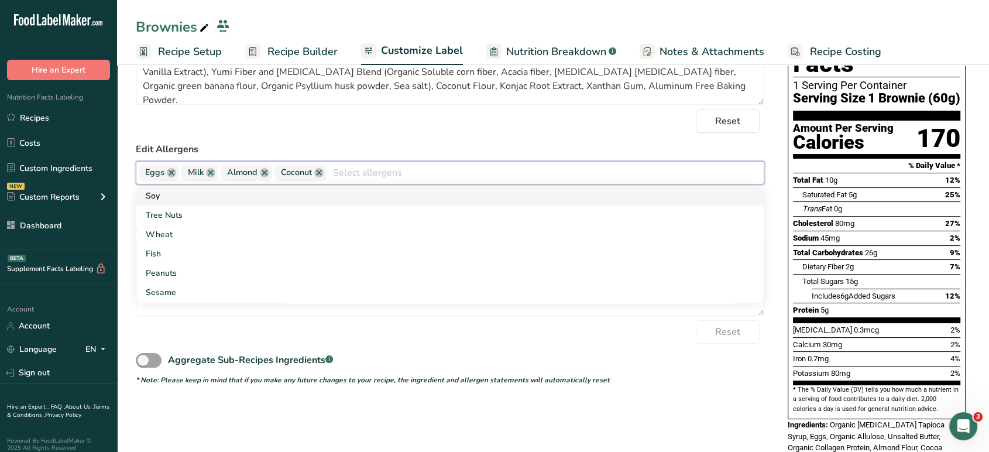
click at [364, 205] on link "Soy" at bounding box center [449, 195] width 627 height 19
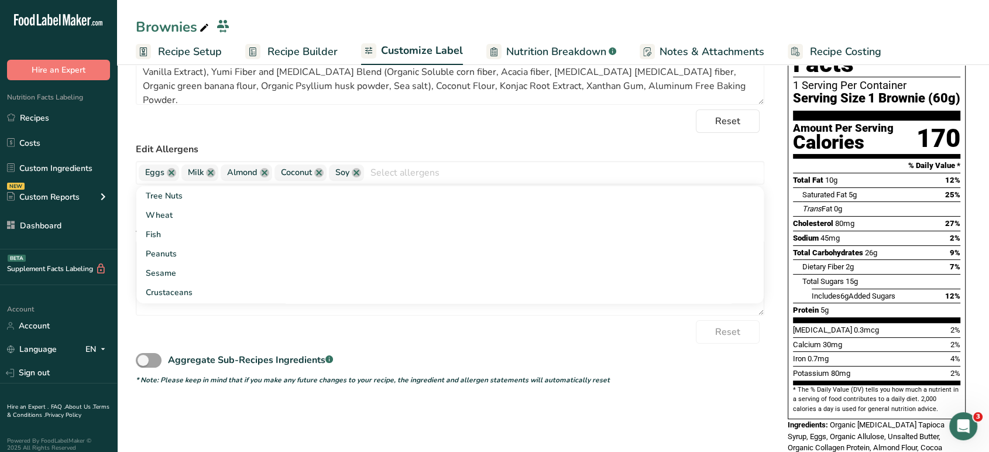
click at [530, 139] on form "Edit Ingredients List Organic Prebiotic Tapioca Syrup, Eggs, Organic Allulose, …" at bounding box center [450, 198] width 628 height 374
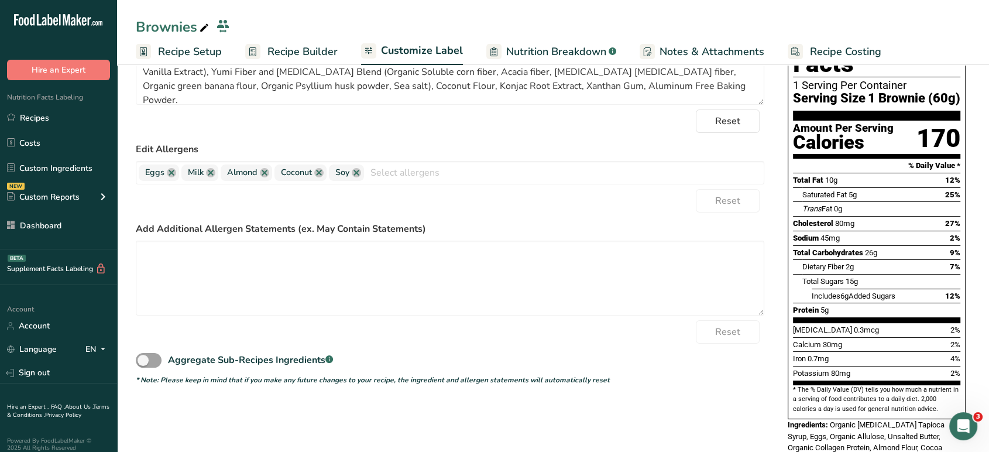
scroll to position [21, 0]
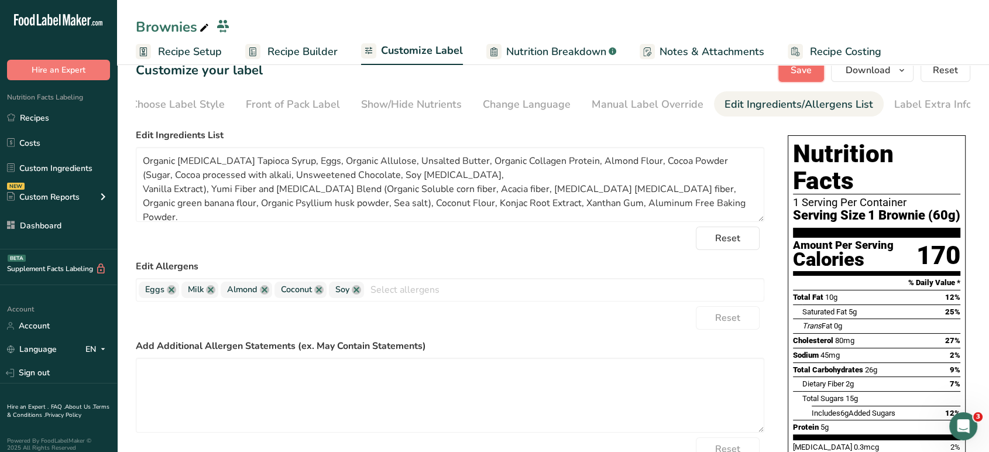
click at [801, 73] on span "Save" at bounding box center [801, 70] width 21 height 14
click at [799, 68] on span "Save" at bounding box center [801, 70] width 21 height 14
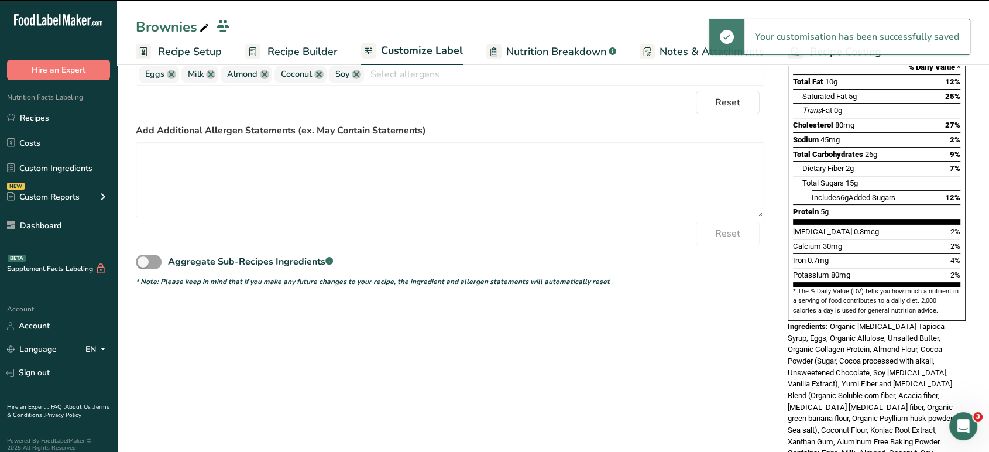
scroll to position [0, 0]
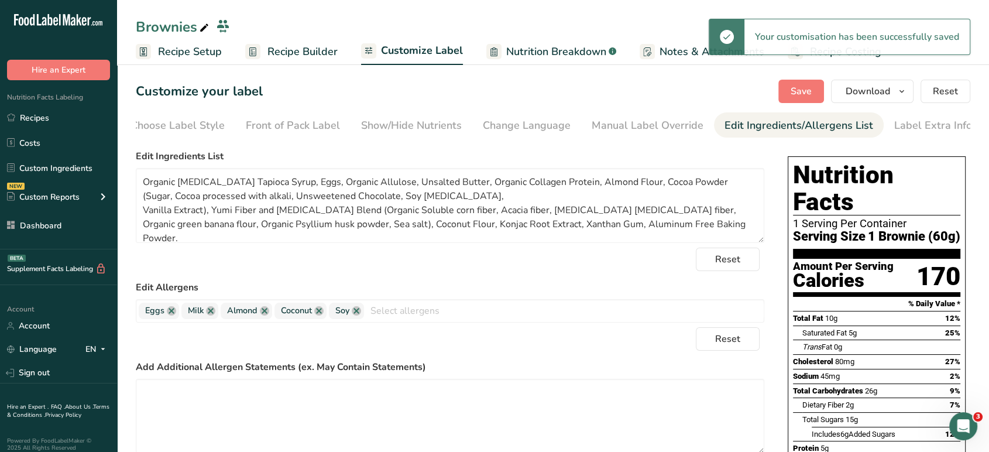
click at [318, 50] on span "Recipe Builder" at bounding box center [302, 52] width 70 height 16
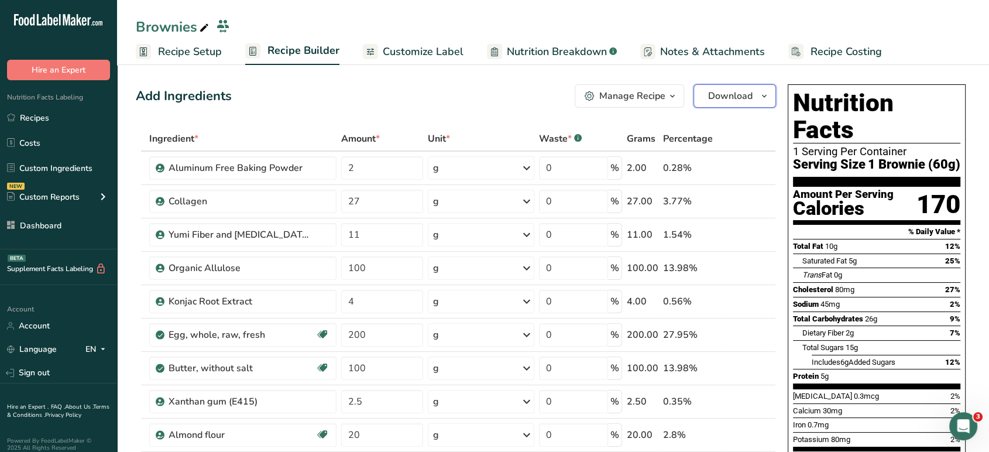
click at [744, 95] on span "Download" at bounding box center [730, 96] width 44 height 14
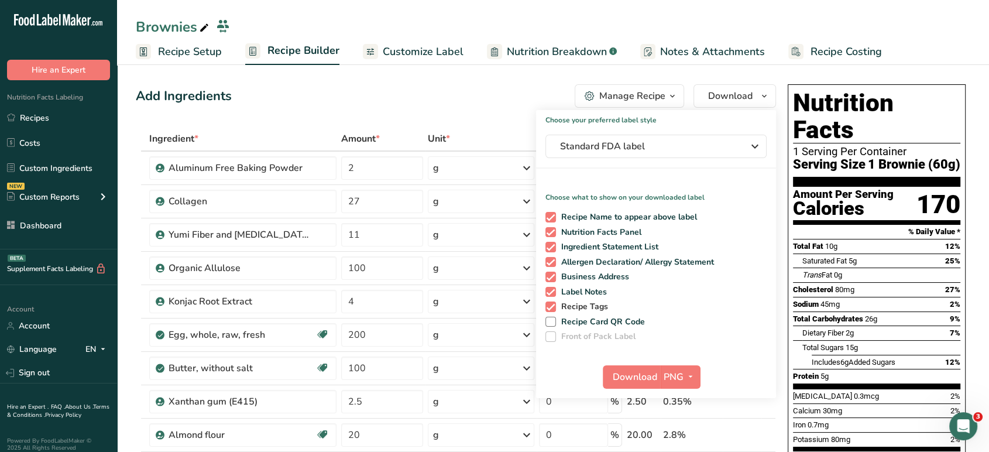
click at [551, 305] on span at bounding box center [550, 306] width 11 height 11
click at [551, 305] on input "Recipe Tags" at bounding box center [549, 307] width 8 height 8
click at [551, 308] on span at bounding box center [550, 306] width 11 height 11
click at [551, 308] on input "Recipe Tags" at bounding box center [549, 307] width 8 height 8
checkbox input "true"
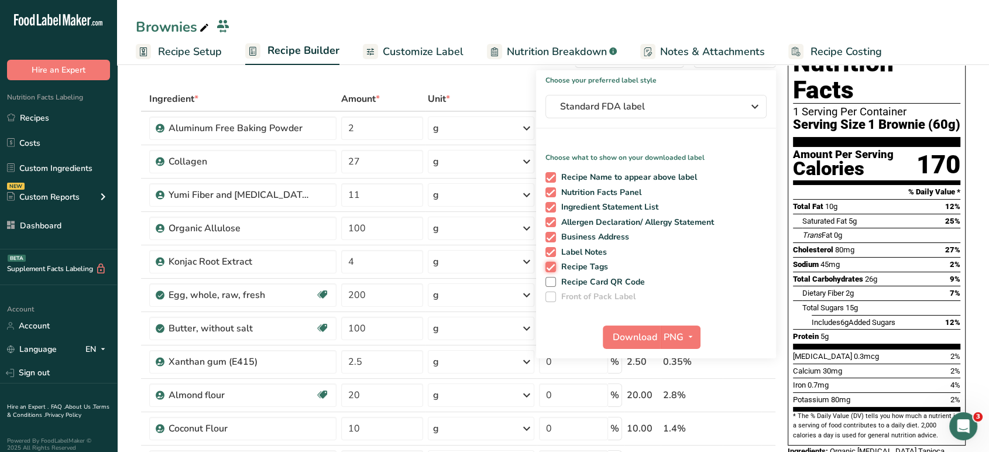
scroll to position [47, 0]
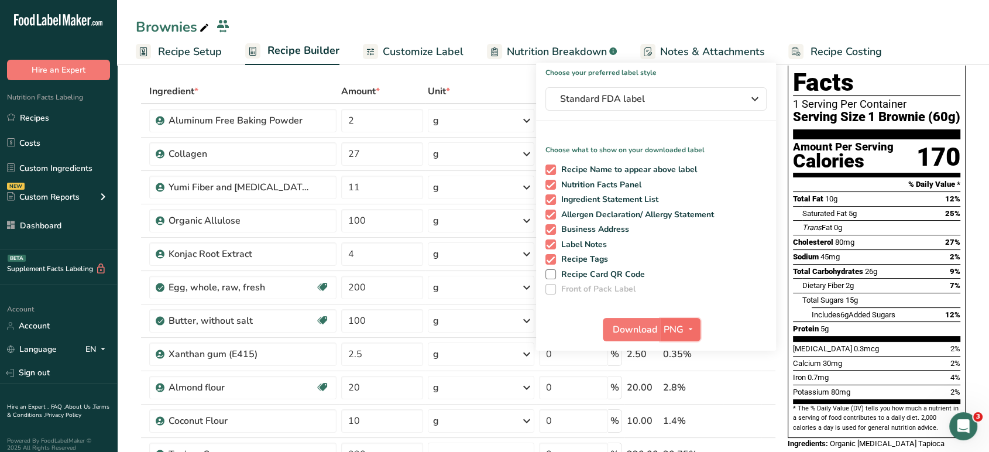
click at [677, 327] on span "PNG" at bounding box center [674, 329] width 20 height 14
click at [674, 413] on link "PDF" at bounding box center [681, 410] width 37 height 19
click at [633, 335] on span "Download" at bounding box center [635, 329] width 44 height 14
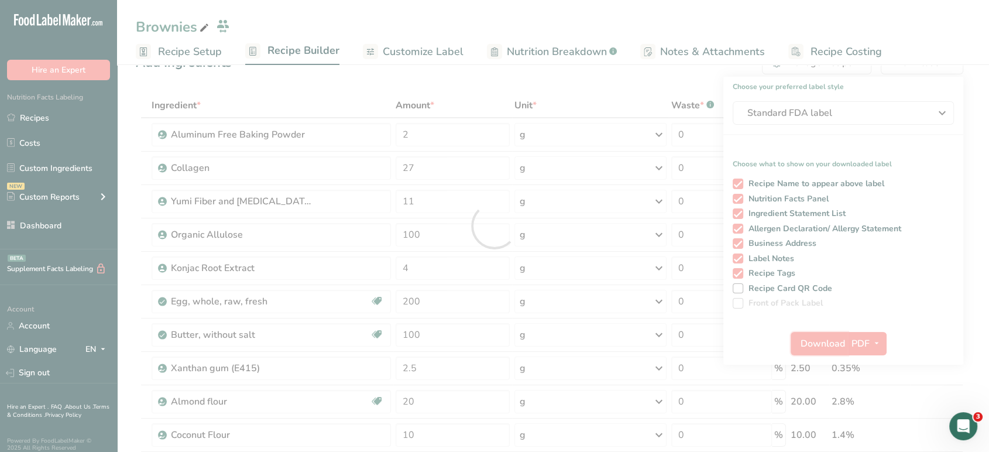
scroll to position [0, 0]
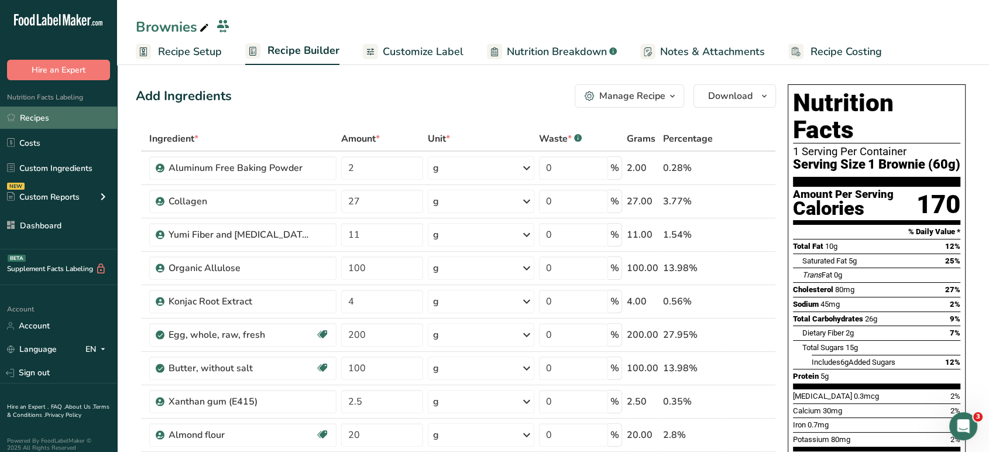
click at [64, 119] on link "Recipes" at bounding box center [58, 117] width 117 height 22
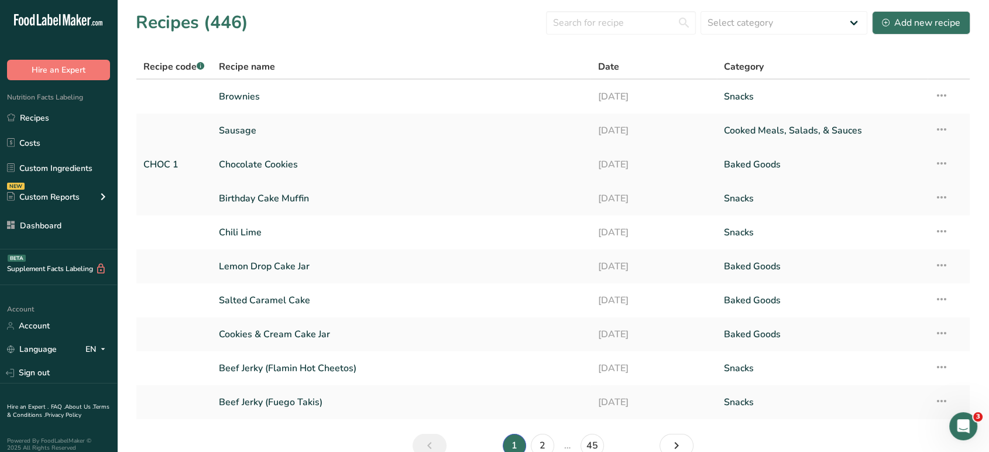
click at [314, 167] on link "Chocolate Cookies" at bounding box center [401, 164] width 365 height 25
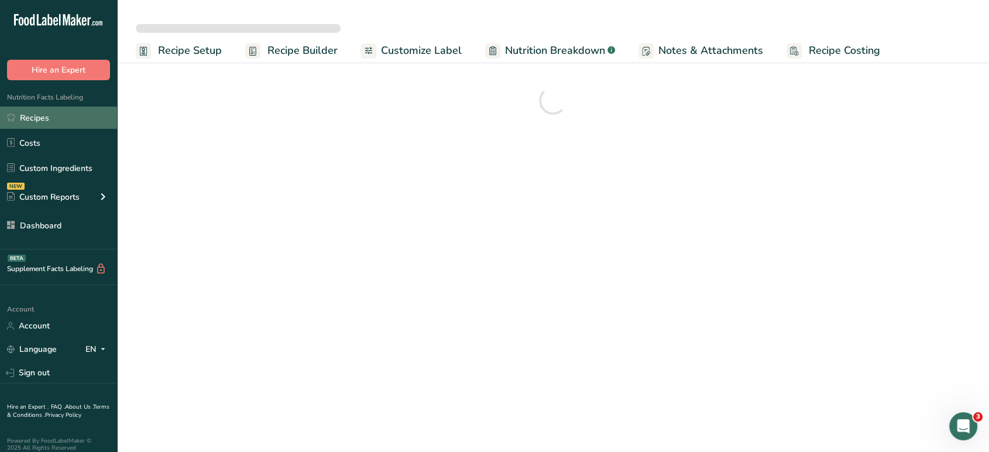
click at [42, 116] on link "Recipes" at bounding box center [58, 117] width 117 height 22
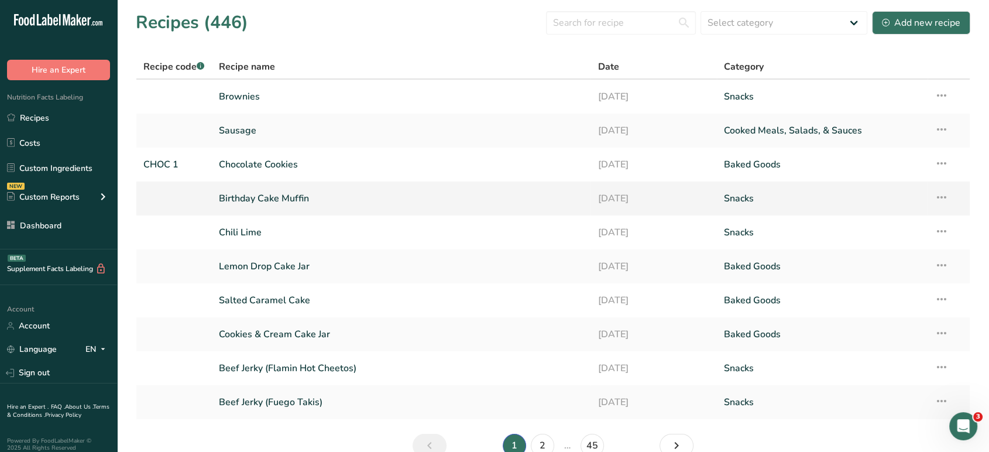
click at [273, 204] on link "Birthday Cake Muffin" at bounding box center [401, 198] width 365 height 25
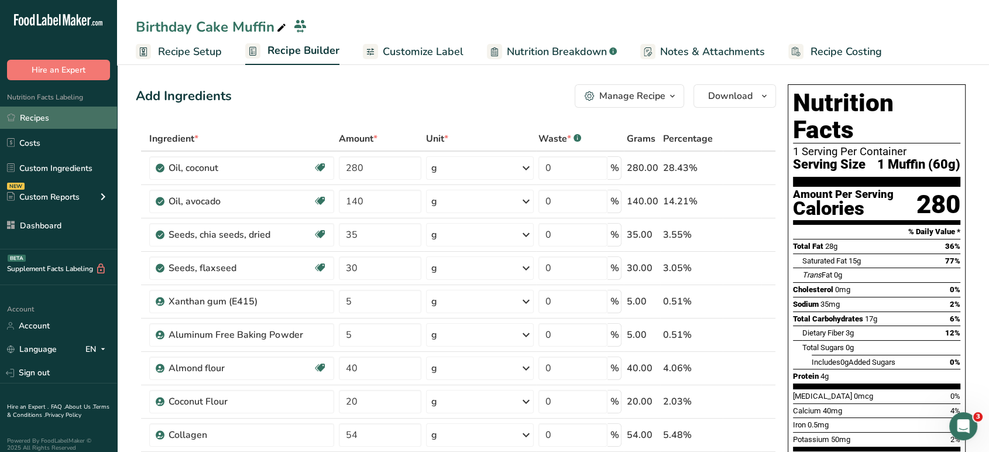
click at [63, 123] on link "Recipes" at bounding box center [58, 117] width 117 height 22
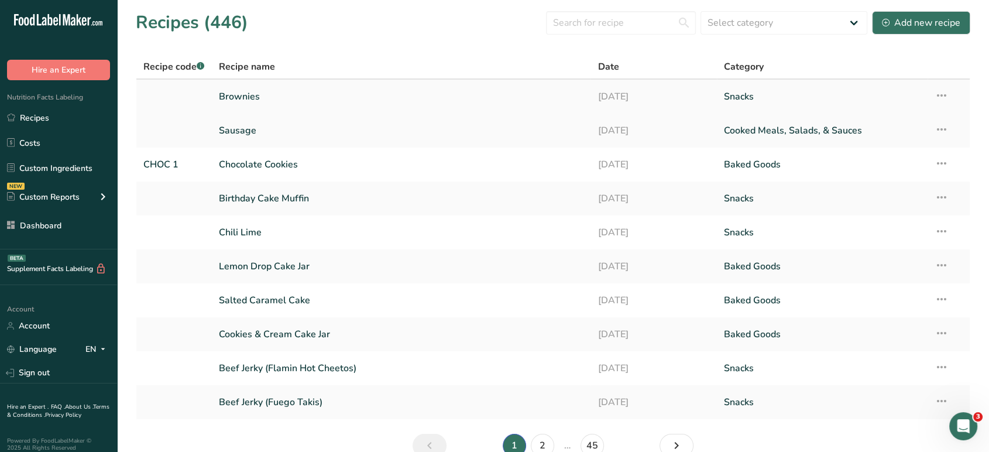
click at [232, 95] on link "Brownies" at bounding box center [401, 96] width 365 height 25
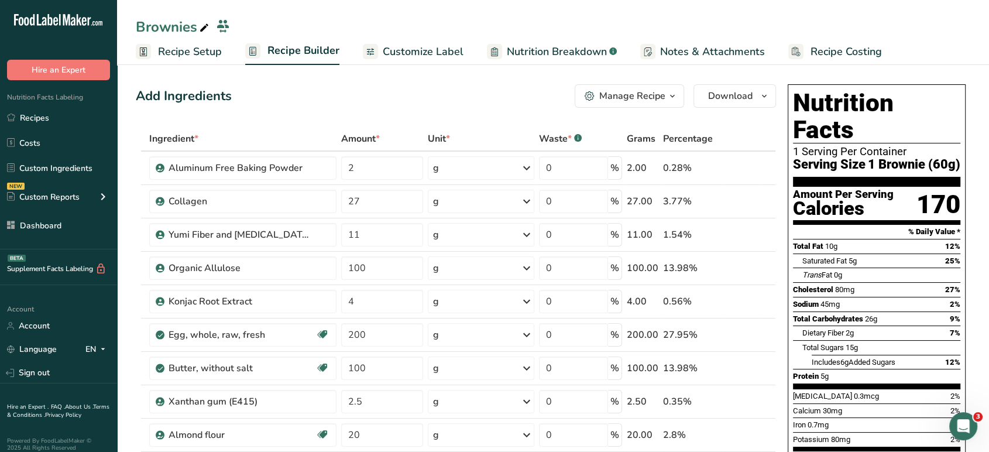
scroll to position [638, 0]
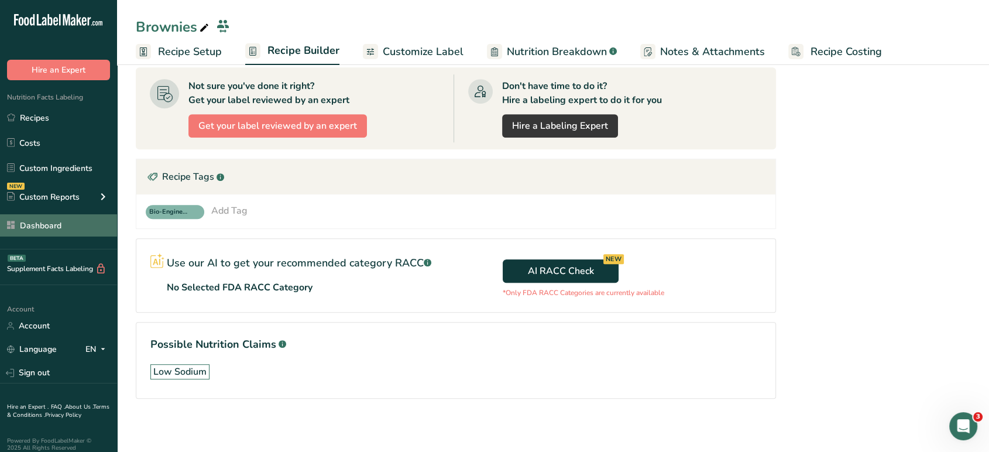
click at [63, 228] on link "Dashboard" at bounding box center [58, 225] width 117 height 22
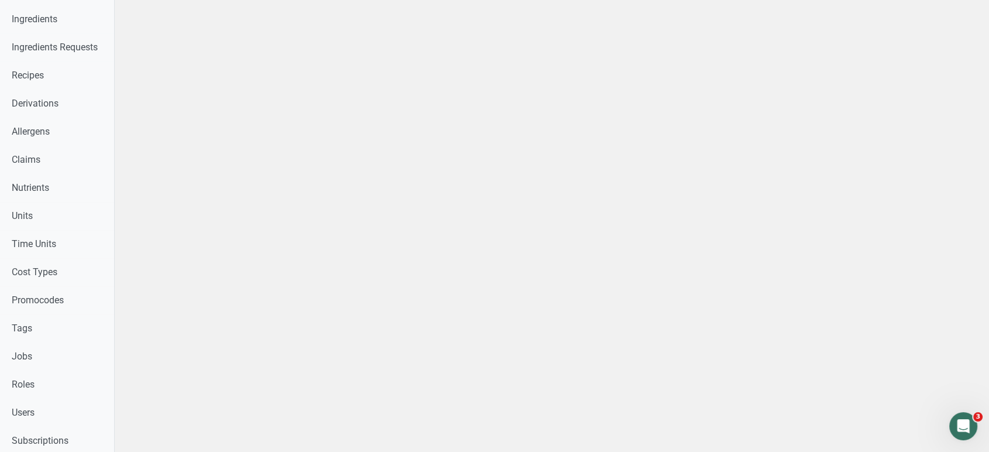
scroll to position [315, 0]
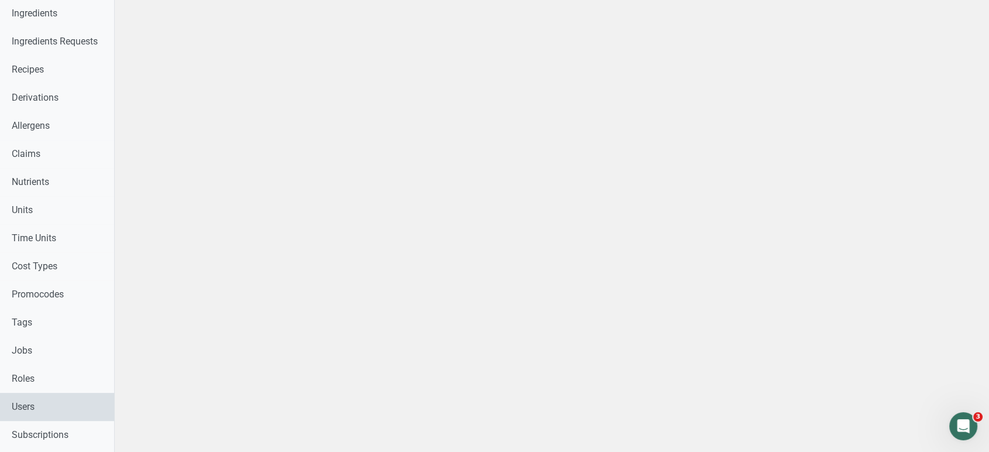
click at [35, 411] on link "Users" at bounding box center [57, 407] width 114 height 28
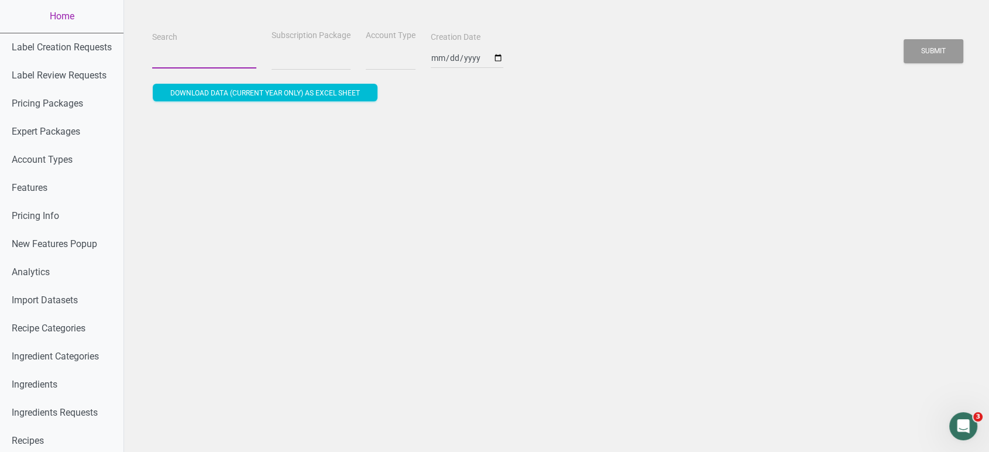
click at [207, 54] on input "Search" at bounding box center [204, 57] width 104 height 21
type input "s"
select select
type input "sa"
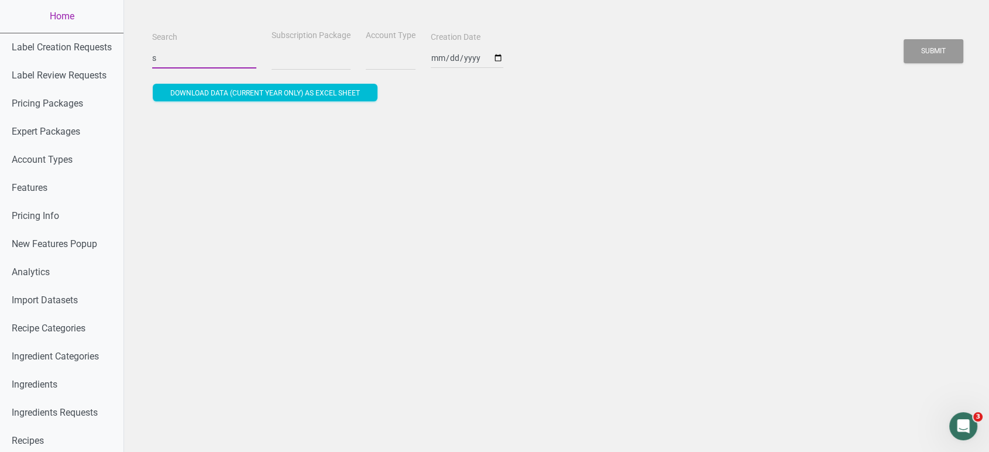
select select
type input "sau"
select select
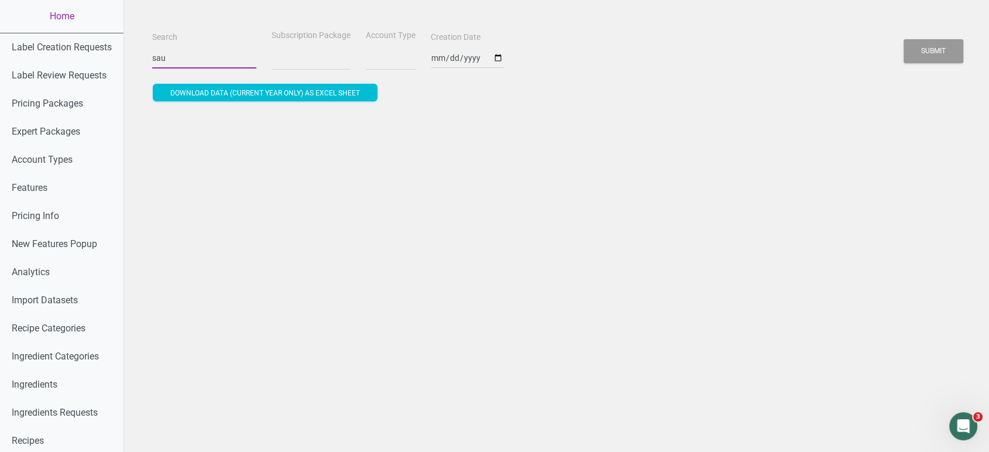
type input "saug"
select select
type input "sauga"
select select
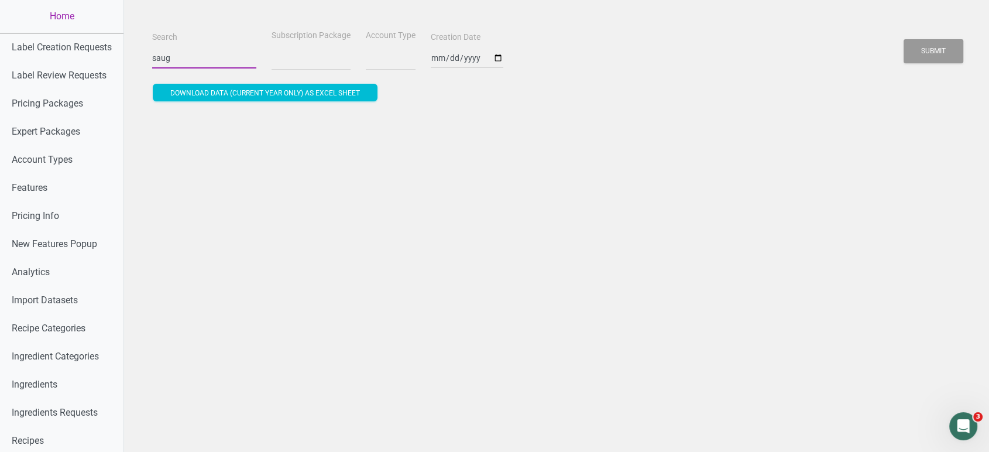
select select
type input "saugat"
select select
type input "saugatu"
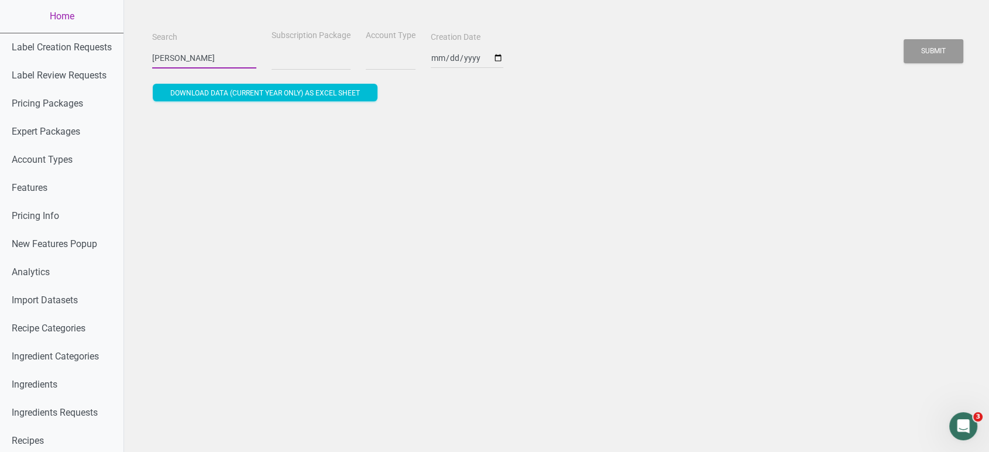
select select
type input "saugatuc"
select select
click at [903, 39] on button "Submit" at bounding box center [933, 51] width 60 height 24
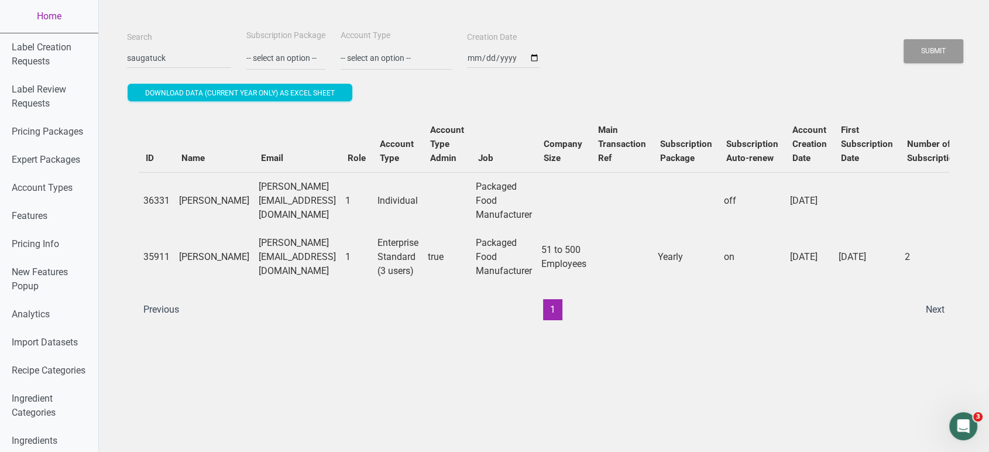
click at [52, 19] on link "Home" at bounding box center [49, 16] width 98 height 33
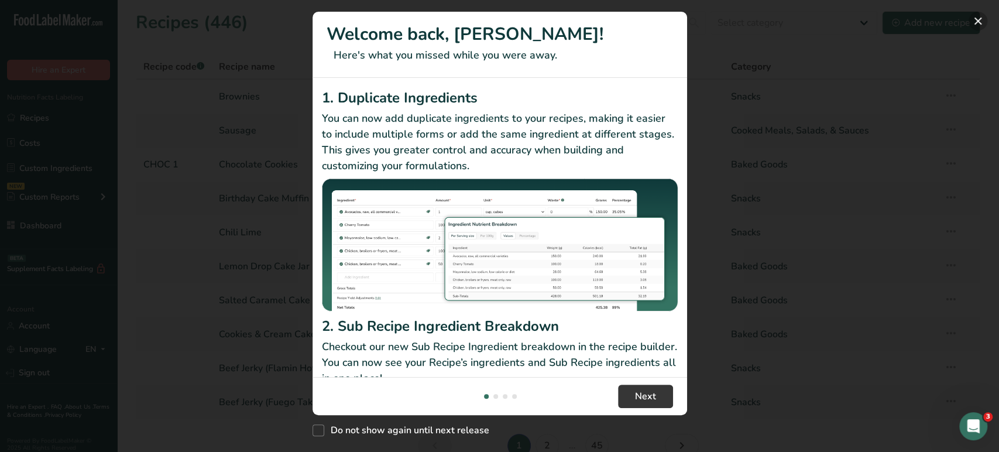
click at [979, 22] on button "New Features" at bounding box center [977, 21] width 19 height 19
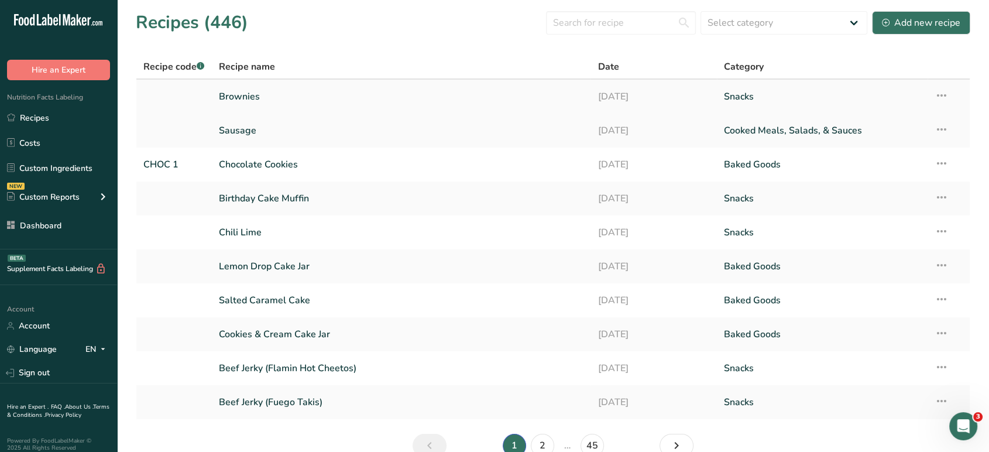
click at [349, 105] on link "Brownies" at bounding box center [401, 96] width 365 height 25
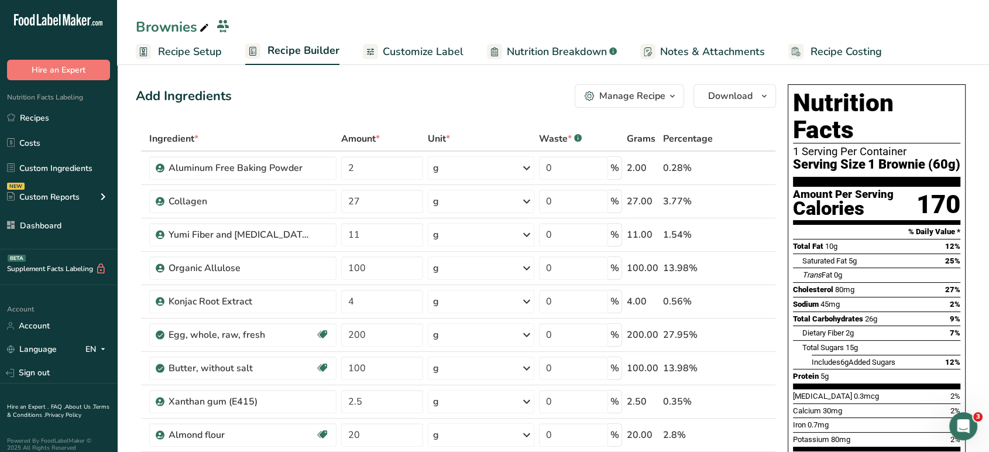
click at [748, 98] on span "Download" at bounding box center [730, 96] width 44 height 14
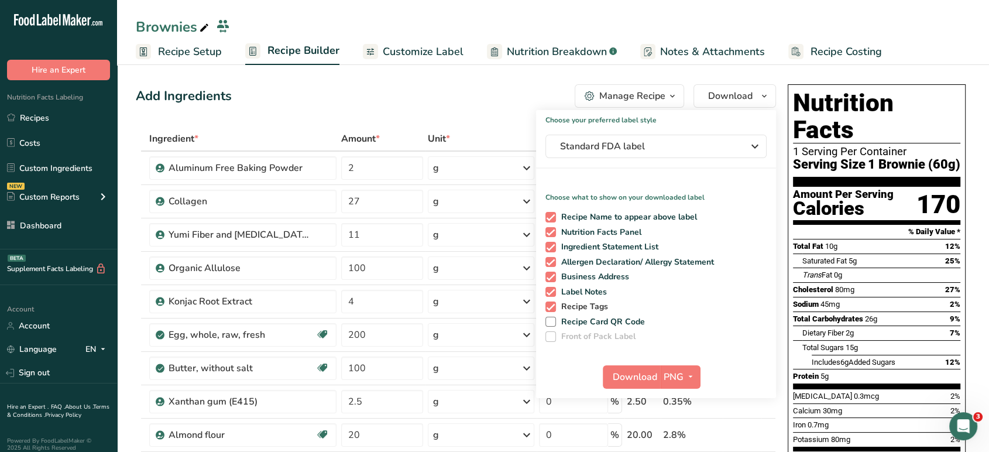
click at [553, 307] on span at bounding box center [550, 306] width 11 height 11
click at [553, 307] on input "Recipe Tags" at bounding box center [549, 307] width 8 height 8
click at [549, 291] on span at bounding box center [550, 292] width 11 height 11
click at [549, 291] on input "Label Notes" at bounding box center [549, 292] width 8 height 8
click at [678, 370] on span "PNG" at bounding box center [674, 377] width 20 height 14
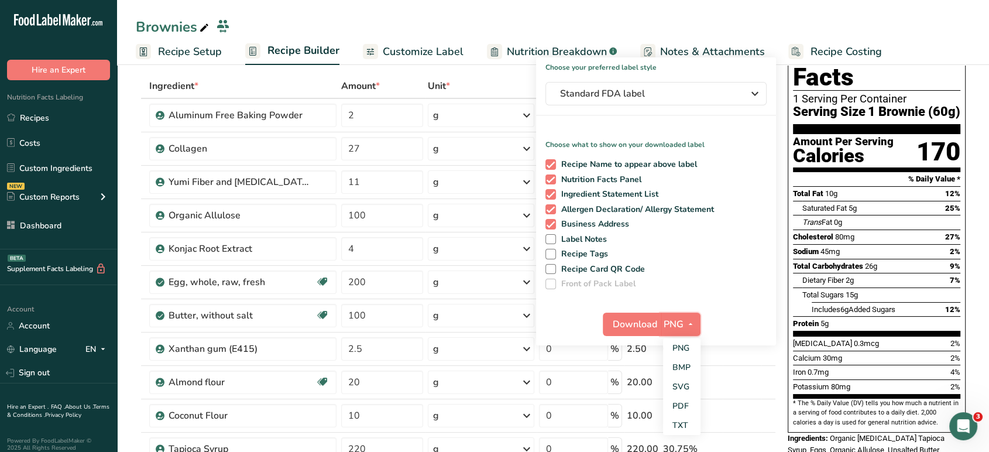
scroll to position [64, 0]
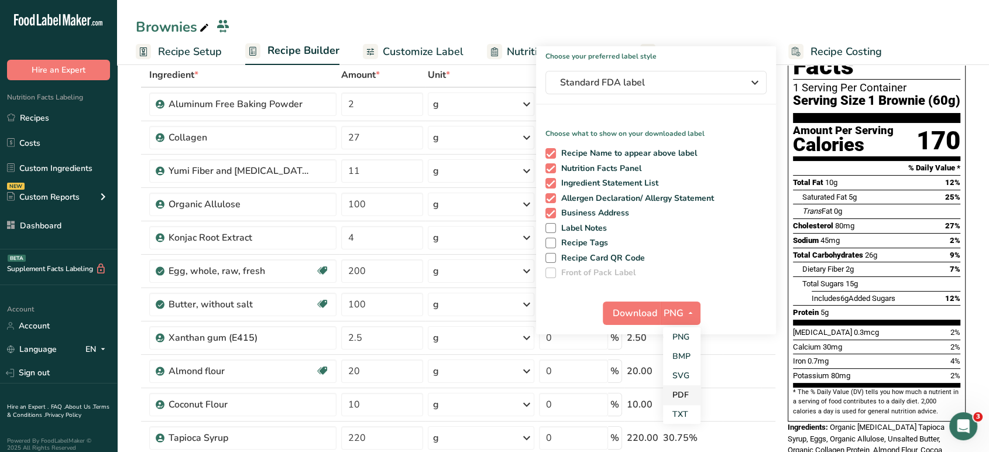
click at [679, 394] on link "PDF" at bounding box center [681, 394] width 37 height 19
click at [619, 308] on span "Download" at bounding box center [635, 313] width 44 height 14
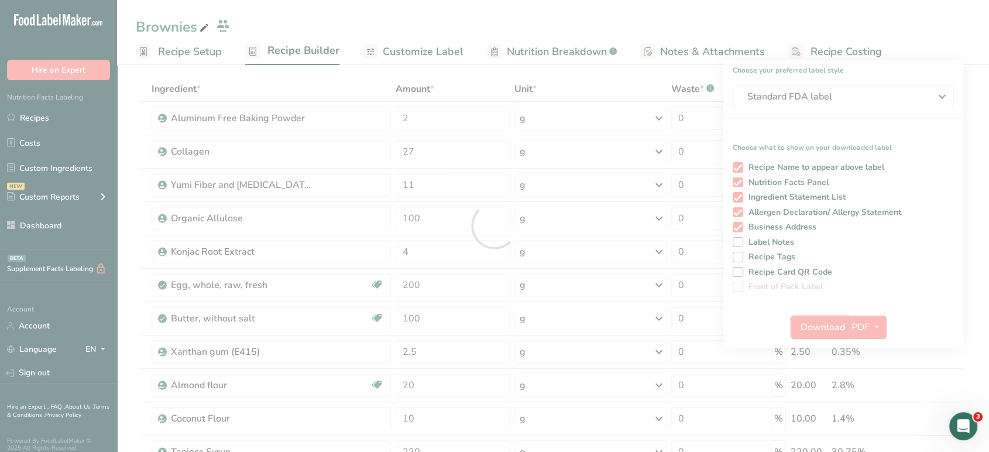
scroll to position [0, 0]
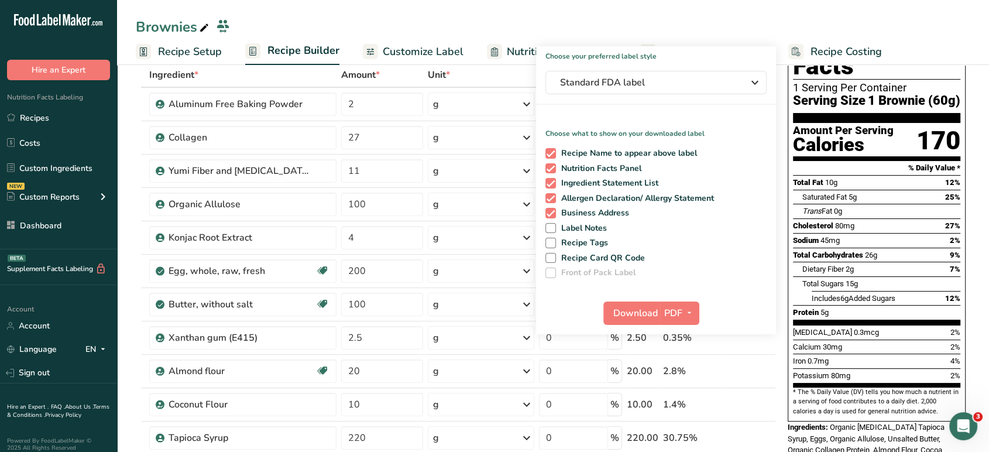
click at [414, 15] on div "Brownies Recipe Setup Recipe Builder Customize Label Nutrition Breakdown .a-a{f…" at bounding box center [553, 32] width 872 height 65
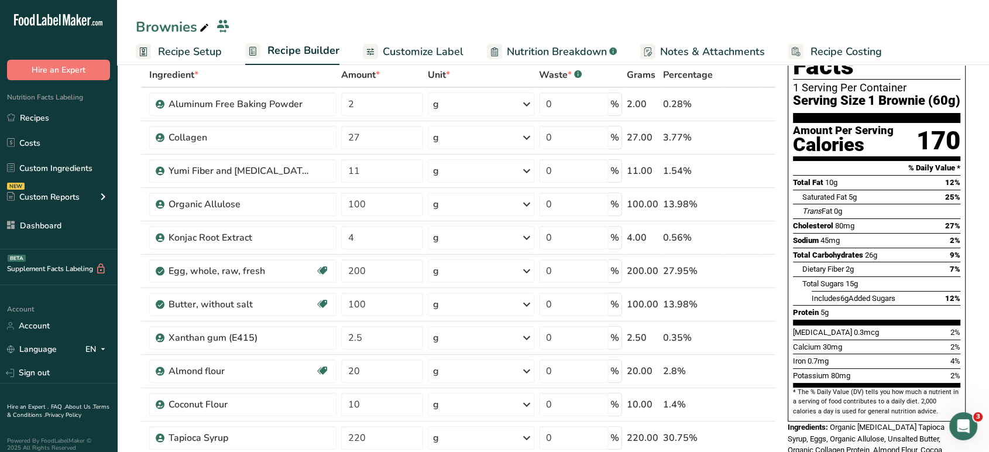
click at [194, 31] on div "Brownies" at bounding box center [173, 26] width 75 height 21
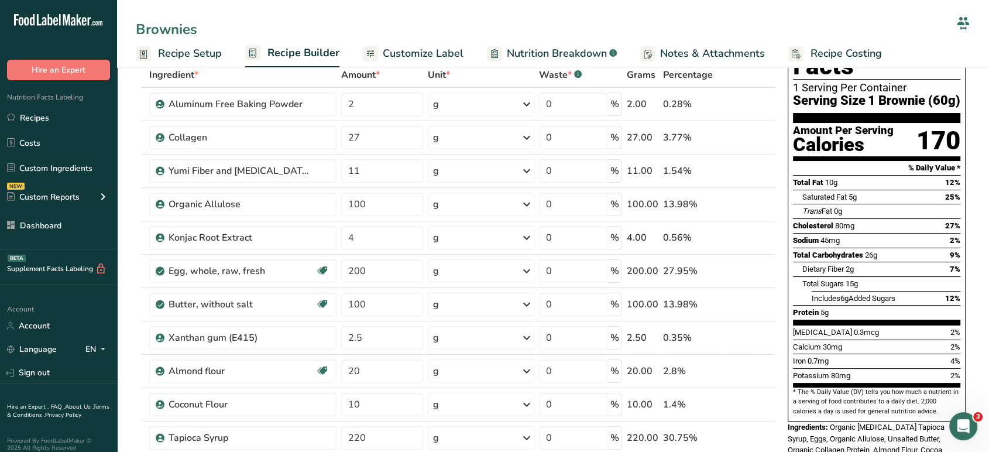
click at [180, 49] on span "Recipe Setup" at bounding box center [190, 54] width 64 height 16
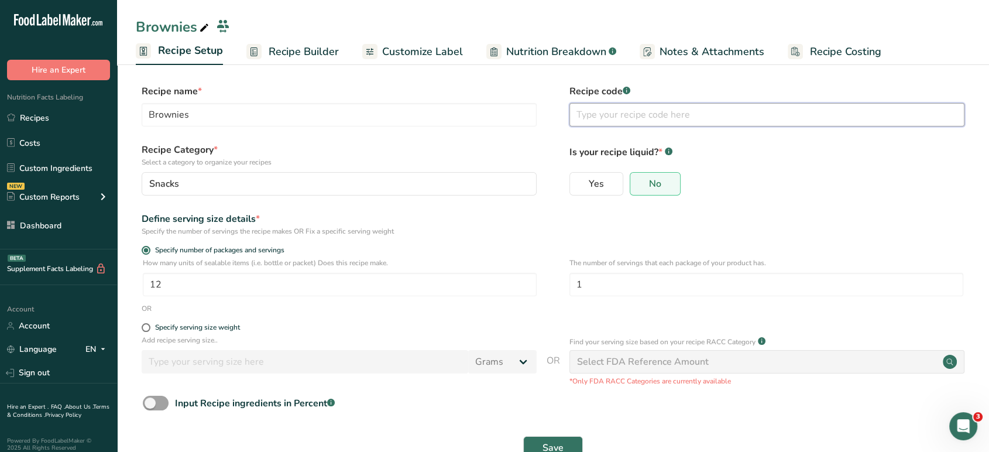
click at [654, 115] on input "text" at bounding box center [766, 114] width 395 height 23
click at [551, 442] on span "Save" at bounding box center [552, 448] width 21 height 14
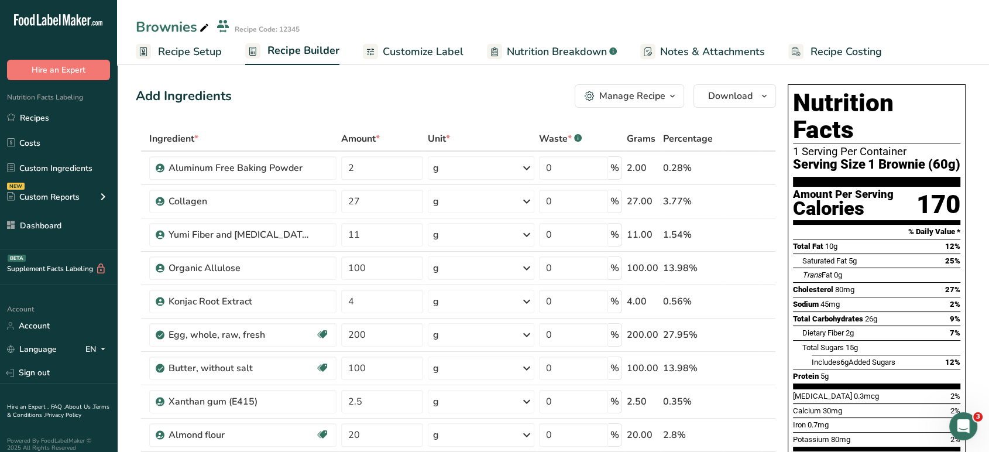
click at [602, 98] on div "Manage Recipe" at bounding box center [632, 96] width 66 height 14
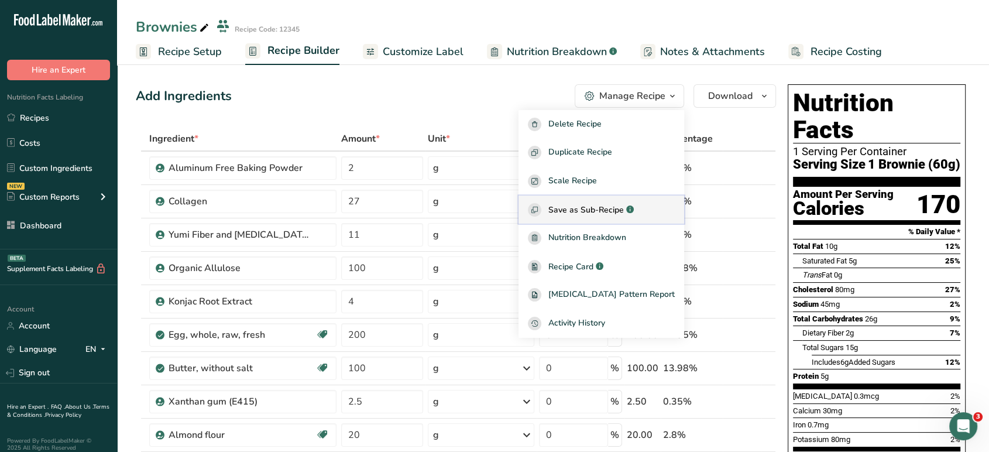
click at [586, 214] on span "Save as Sub-Recipe" at bounding box center [585, 210] width 75 height 12
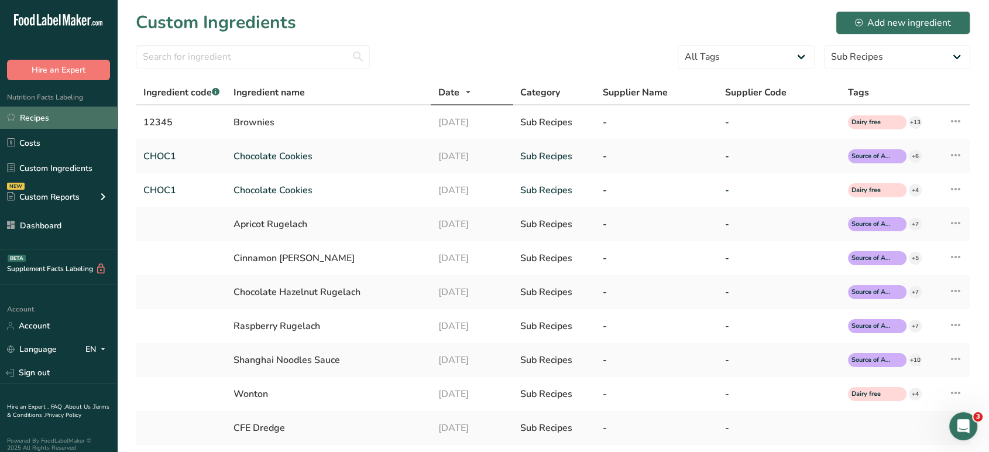
click at [67, 115] on link "Recipes" at bounding box center [58, 117] width 117 height 22
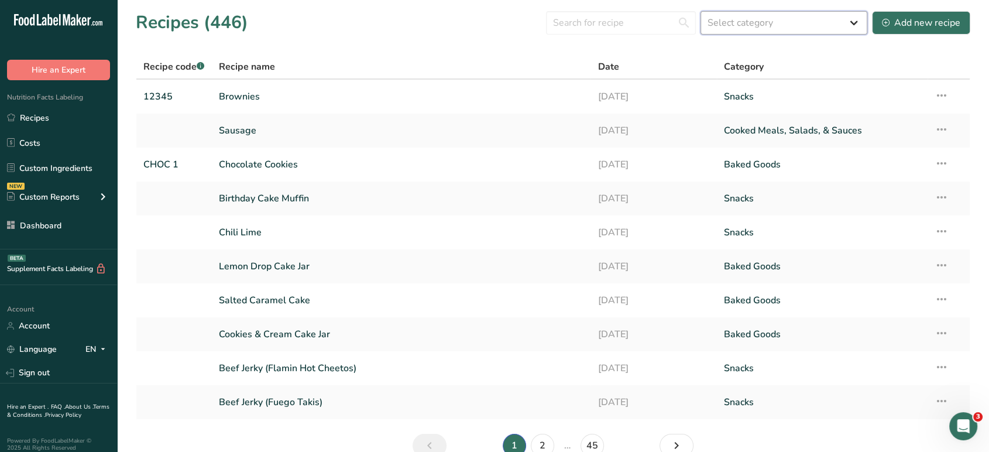
click at [771, 19] on select "Select category All Baked Goods Beverages Cold Cuts Cold Cutss Condiments Confe…" at bounding box center [783, 22] width 167 height 23
click at [701, 11] on select "Select category All Baked Goods Beverages Cold Cuts Cold Cutss Condiments Confe…" at bounding box center [783, 22] width 167 height 23
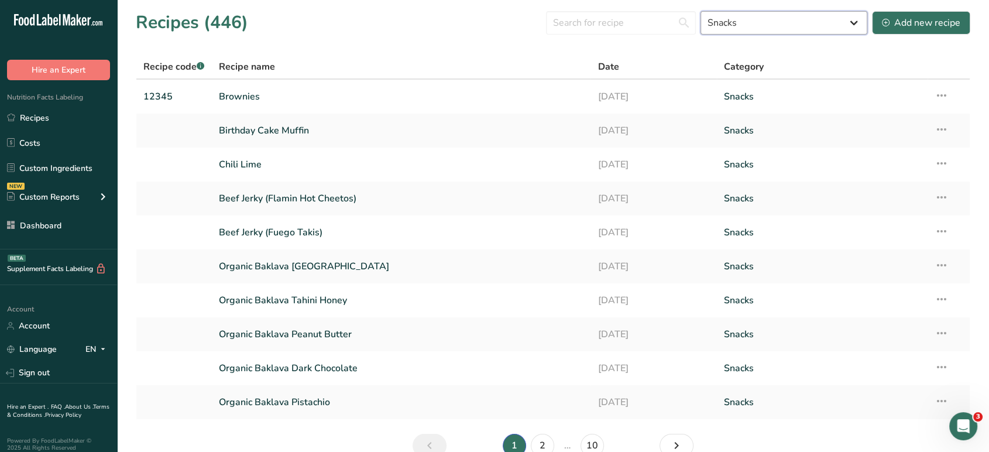
click at [762, 34] on select "All Baked Goods Beverages Cold Cuts Cold Cutss Condiments Confectionery Cooked …" at bounding box center [783, 22] width 167 height 23
click at [489, 18] on div "Recipes (446) All Baked Goods Beverages Cold Cuts Cold Cutss Condiments Confect…" at bounding box center [553, 22] width 834 height 26
click at [61, 165] on link "Custom Ingredients" at bounding box center [58, 168] width 117 height 22
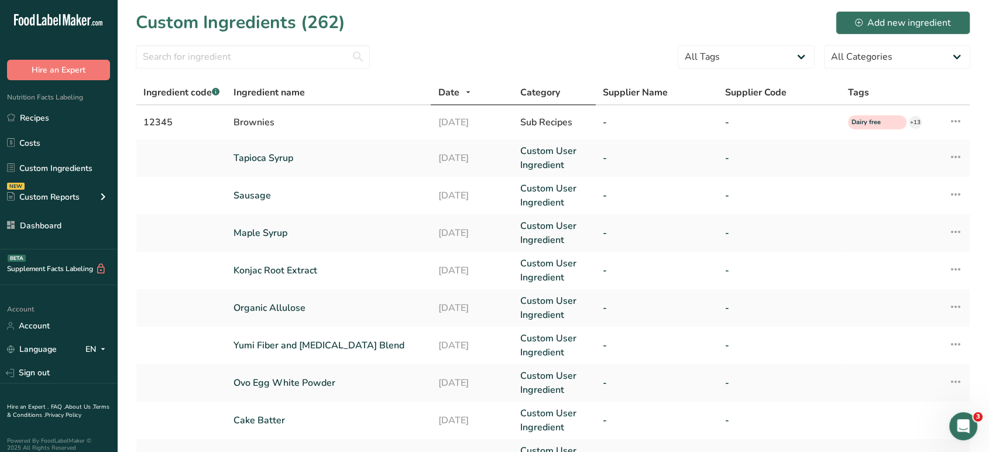
click at [552, 93] on span "Category" at bounding box center [540, 92] width 40 height 14
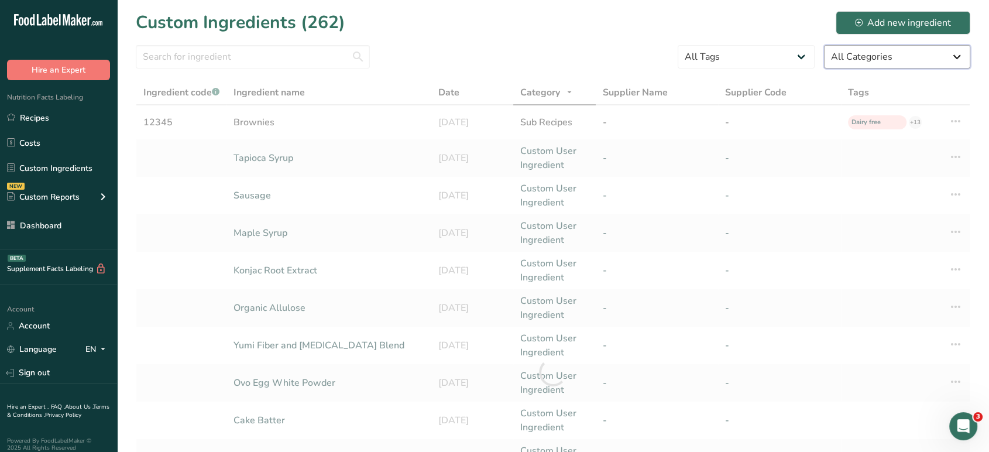
click at [901, 55] on select "All Categories American Indian/Alaska Native Foods Baby Foods Baked Products Be…" at bounding box center [897, 56] width 146 height 23
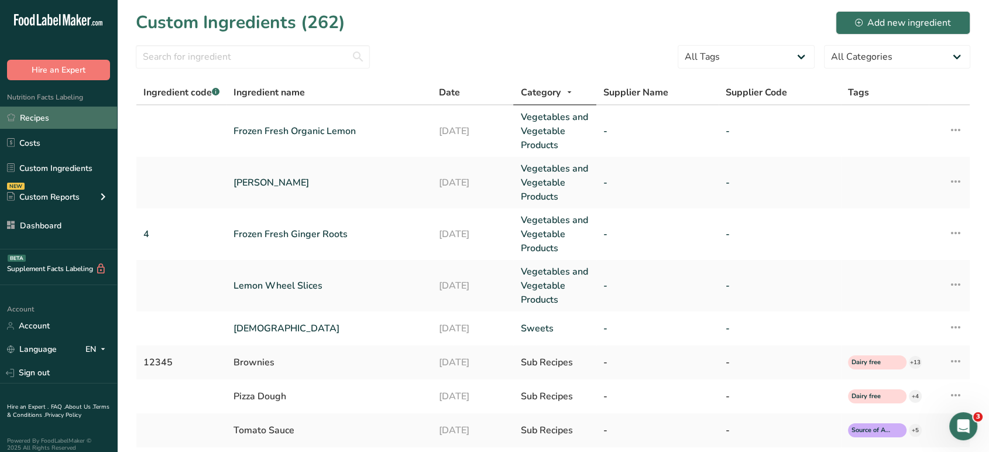
click at [74, 120] on link "Recipes" at bounding box center [58, 117] width 117 height 22
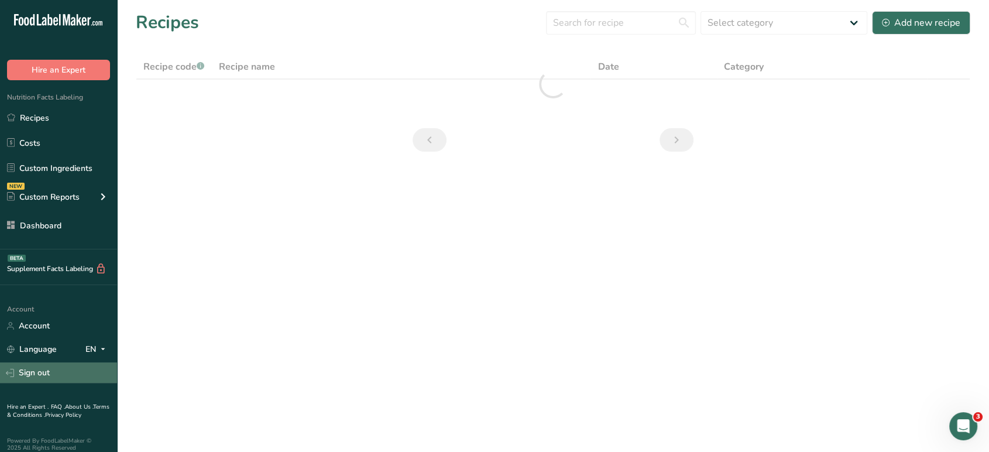
click at [62, 376] on link "Sign out" at bounding box center [58, 372] width 117 height 20
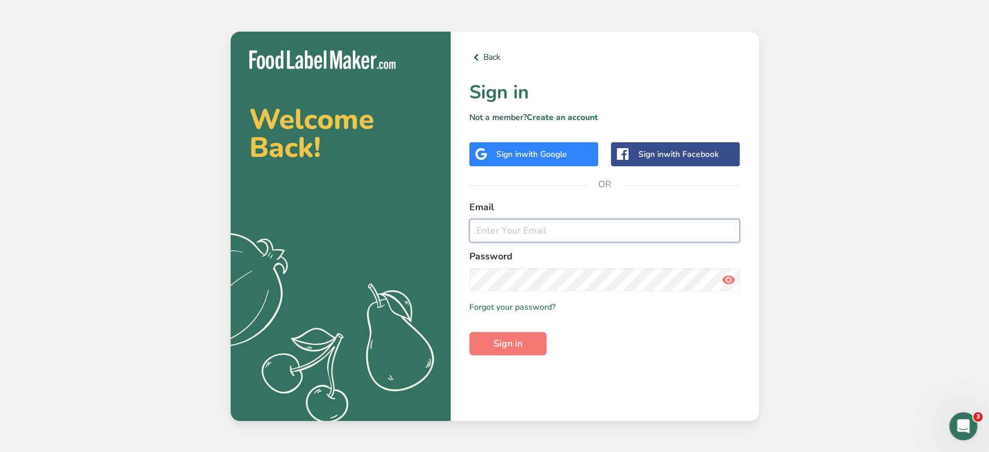
click at [630, 240] on input "email" at bounding box center [604, 230] width 271 height 23
type input "[EMAIL_ADDRESS][DOMAIN_NAME]"
click at [506, 347] on span "Sign in" at bounding box center [507, 343] width 29 height 14
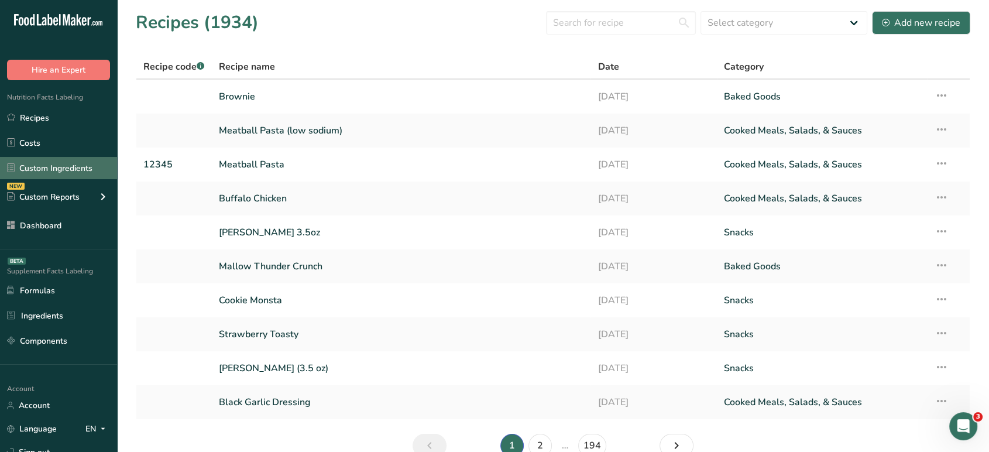
click at [70, 166] on link "Custom Ingredients" at bounding box center [58, 168] width 117 height 22
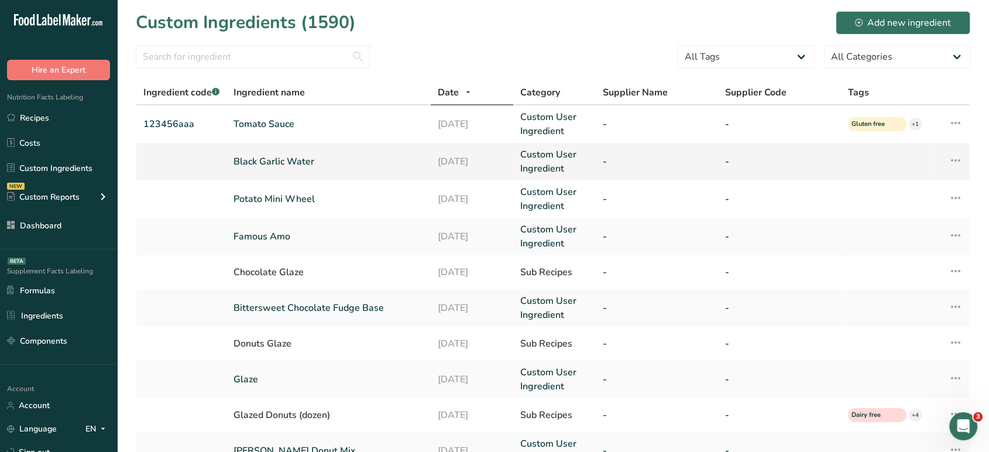
click at [953, 162] on icon at bounding box center [956, 160] width 14 height 21
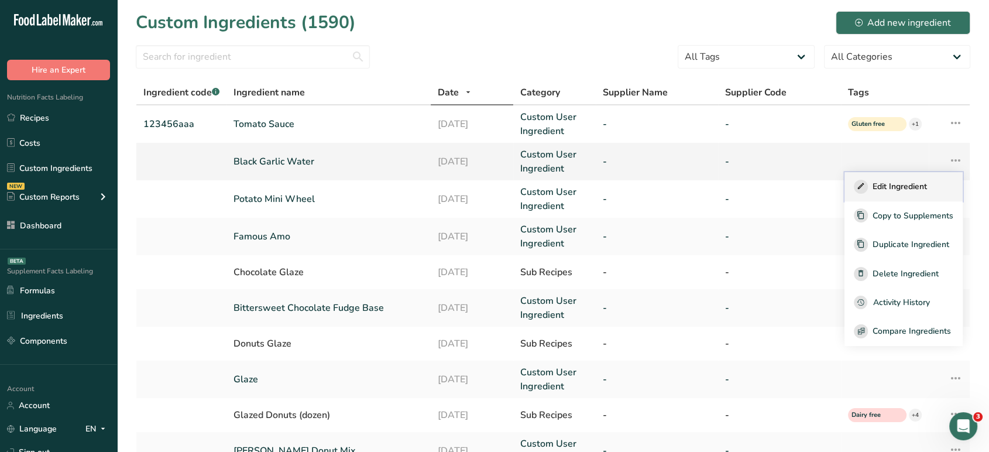
click at [920, 180] on div "Edit Ingredient" at bounding box center [903, 187] width 99 height 14
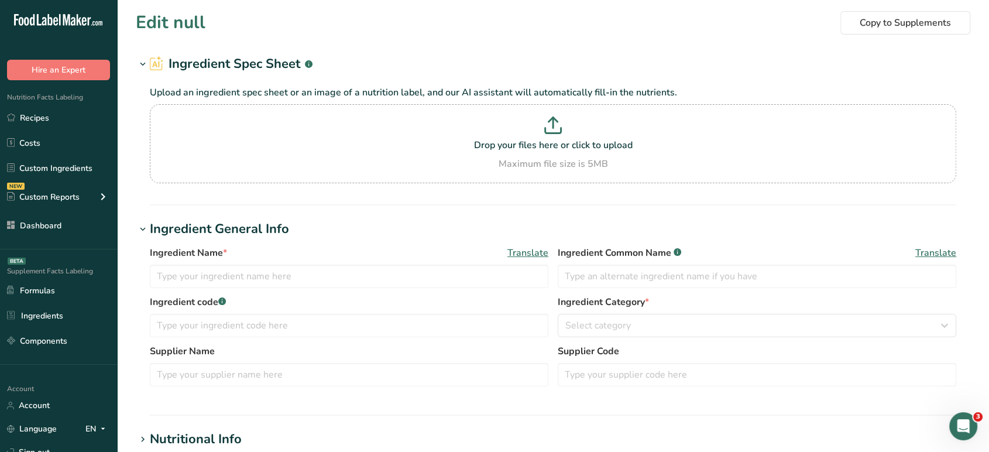
type input "Black Garlic Water"
type input "Black Garlic"
click at [252, 329] on input "text" at bounding box center [349, 325] width 398 height 23
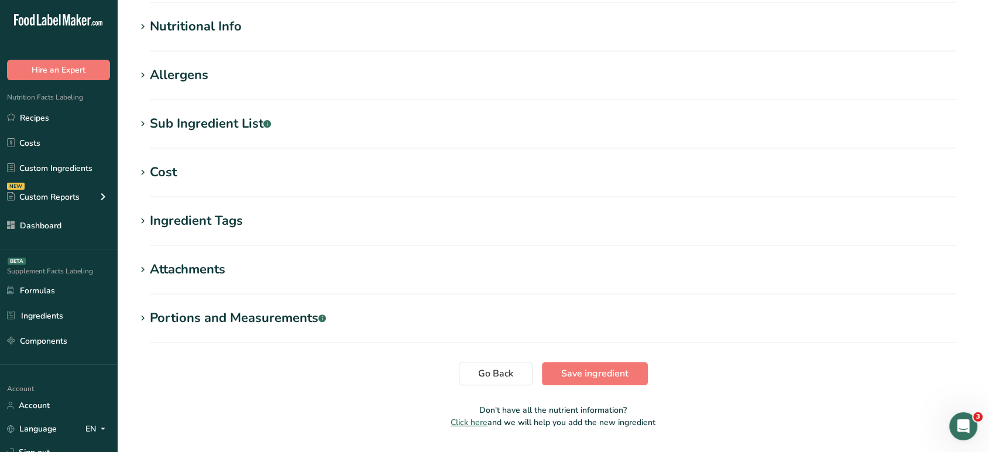
scroll to position [445, 0]
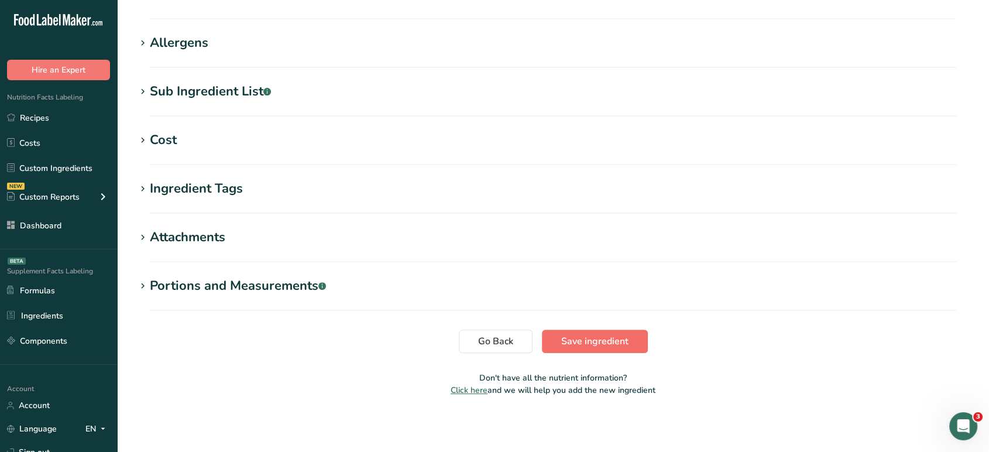
type input "123"
click at [552, 329] on button "Save ingredient" at bounding box center [595, 340] width 106 height 23
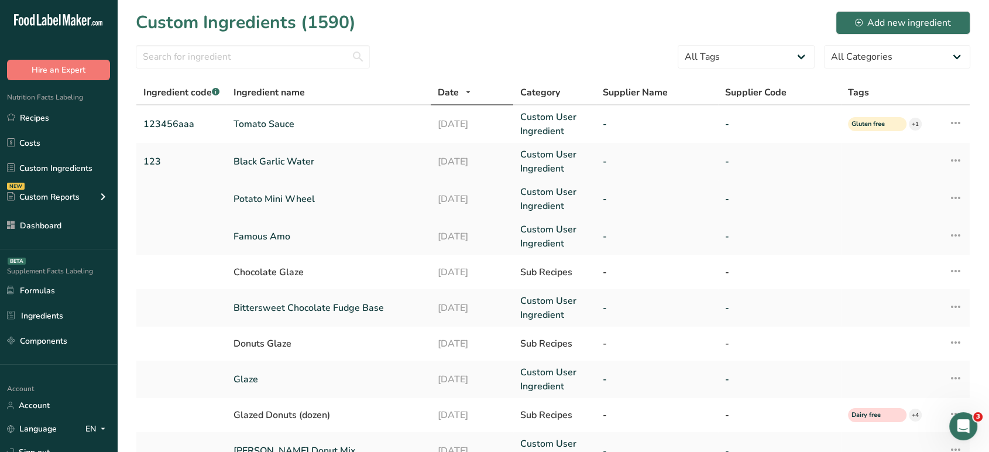
click at [954, 198] on icon at bounding box center [956, 197] width 14 height 21
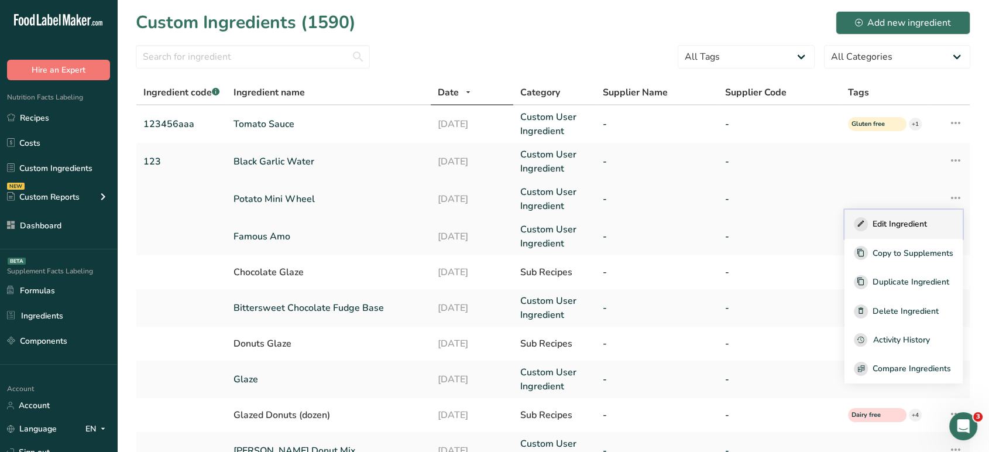
click at [899, 224] on span "Edit Ingredient" at bounding box center [899, 224] width 54 height 12
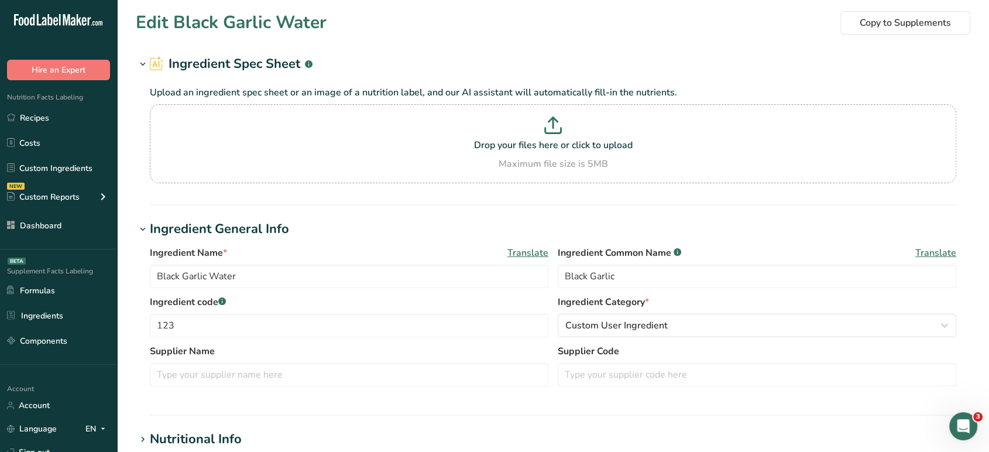
type input "Potato Mini Wheel"
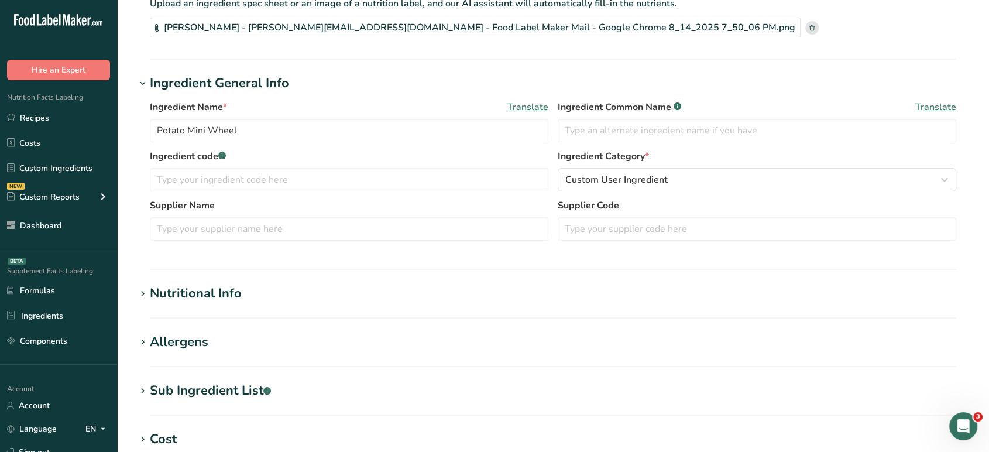
scroll to position [6, 0]
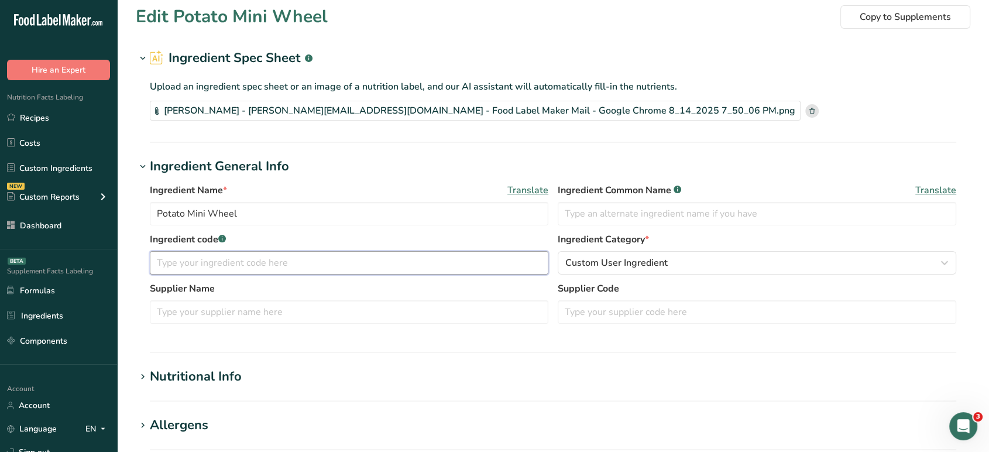
click at [418, 266] on input "text" at bounding box center [349, 262] width 398 height 23
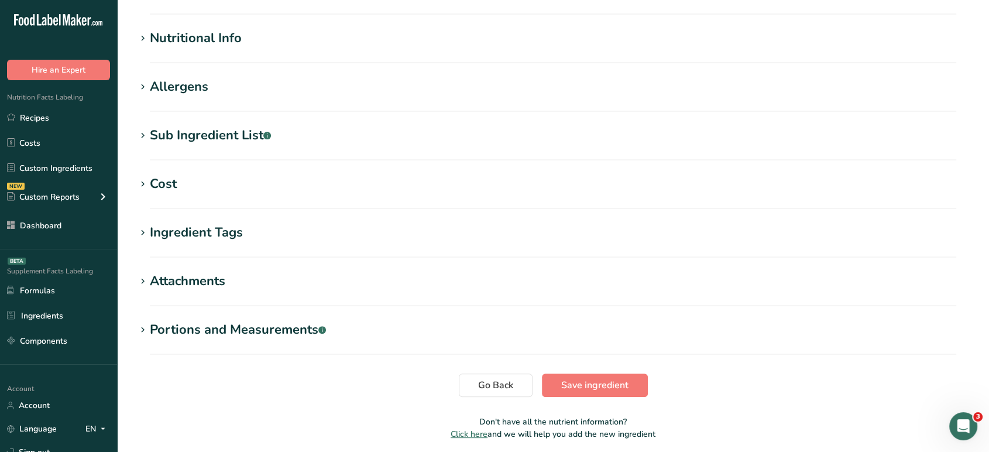
scroll to position [346, 0]
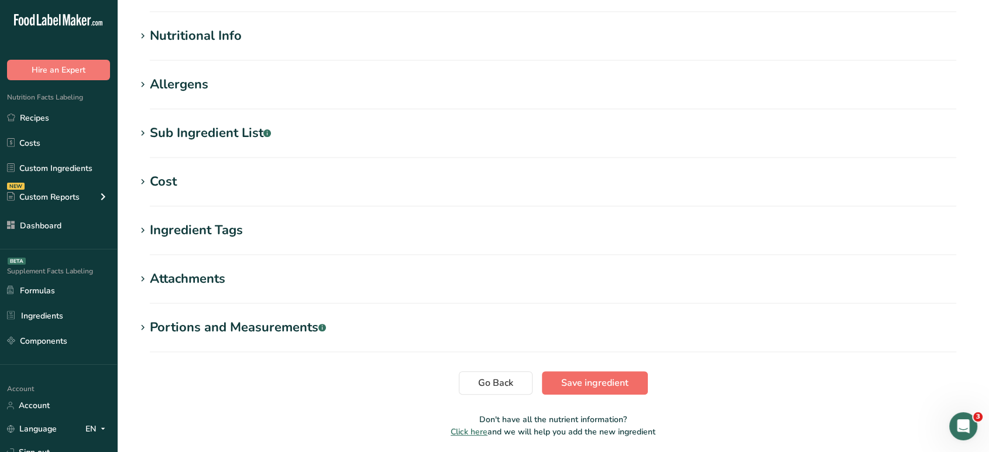
type input "123"
click at [603, 382] on span "Save ingredient" at bounding box center [594, 383] width 67 height 14
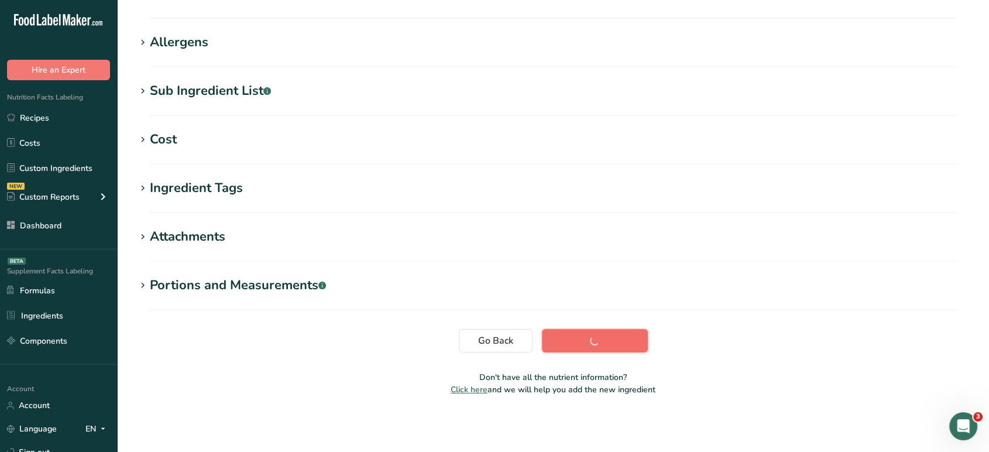
scroll to position [125, 0]
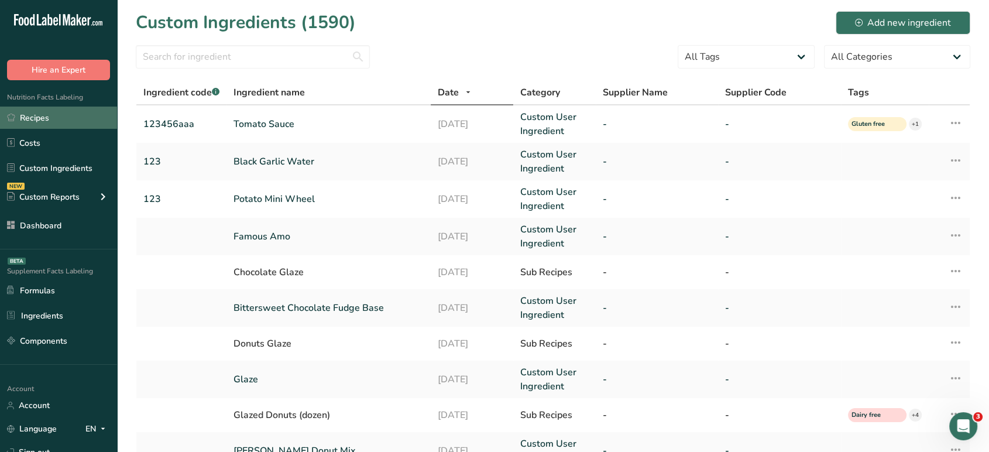
click at [98, 119] on link "Recipes" at bounding box center [58, 117] width 117 height 22
